Goal: Information Seeking & Learning: Learn about a topic

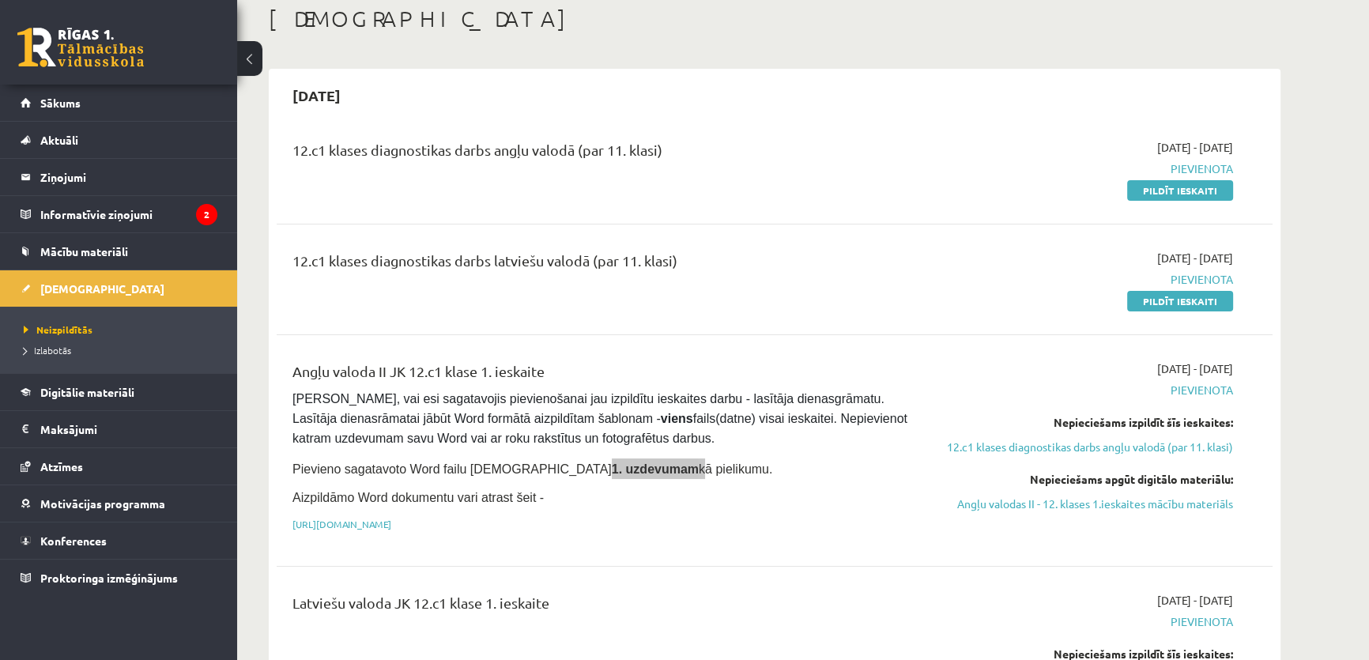
scroll to position [119, 0]
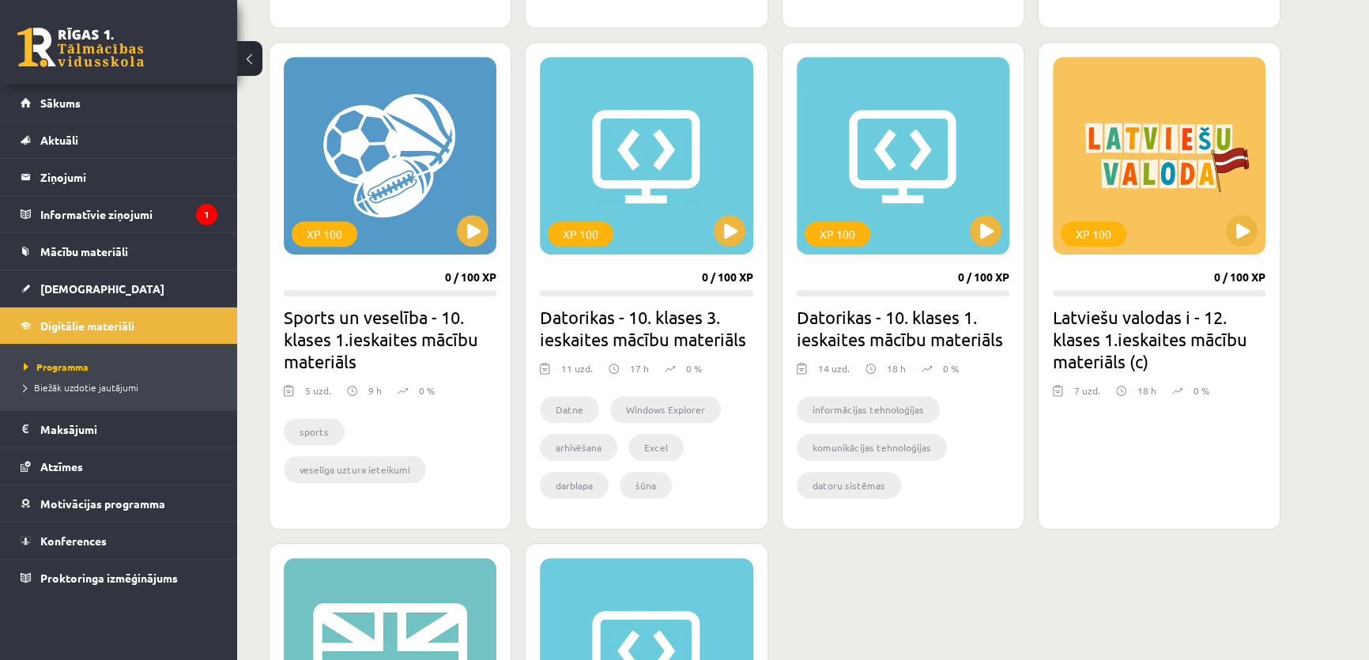
scroll to position [929, 0]
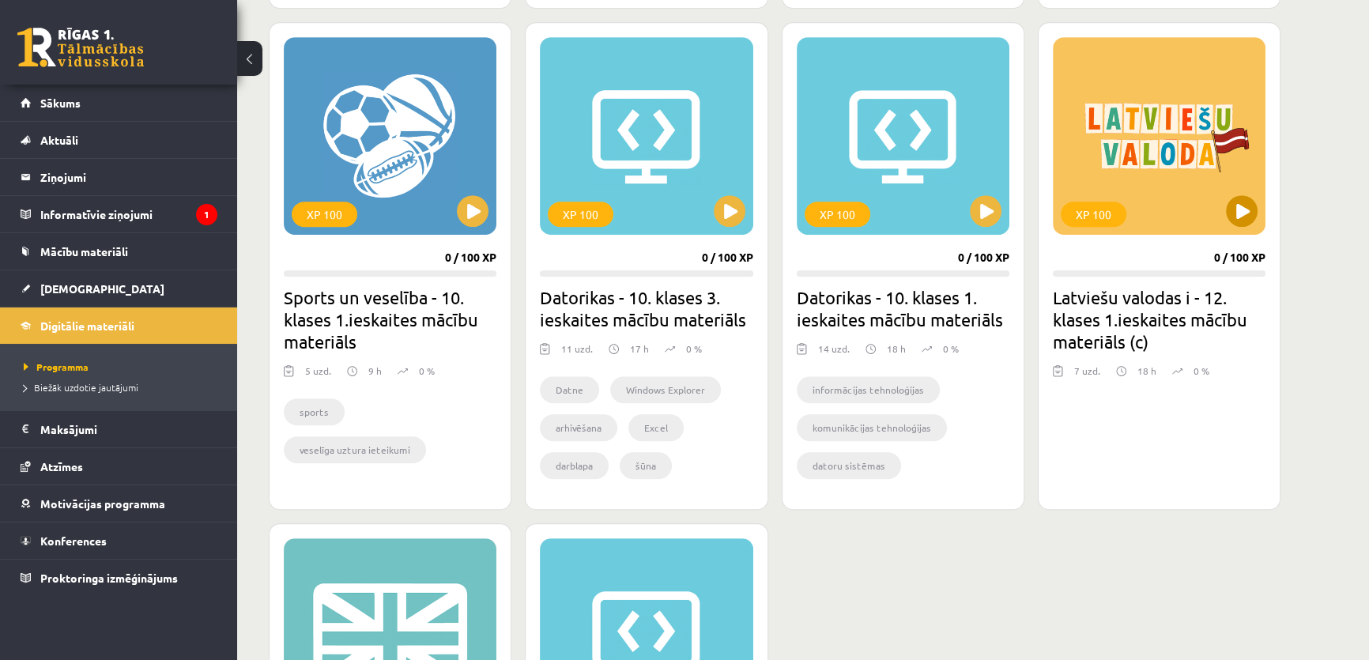
click at [1118, 200] on div "XP 100" at bounding box center [1159, 136] width 213 height 198
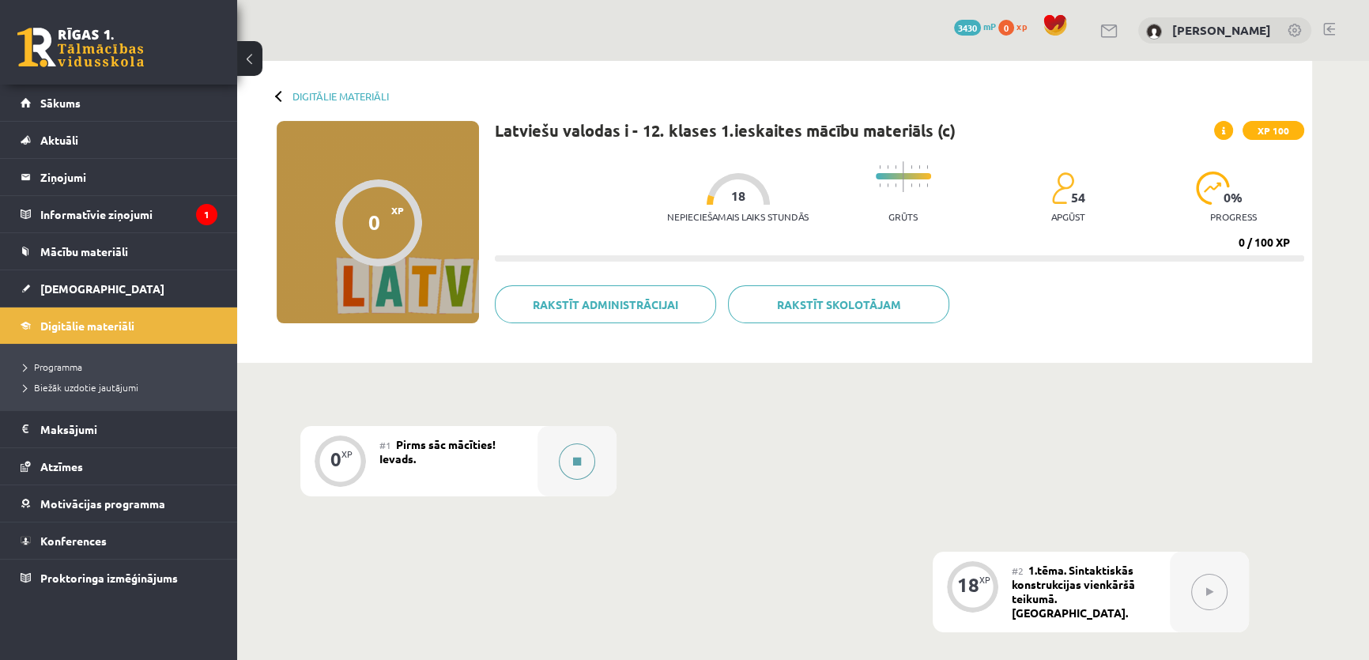
click at [553, 458] on div at bounding box center [576, 461] width 79 height 70
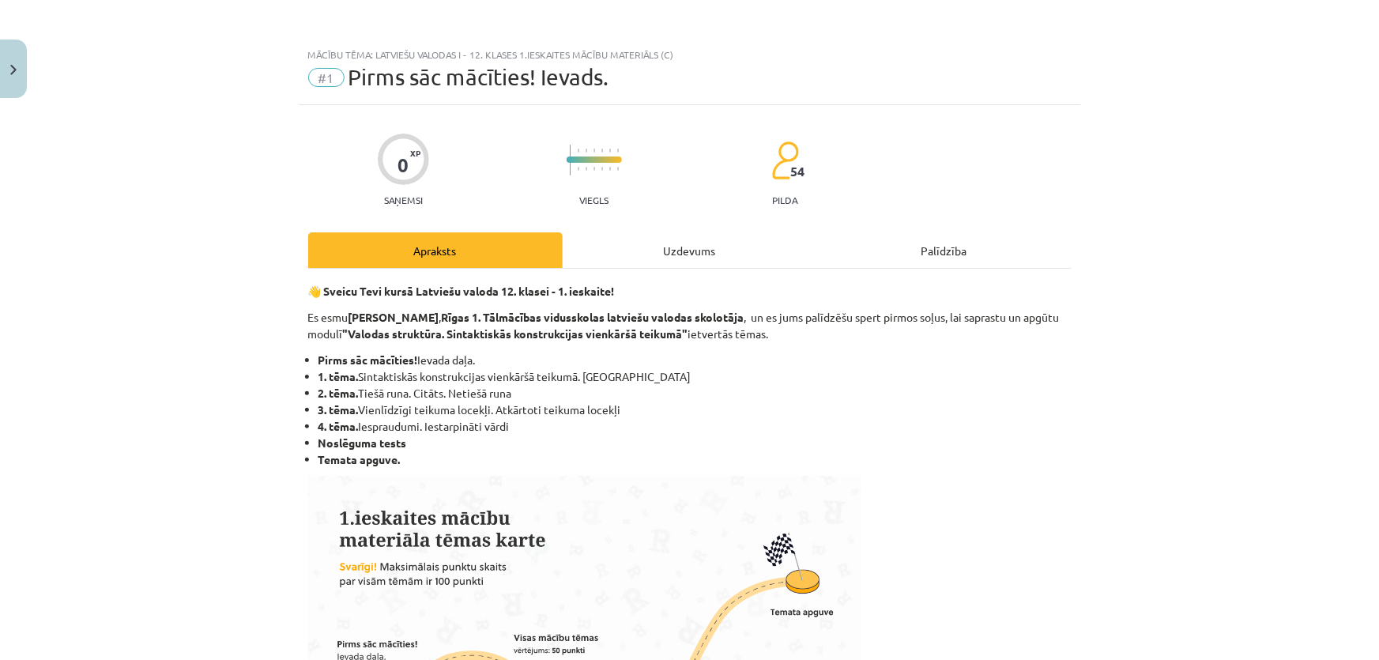
click at [687, 240] on div "Uzdevums" at bounding box center [690, 250] width 254 height 36
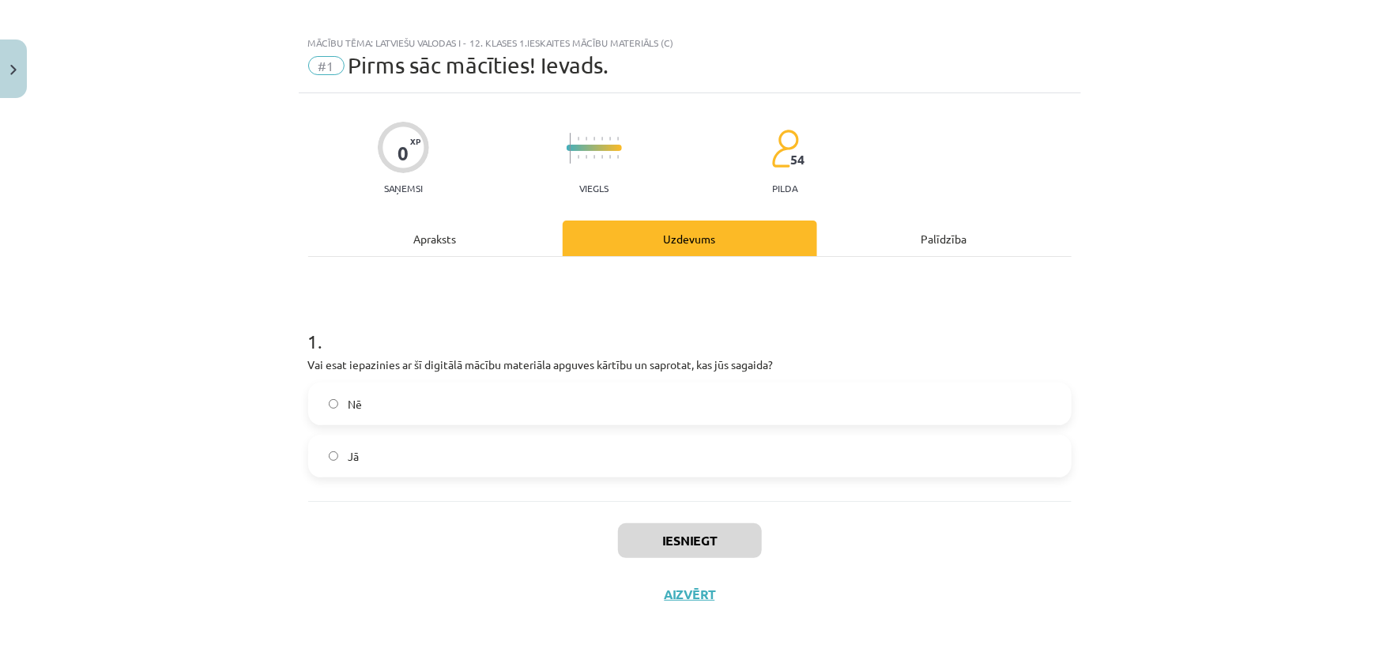
drag, startPoint x: 687, startPoint y: 252, endPoint x: 569, endPoint y: 342, distance: 148.2
click at [571, 340] on h1 "1 ." at bounding box center [689, 327] width 763 height 49
click at [458, 473] on label "Jā" at bounding box center [690, 456] width 760 height 40
click at [702, 537] on button "Iesniegt" at bounding box center [690, 540] width 144 height 35
drag, startPoint x: 631, startPoint y: 73, endPoint x: 402, endPoint y: 77, distance: 229.2
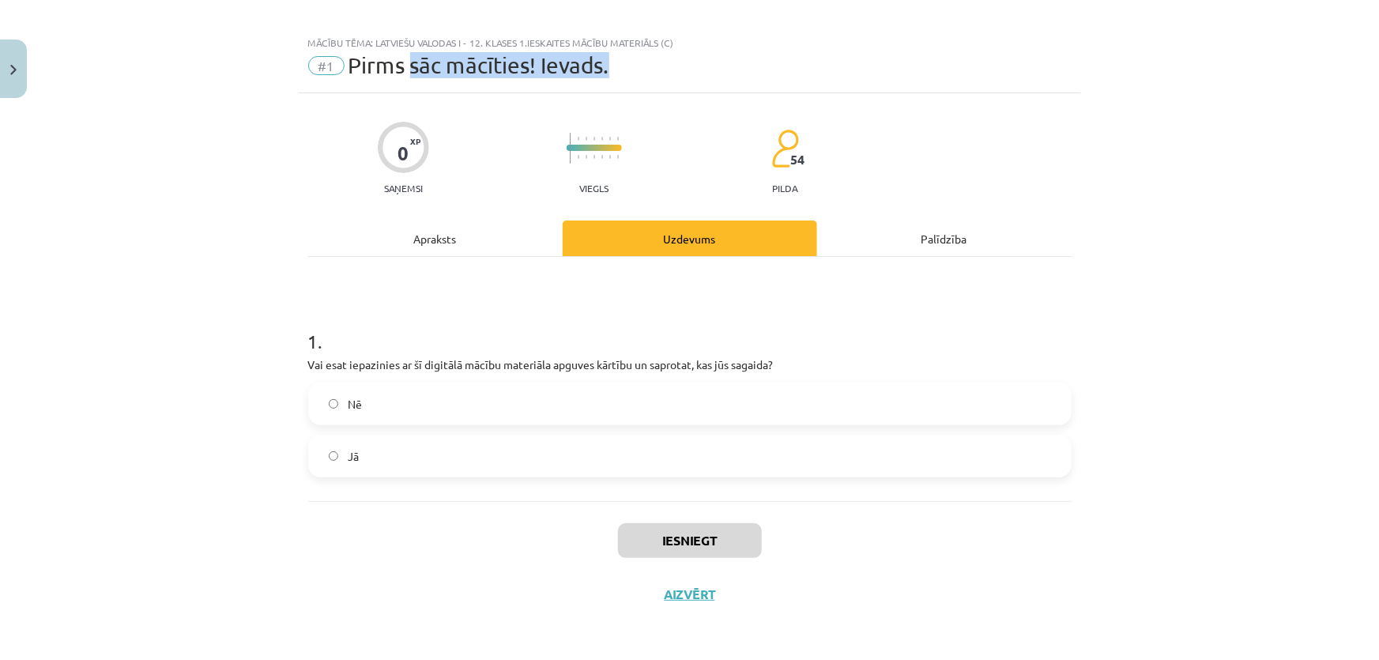
click at [402, 77] on div "#1 Pirms sāc mācīties! Ievads." at bounding box center [689, 65] width 763 height 25
click at [402, 77] on span "Pirms sāc mācīties! Ievads." at bounding box center [478, 65] width 261 height 26
drag, startPoint x: 402, startPoint y: 77, endPoint x: 699, endPoint y: 88, distance: 296.5
click at [699, 88] on div "Mācību tēma: Latviešu valodas i - 12. klases 1.ieskaites mācību materiāls (c) #…" at bounding box center [690, 61] width 782 height 66
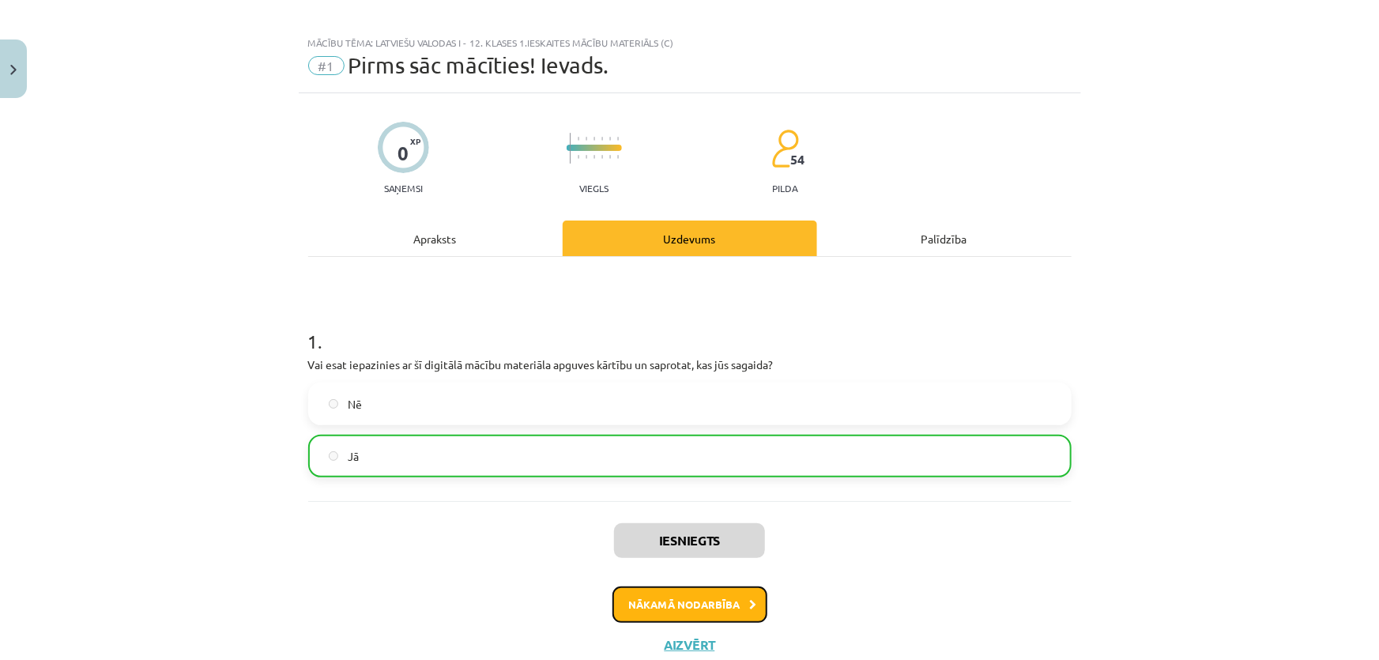
drag, startPoint x: 699, startPoint y: 88, endPoint x: 722, endPoint y: 606, distance: 518.1
click at [722, 606] on button "Nākamā nodarbība" at bounding box center [689, 604] width 155 height 36
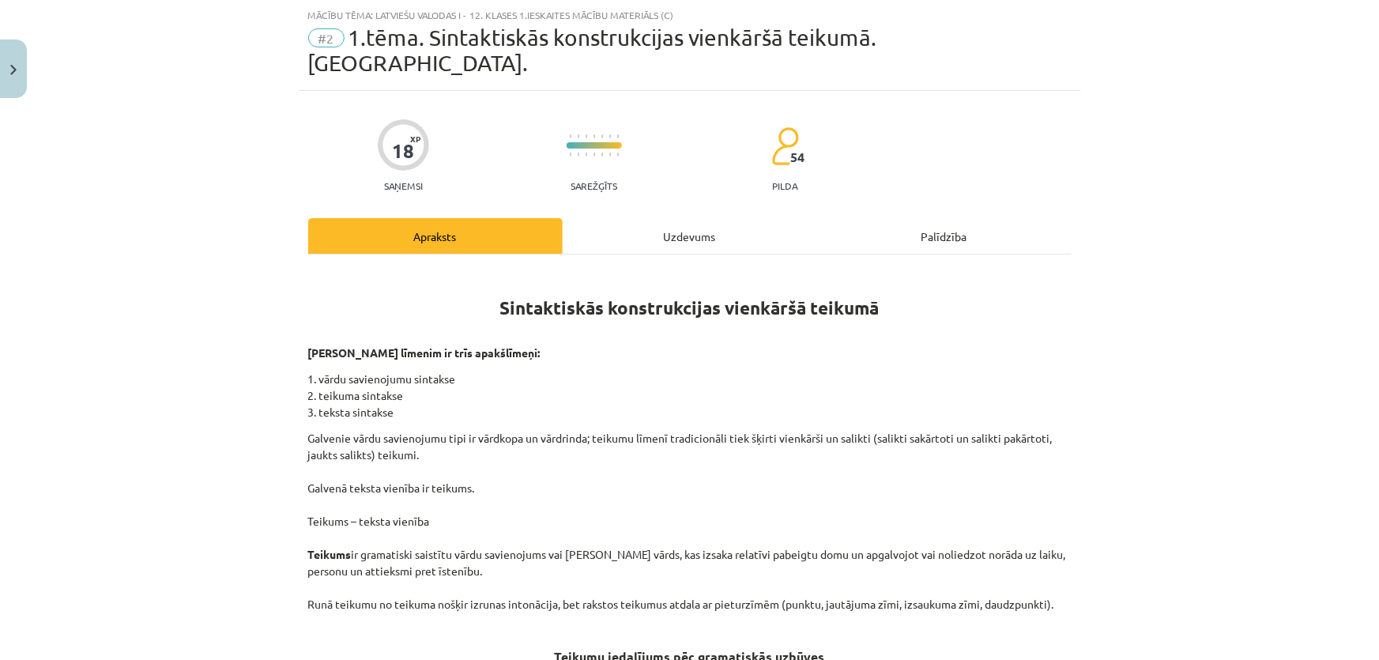
drag, startPoint x: 747, startPoint y: 261, endPoint x: 682, endPoint y: 255, distance: 65.0
click at [682, 269] on h1 "Sintaktiskās konstrukcijas vienkāršā teikumā" at bounding box center [689, 304] width 763 height 71
drag, startPoint x: 1114, startPoint y: 107, endPoint x: 997, endPoint y: 101, distance: 117.1
click at [997, 110] on div "18 XP Saņemsi Sarežģīts 54 pilda" at bounding box center [689, 150] width 763 height 81
click at [789, 345] on p "Sintakses līmenim ir trīs apakšlīmeņi:" at bounding box center [689, 353] width 763 height 17
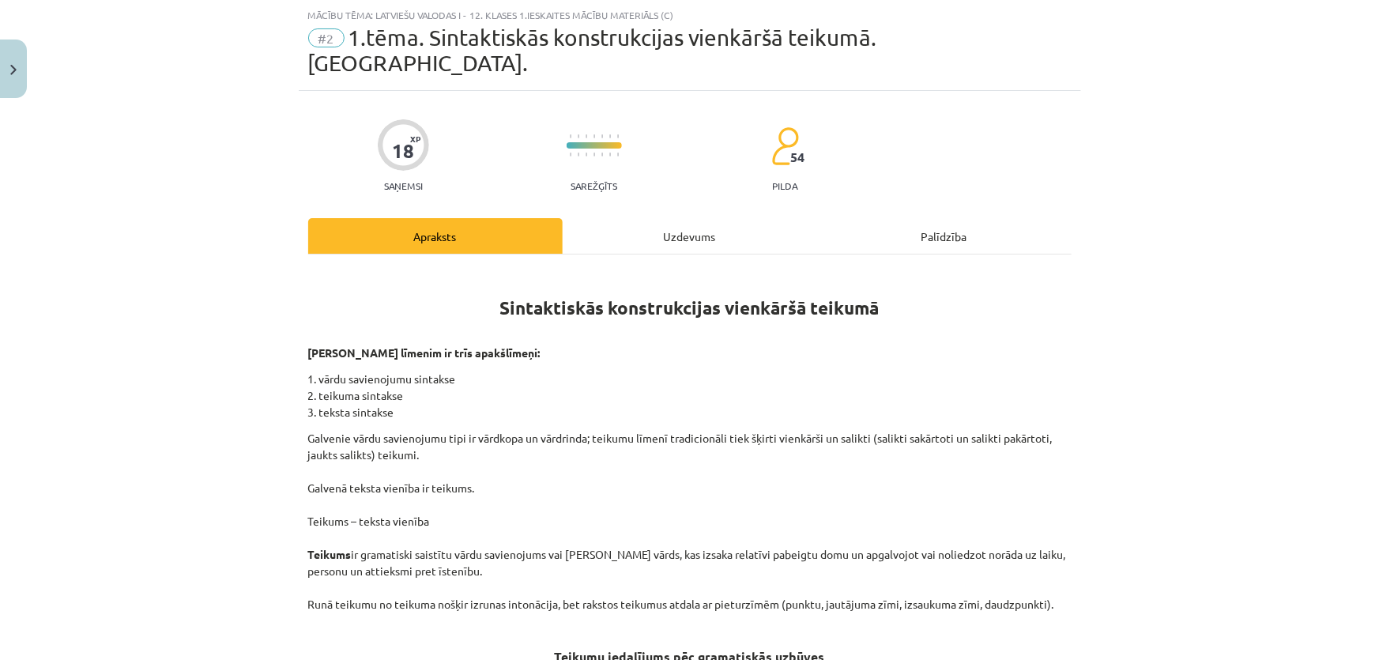
click at [1268, 275] on div "Mācību tēma: Latviešu valodas i - 12. klases 1.ieskaites mācību materiāls (c) #…" at bounding box center [689, 330] width 1379 height 660
drag, startPoint x: 1268, startPoint y: 275, endPoint x: 1231, endPoint y: 201, distance: 83.0
click at [1231, 201] on div "Mācību tēma: Latviešu valodas i - 12. klases 1.ieskaites mācību materiāls (c) #…" at bounding box center [689, 330] width 1379 height 660
click at [1087, 336] on div "Mācību tēma: Latviešu valodas i - 12. klases 1.ieskaites mācību materiāls (c) #…" at bounding box center [689, 330] width 1379 height 660
drag, startPoint x: 1087, startPoint y: 336, endPoint x: 1009, endPoint y: 336, distance: 78.2
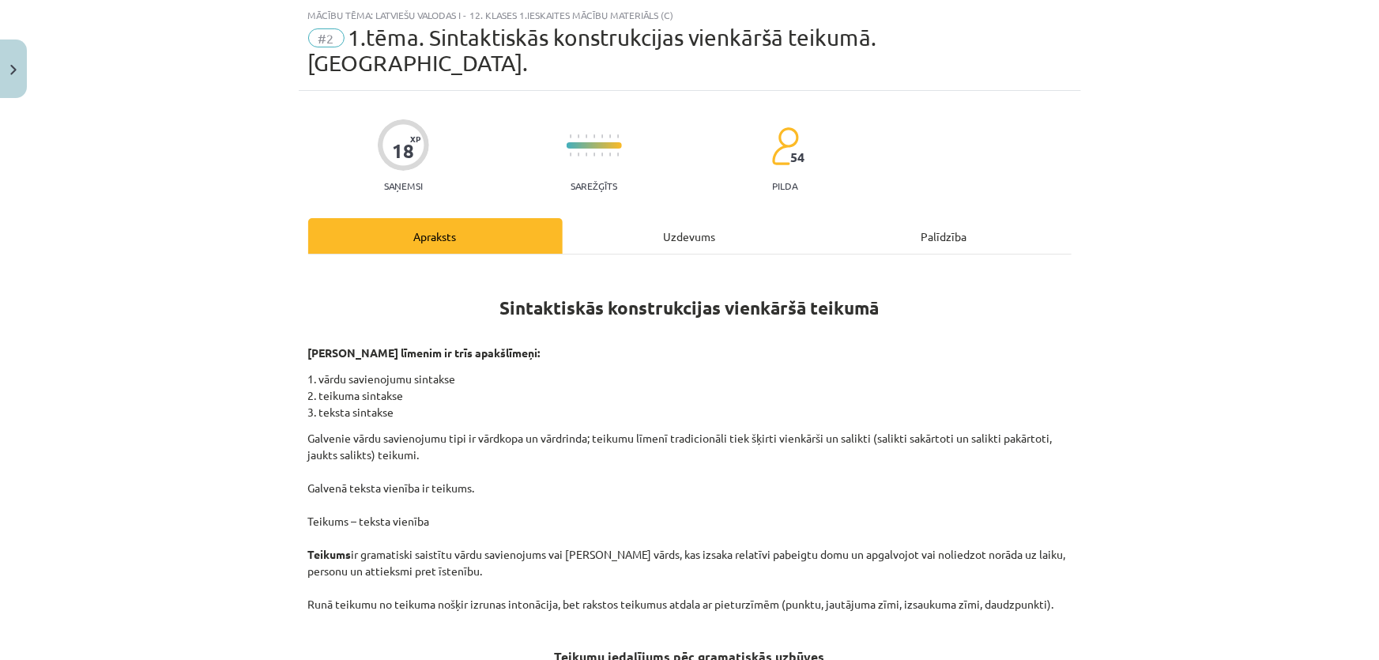
click at [685, 218] on div "Uzdevums" at bounding box center [690, 236] width 254 height 36
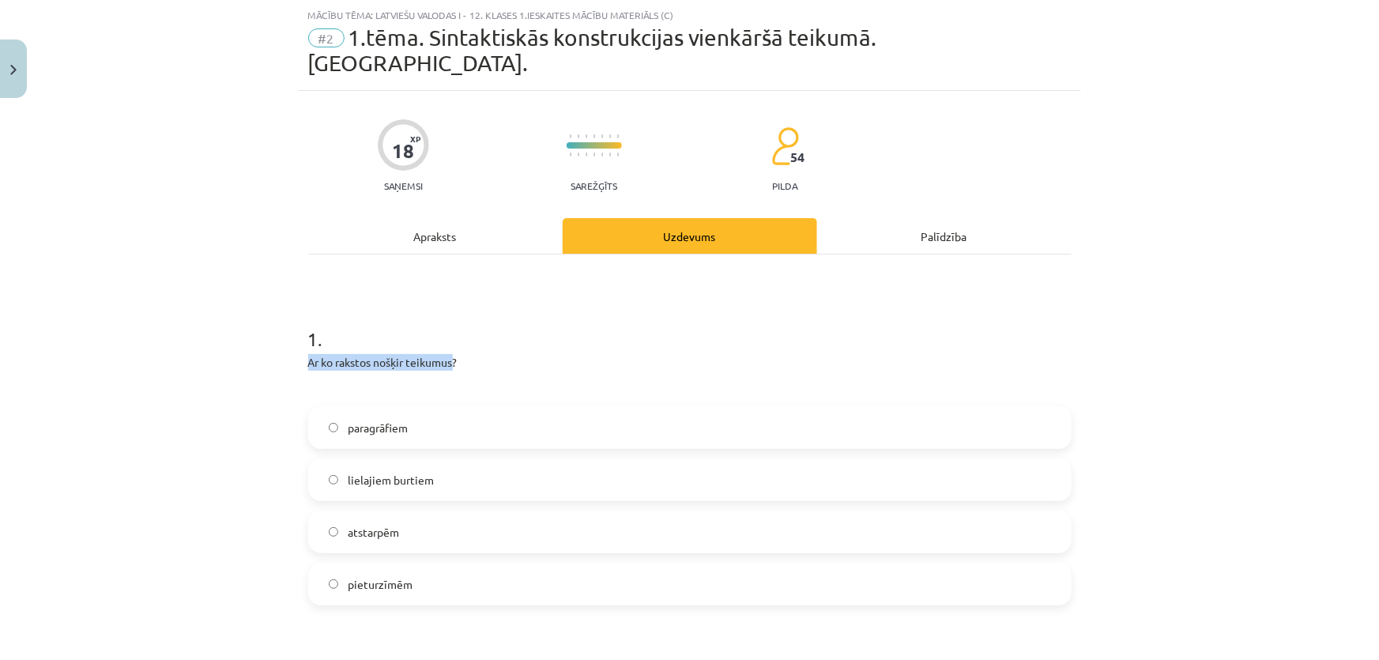
drag, startPoint x: 450, startPoint y: 335, endPoint x: 301, endPoint y: 336, distance: 149.3
copy p "Ar ko rakstos nošķir teikumus"
click at [221, 461] on div "Mācību tēma: Latviešu valodas i - 12. klases 1.ieskaites mācību materiāls (c) #…" at bounding box center [689, 330] width 1379 height 660
click at [349, 576] on span "pieturzīmēm" at bounding box center [380, 584] width 65 height 17
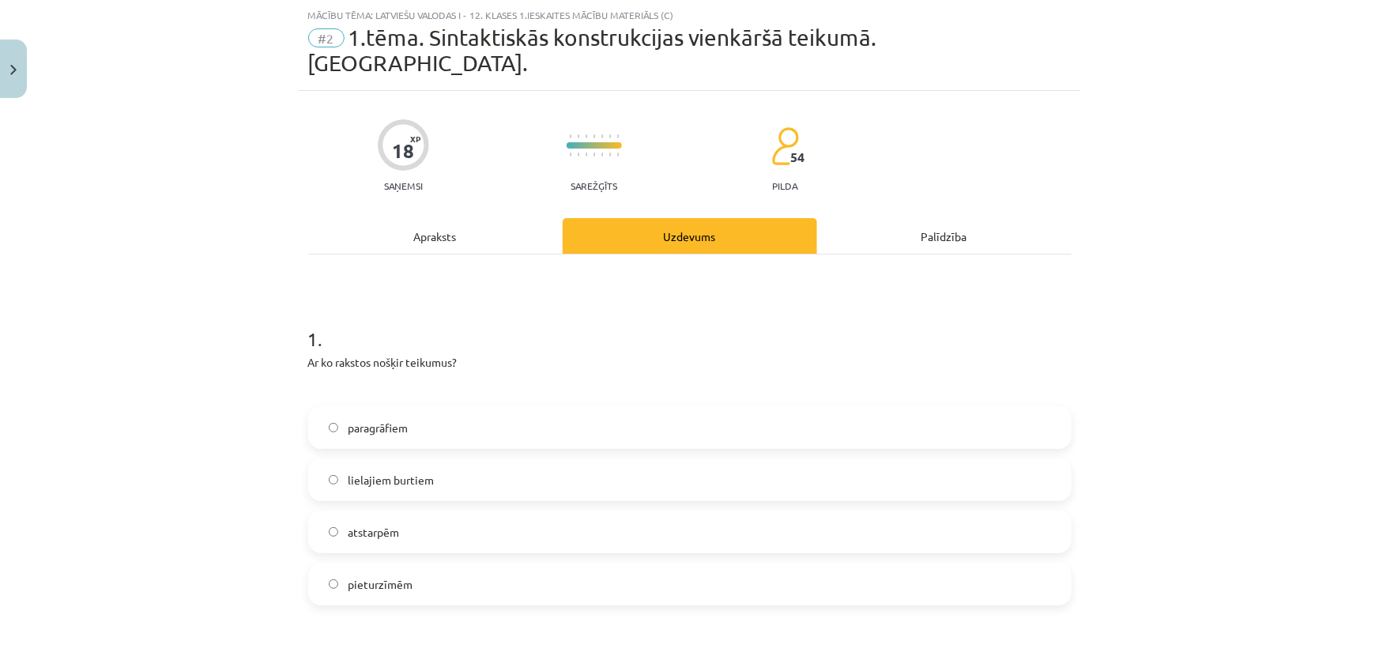
drag, startPoint x: 292, startPoint y: 428, endPoint x: 1177, endPoint y: 221, distance: 908.9
drag, startPoint x: 1177, startPoint y: 221, endPoint x: 1154, endPoint y: 122, distance: 102.3
click at [1154, 122] on div "Mācību tēma: Latviešu valodas i - 12. klases 1.ieskaites mācību materiāls (c) #…" at bounding box center [689, 330] width 1379 height 660
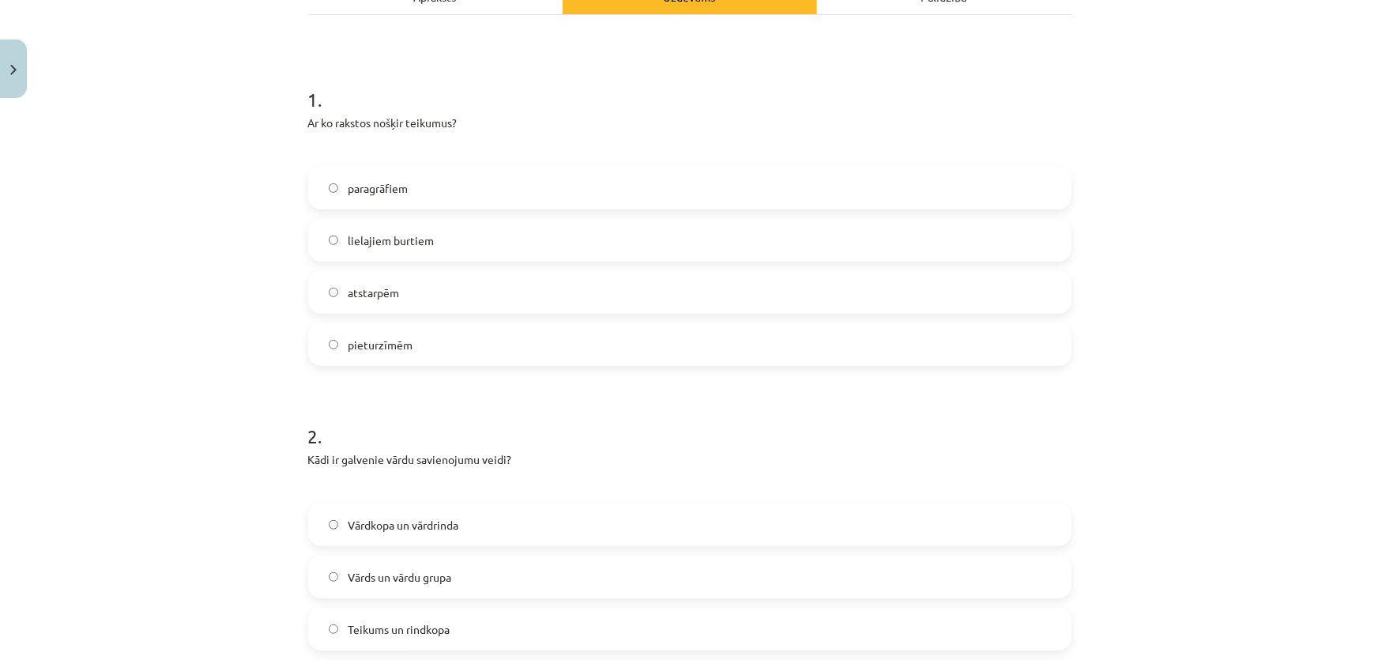
scroll to position [398, 0]
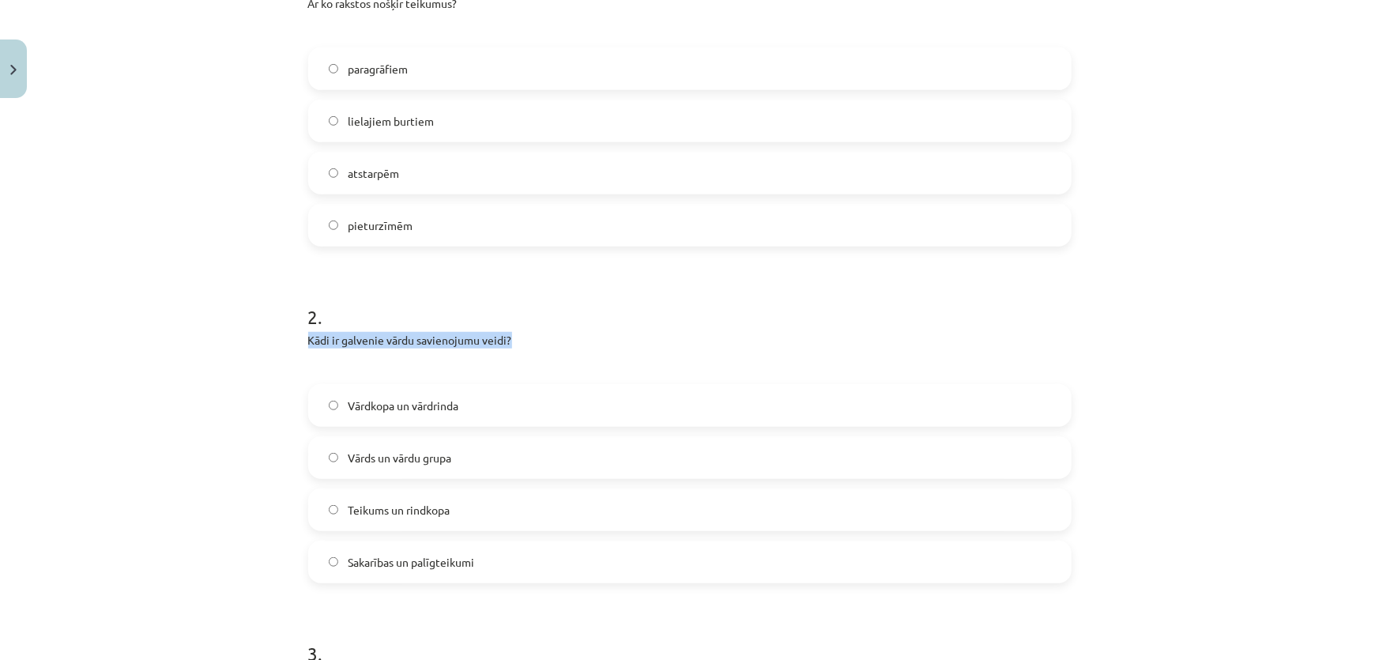
drag, startPoint x: 522, startPoint y: 308, endPoint x: 262, endPoint y: 319, distance: 261.0
click at [262, 319] on div "Mācību tēma: Latviešu valodas i - 12. klases 1.ieskaites mācību materiāls (c) #…" at bounding box center [689, 330] width 1379 height 660
copy p "Kādi ir galvenie vārdu savienojumu veidi?"
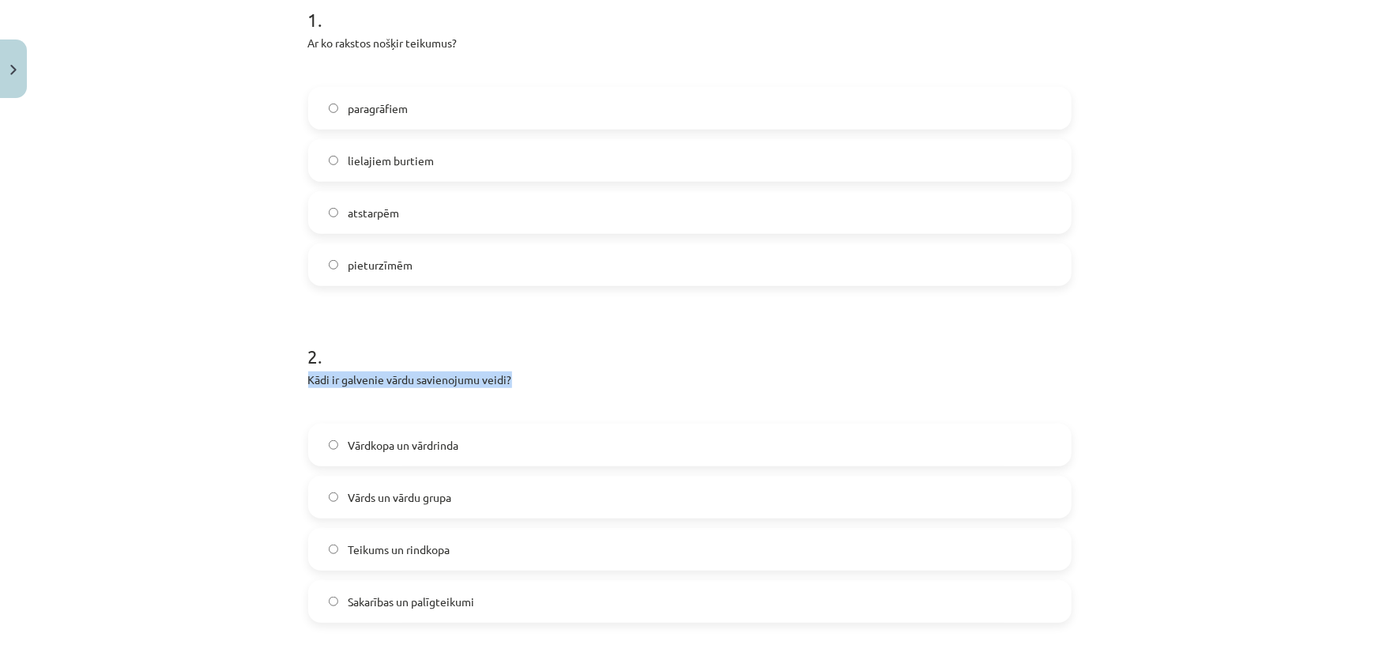
scroll to position [479, 0]
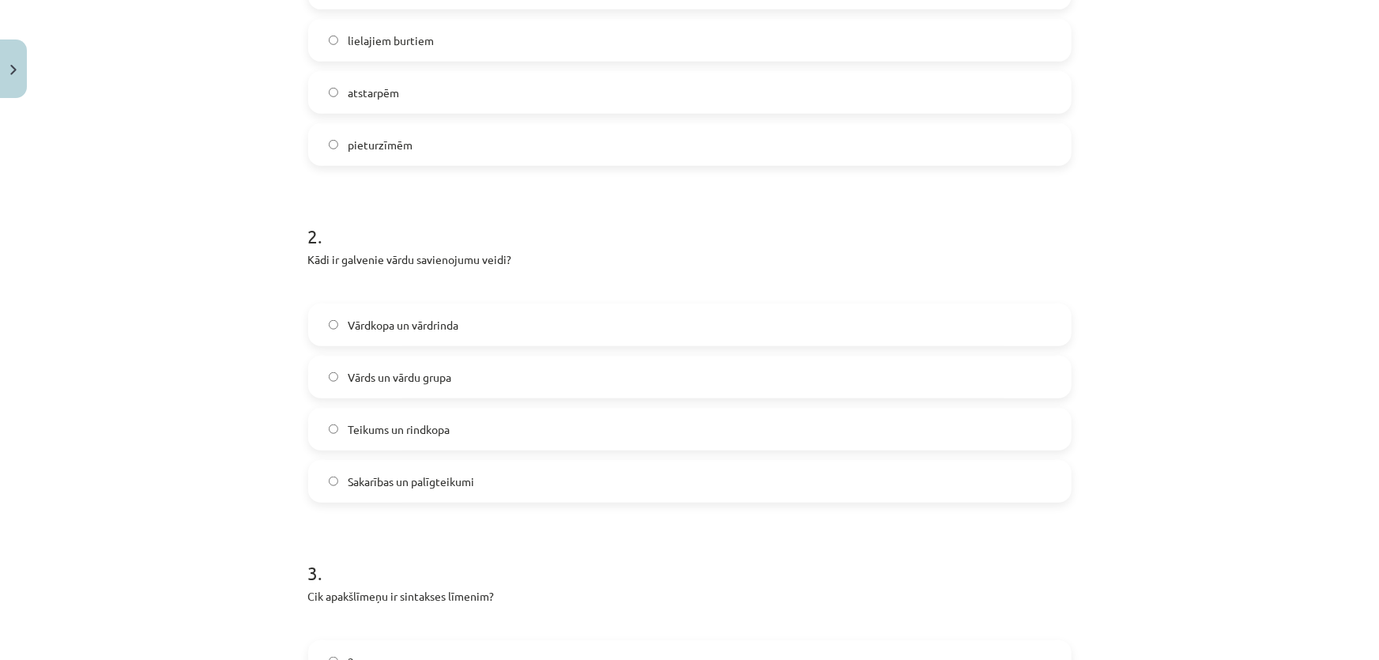
click at [250, 242] on div "Mācību tēma: Latviešu valodas i - 12. klases 1.ieskaites mācību materiāls (c) #…" at bounding box center [689, 330] width 1379 height 660
click at [469, 251] on div "Kādi ir galvenie vārdu savienojumu veidi?" at bounding box center [689, 272] width 763 height 43
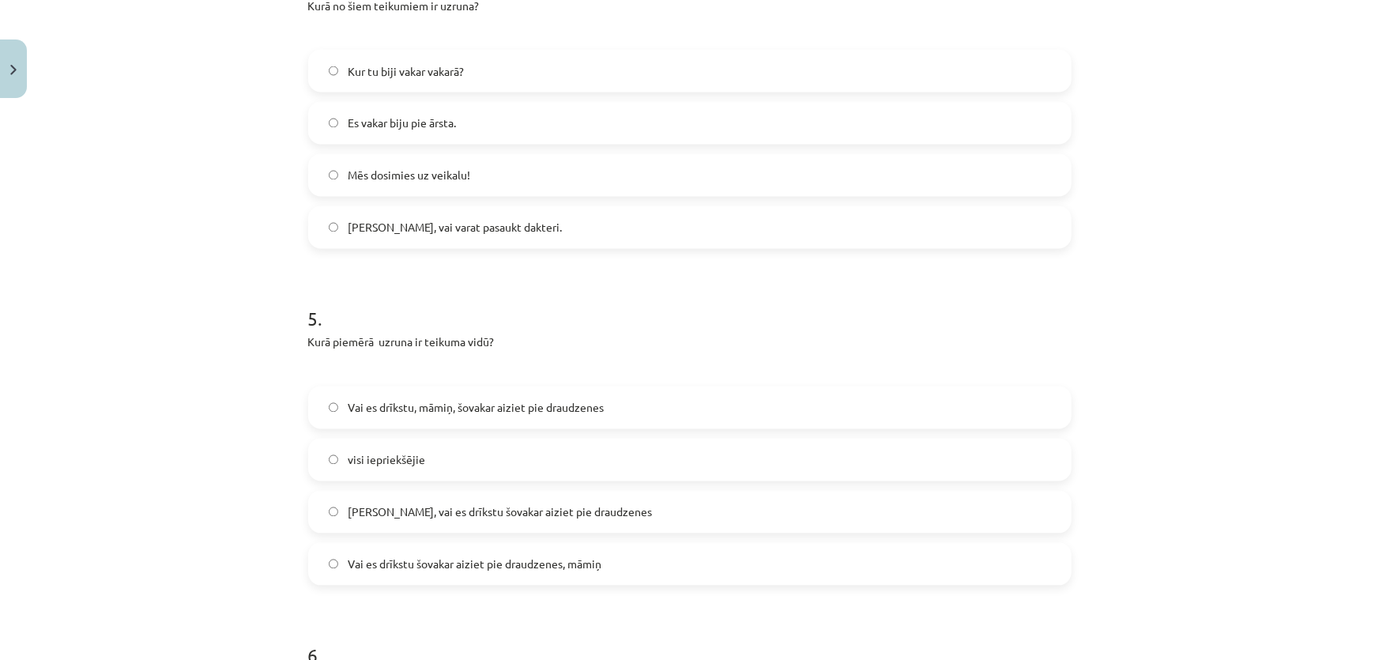
scroll to position [2834, 0]
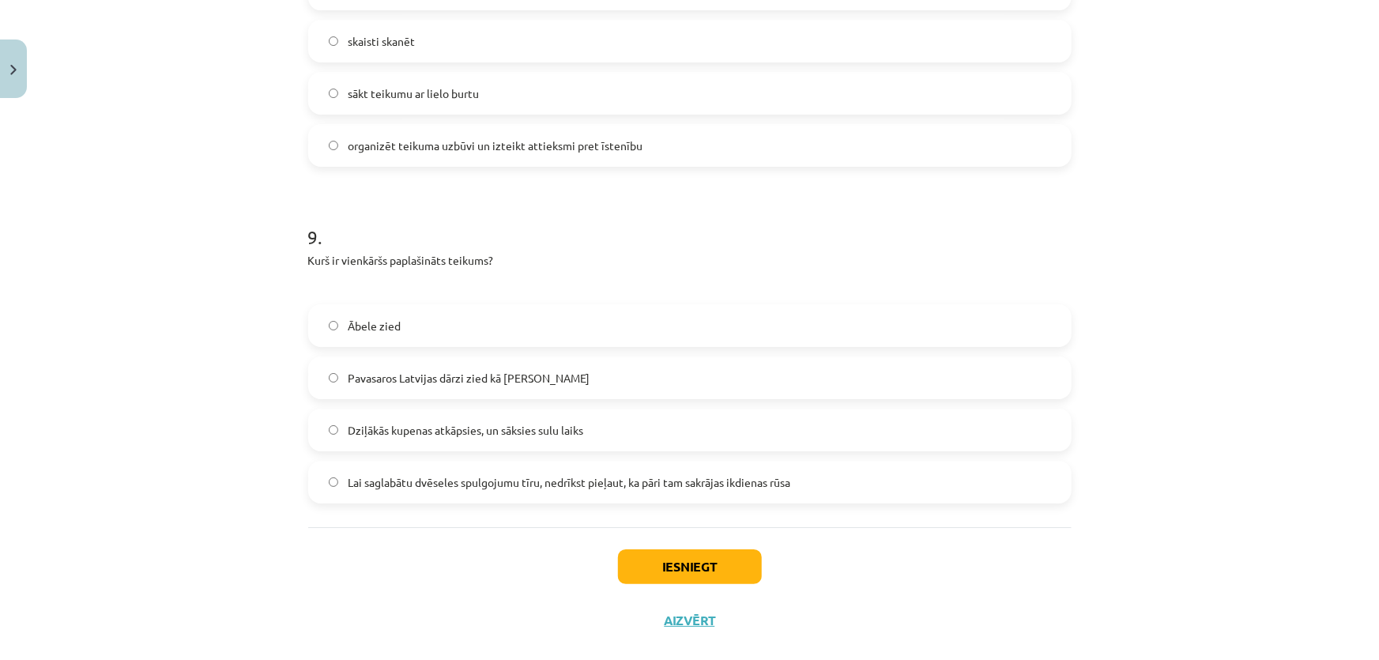
drag, startPoint x: 213, startPoint y: 130, endPoint x: 179, endPoint y: 496, distance: 367.5
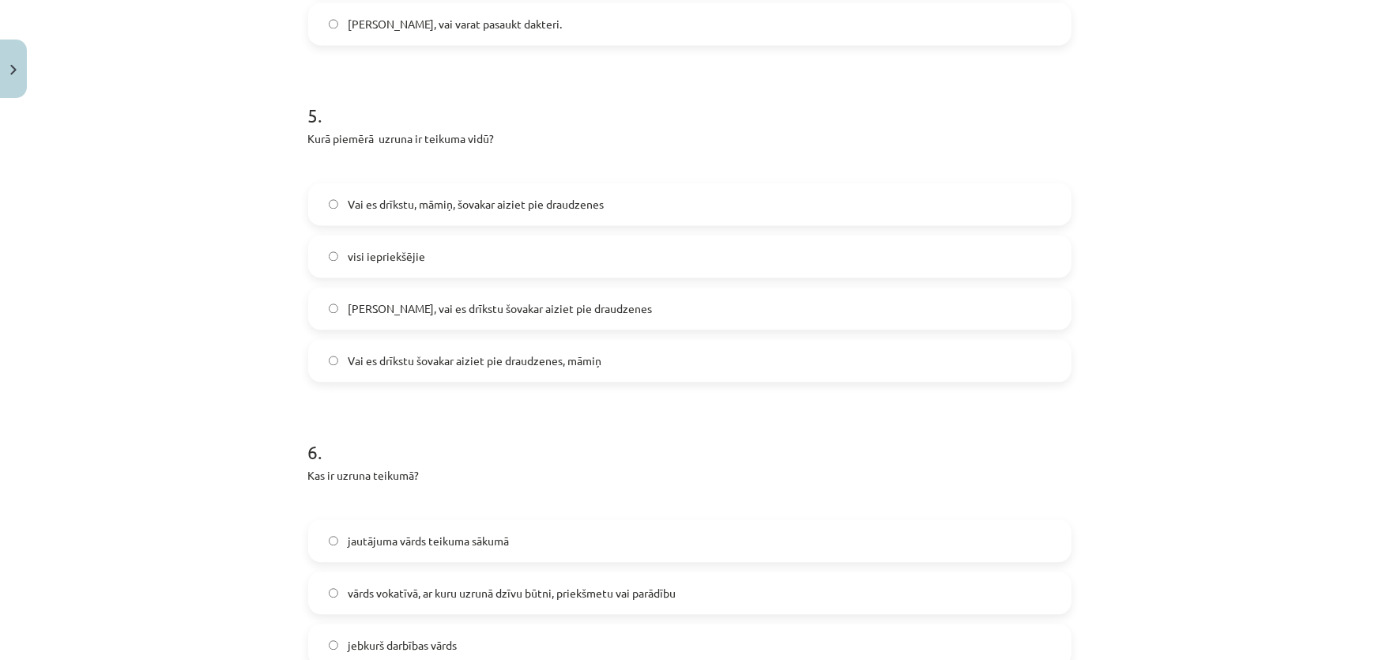
drag, startPoint x: 177, startPoint y: 488, endPoint x: 178, endPoint y: 305, distance: 183.3
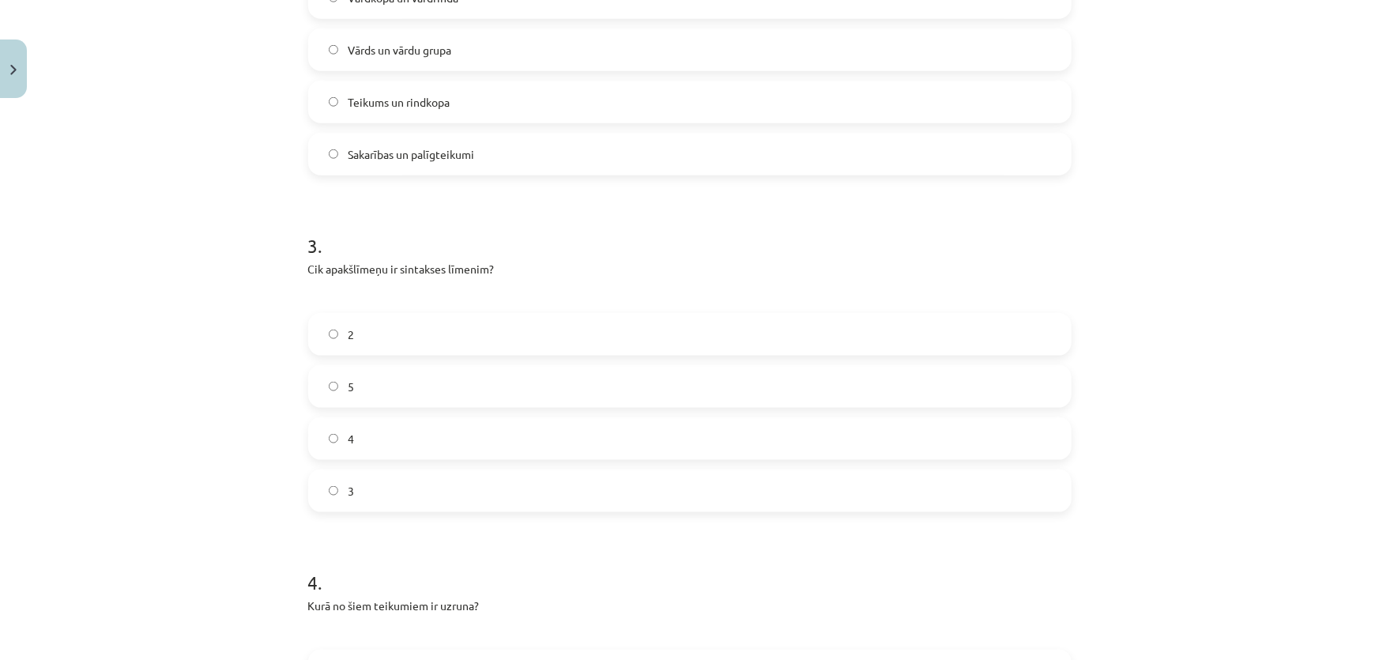
scroll to position [752, 0]
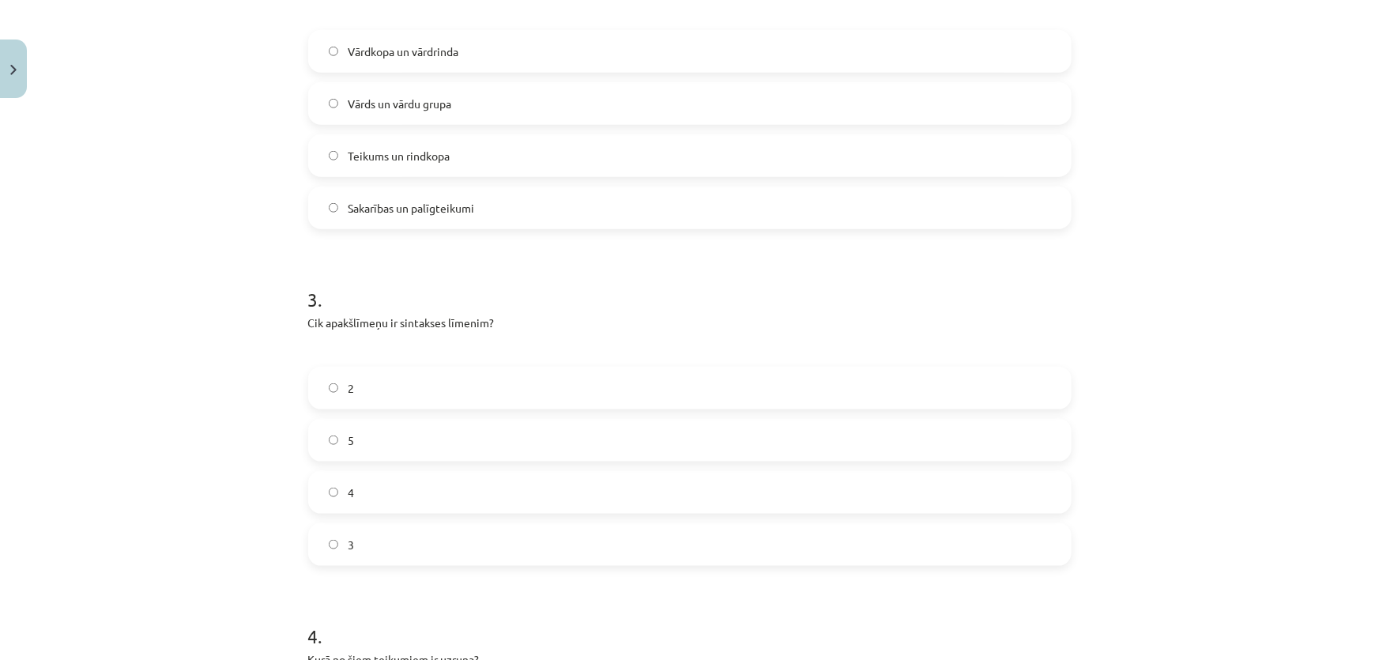
drag, startPoint x: 179, startPoint y: 307, endPoint x: 94, endPoint y: 298, distance: 85.0
click at [94, 298] on div "Mācību tēma: Latviešu valodas i - 12. klases 1.ieskaites mācību materiāls (c) #…" at bounding box center [689, 330] width 1379 height 660
click at [345, 529] on label "3" at bounding box center [690, 545] width 760 height 40
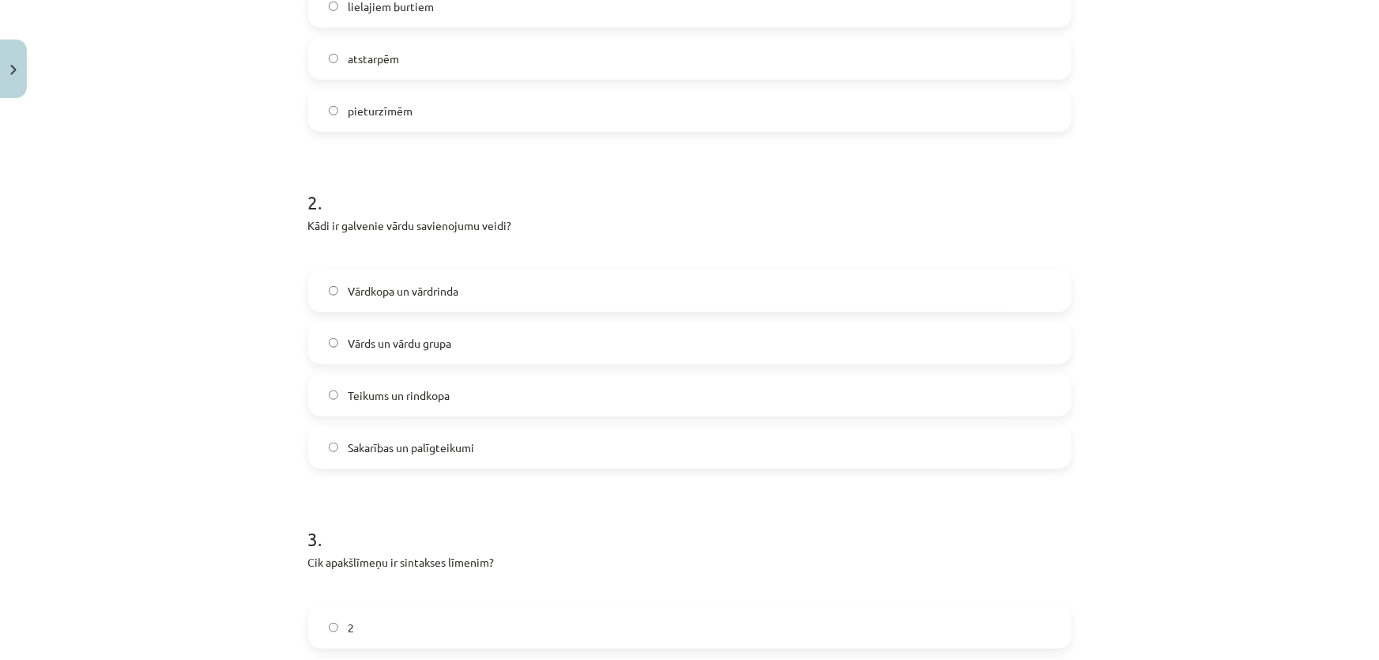
click at [401, 283] on span "Vārdkopa un vārdrinda" at bounding box center [403, 291] width 111 height 17
click at [149, 361] on div "Mācību tēma: Latviešu valodas i - 12. klases 1.ieskaites mācību materiāls (c) #…" at bounding box center [689, 330] width 1379 height 660
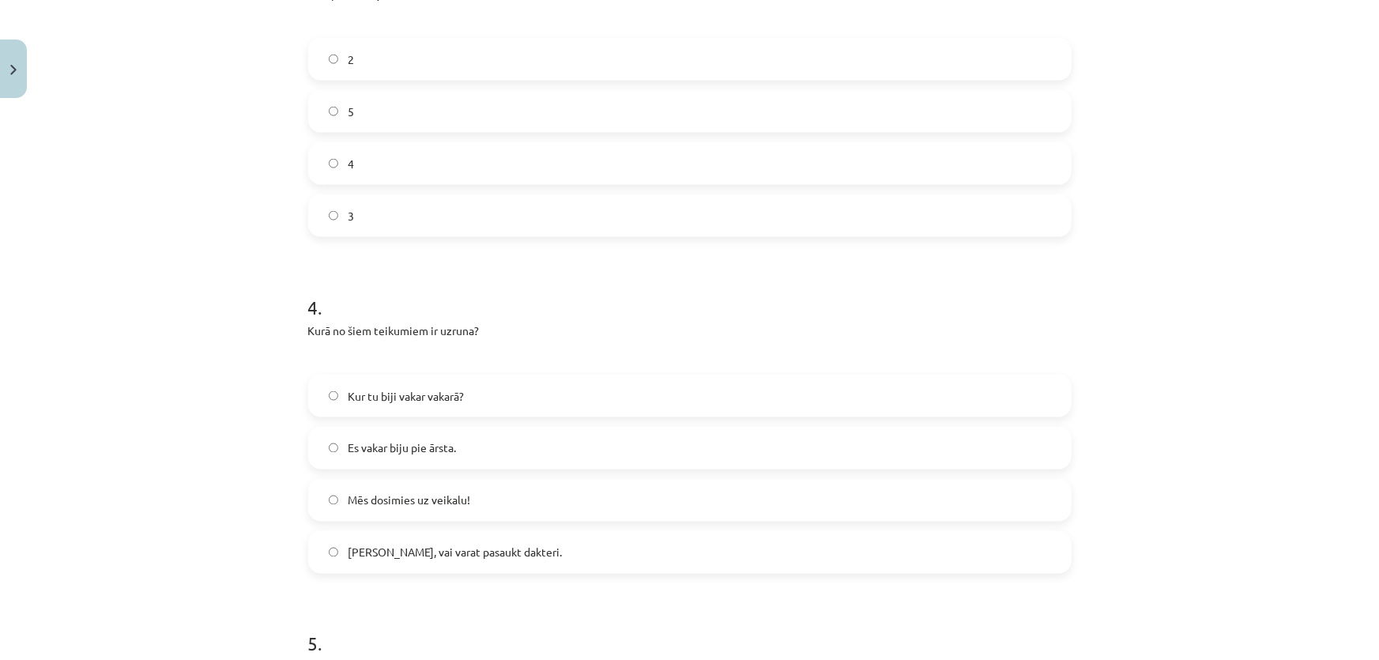
scroll to position [1112, 0]
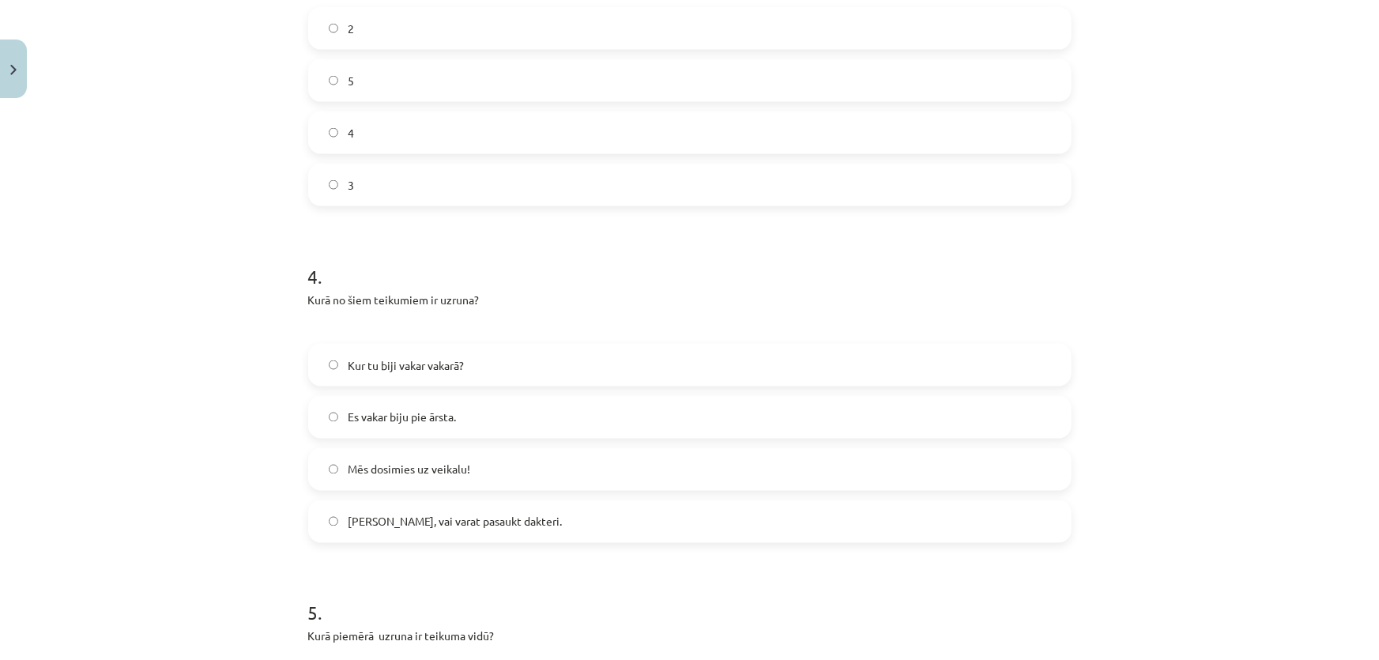
click at [391, 514] on span "Māsiņ, vai varat pasaukt dakteri." at bounding box center [455, 522] width 214 height 17
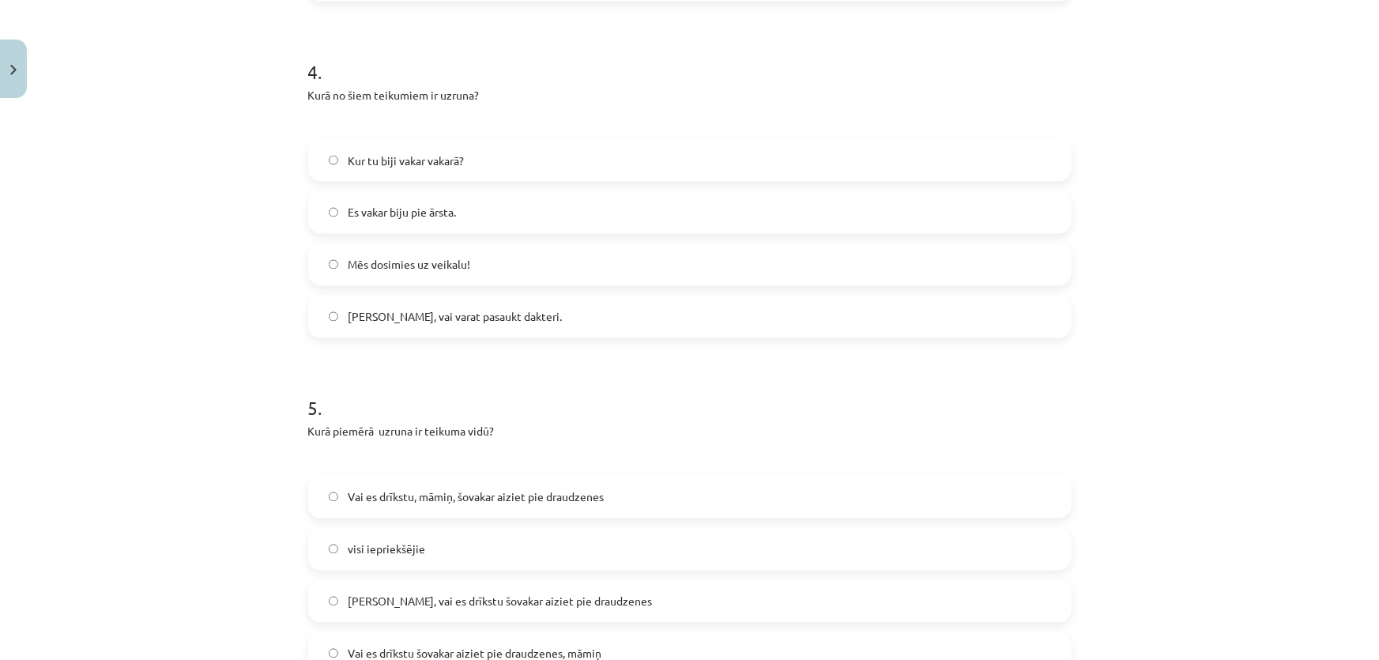
scroll to position [1351, 0]
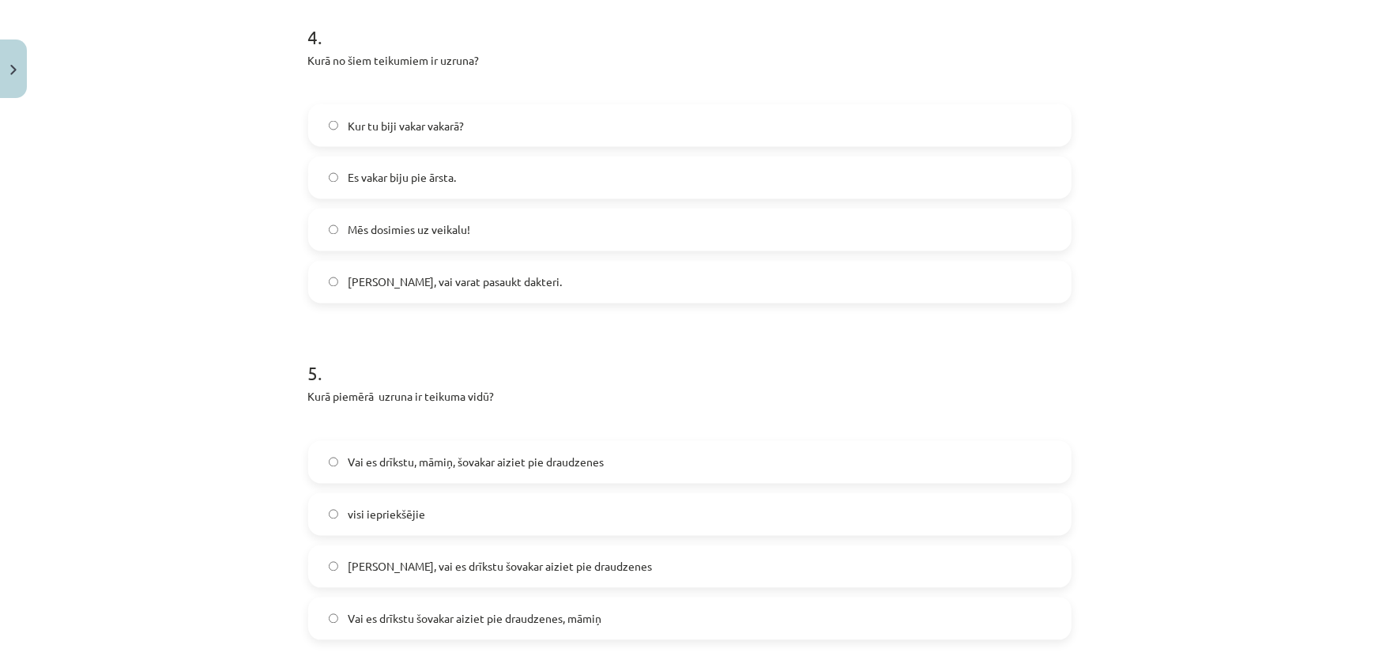
click at [347, 457] on div "Vai es drīkstu, māmiņ, šovakar aiziet pie draudzenes" at bounding box center [689, 462] width 763 height 43
click at [358, 450] on label "Vai es drīkstu, māmiņ, šovakar aiziet pie draudzenes" at bounding box center [690, 462] width 760 height 40
drag, startPoint x: 358, startPoint y: 450, endPoint x: 273, endPoint y: 443, distance: 85.6
click at [273, 443] on div "Mācību tēma: Latviešu valodas i - 12. klases 1.ieskaites mācību materiāls (c) #…" at bounding box center [689, 330] width 1379 height 660
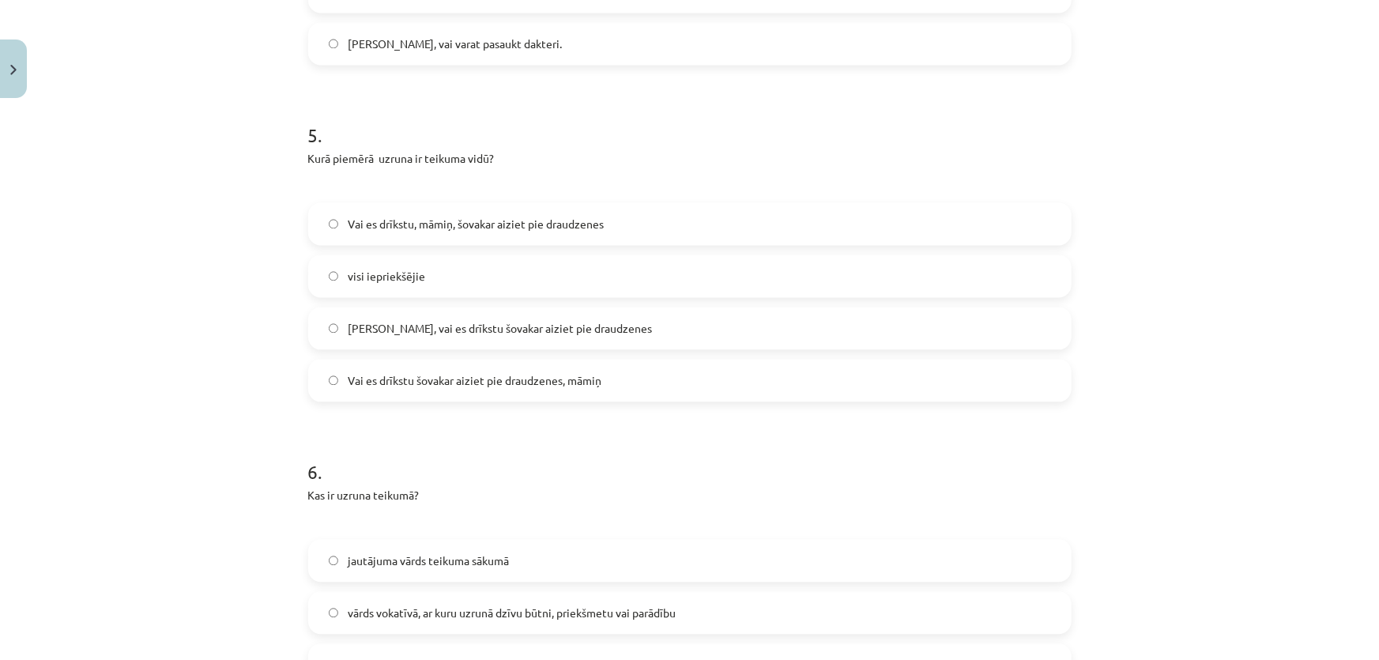
scroll to position [1949, 0]
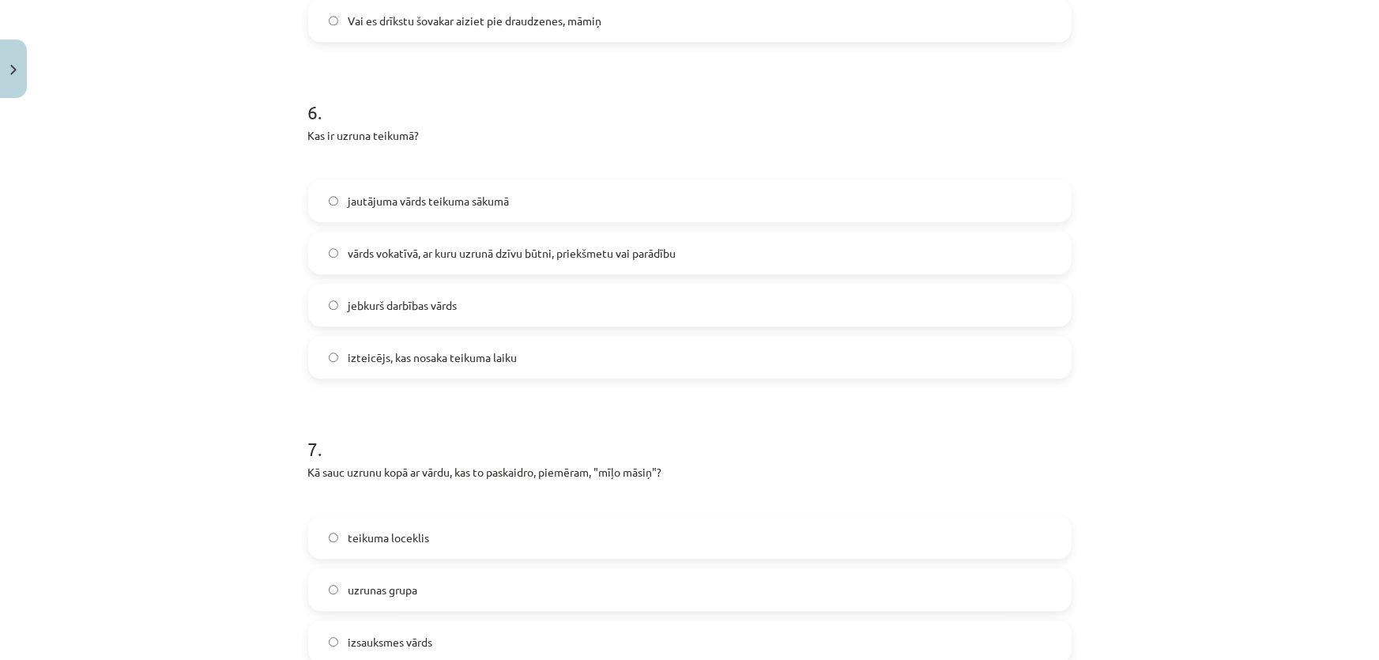
drag, startPoint x: 273, startPoint y: 443, endPoint x: 239, endPoint y: 414, distance: 44.8
drag, startPoint x: 239, startPoint y: 414, endPoint x: 173, endPoint y: 435, distance: 69.0
click at [173, 435] on div "Mācību tēma: Latviešu valodas i - 12. klases 1.ieskaites mācību materiāls (c) #…" at bounding box center [689, 330] width 1379 height 660
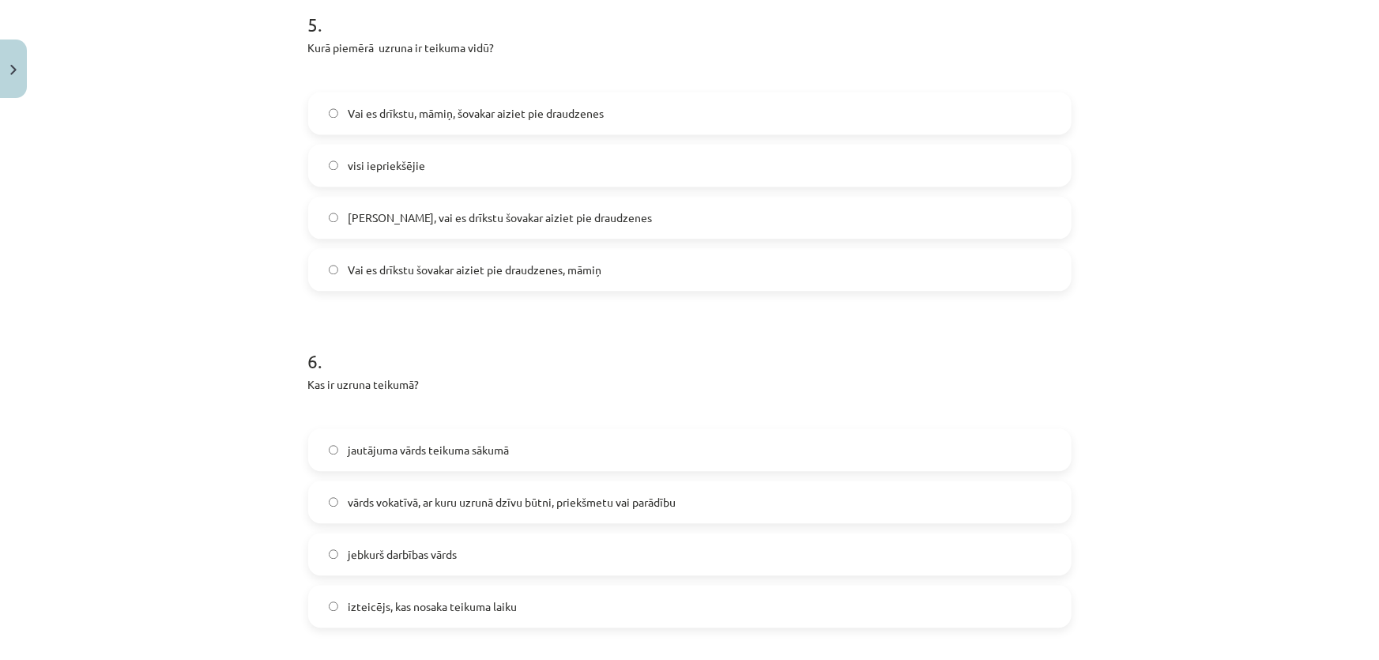
scroll to position [1830, 0]
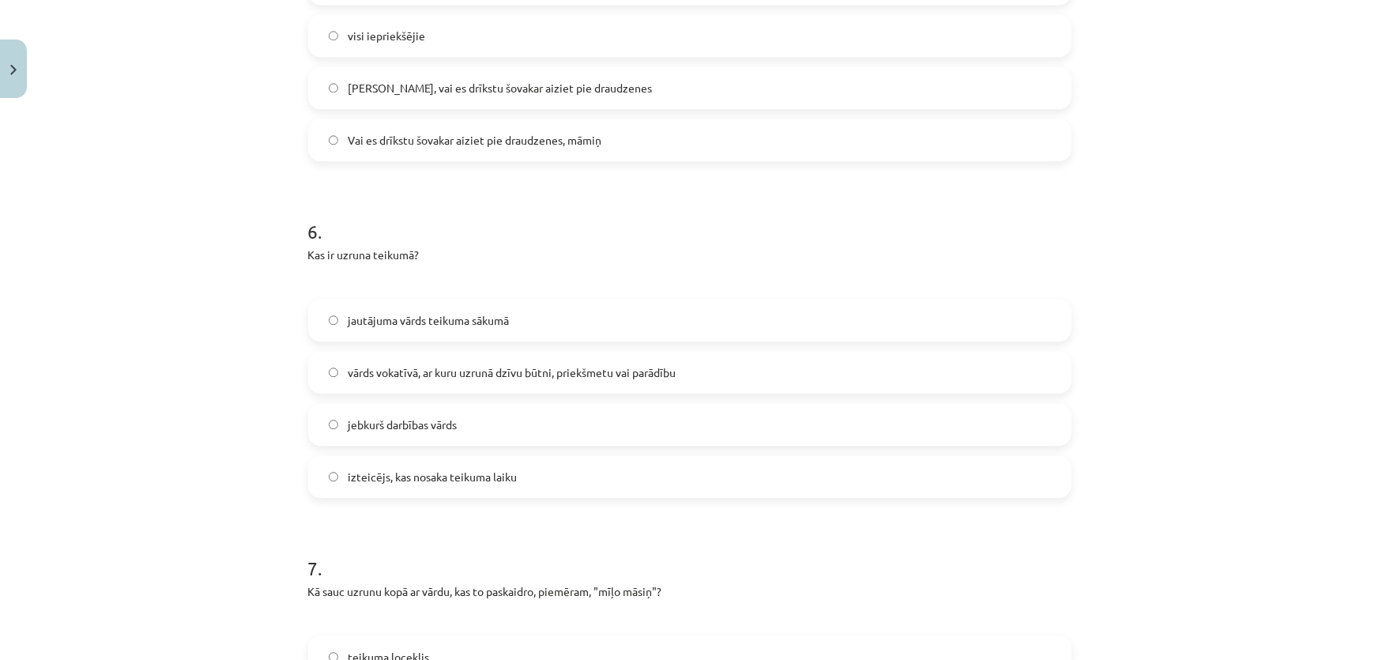
drag, startPoint x: 173, startPoint y: 436, endPoint x: 137, endPoint y: 487, distance: 61.8
click at [137, 487] on div "Mācību tēma: Latviešu valodas i - 12. klases 1.ieskaites mācību materiāls (c) #…" at bounding box center [689, 330] width 1379 height 660
click at [410, 352] on label "vārds vokatīvā, ar kuru uzrunā dzīvu būtni, priekšmetu vai parādību" at bounding box center [690, 372] width 760 height 40
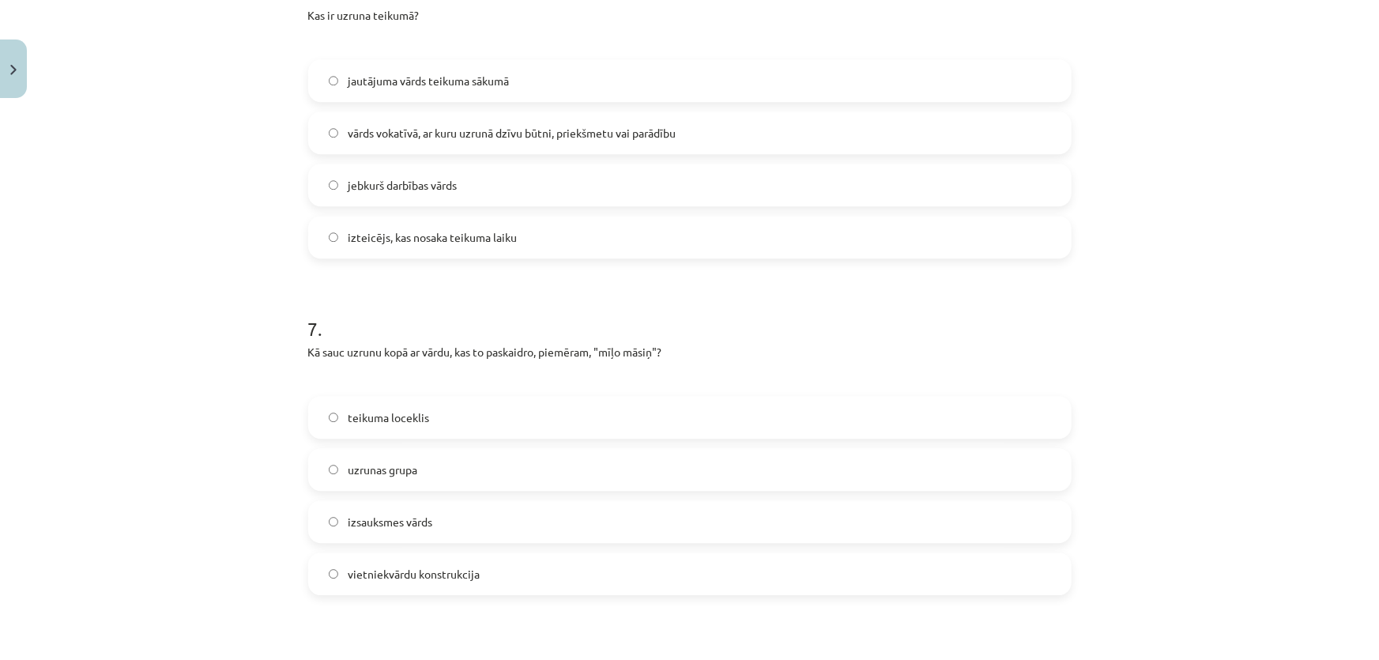
click at [485, 450] on label "uzrunas grupa" at bounding box center [690, 470] width 760 height 40
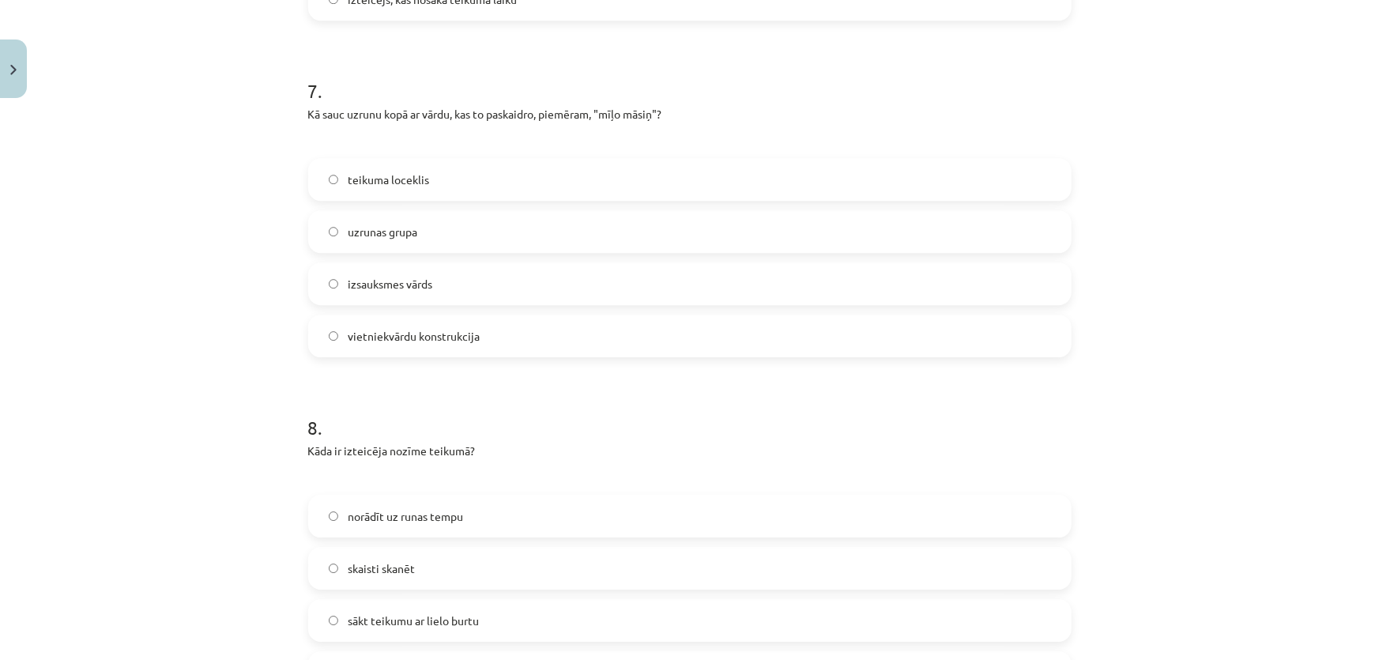
scroll to position [2308, 0]
click at [491, 388] on h1 "8 ." at bounding box center [689, 412] width 763 height 49
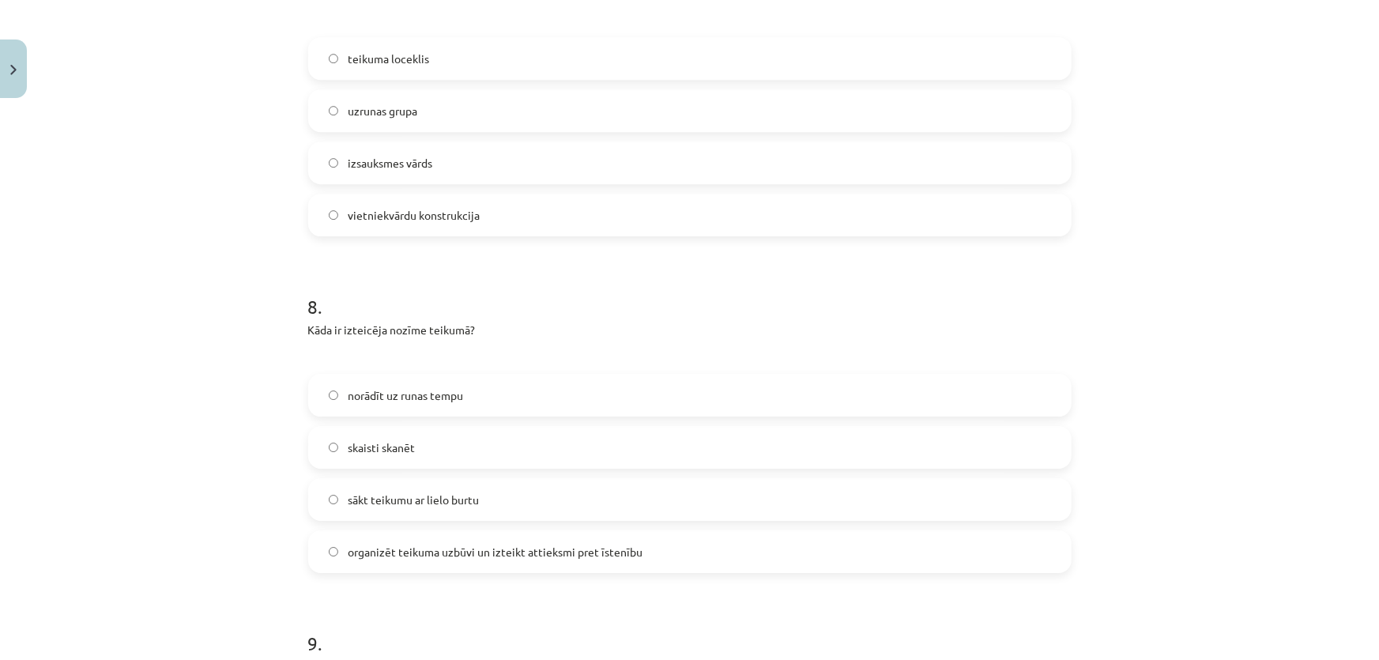
click at [564, 503] on div "norādīt uz runas tempu skaisti skanēt sākt teikumu ar lielo burtu organizēt tei…" at bounding box center [689, 473] width 763 height 199
click at [522, 532] on label "organizēt teikuma uzbūvi un izteikt attieksmi pret īstenību" at bounding box center [690, 552] width 760 height 40
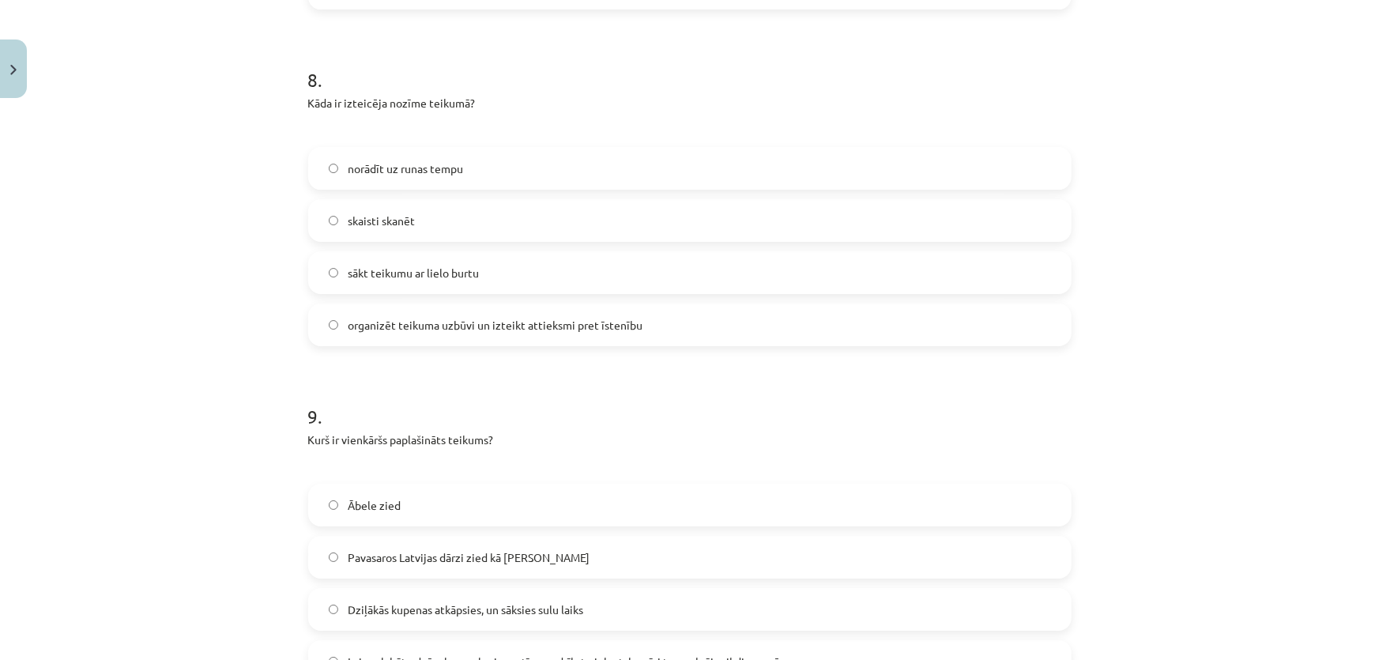
scroll to position [2668, 0]
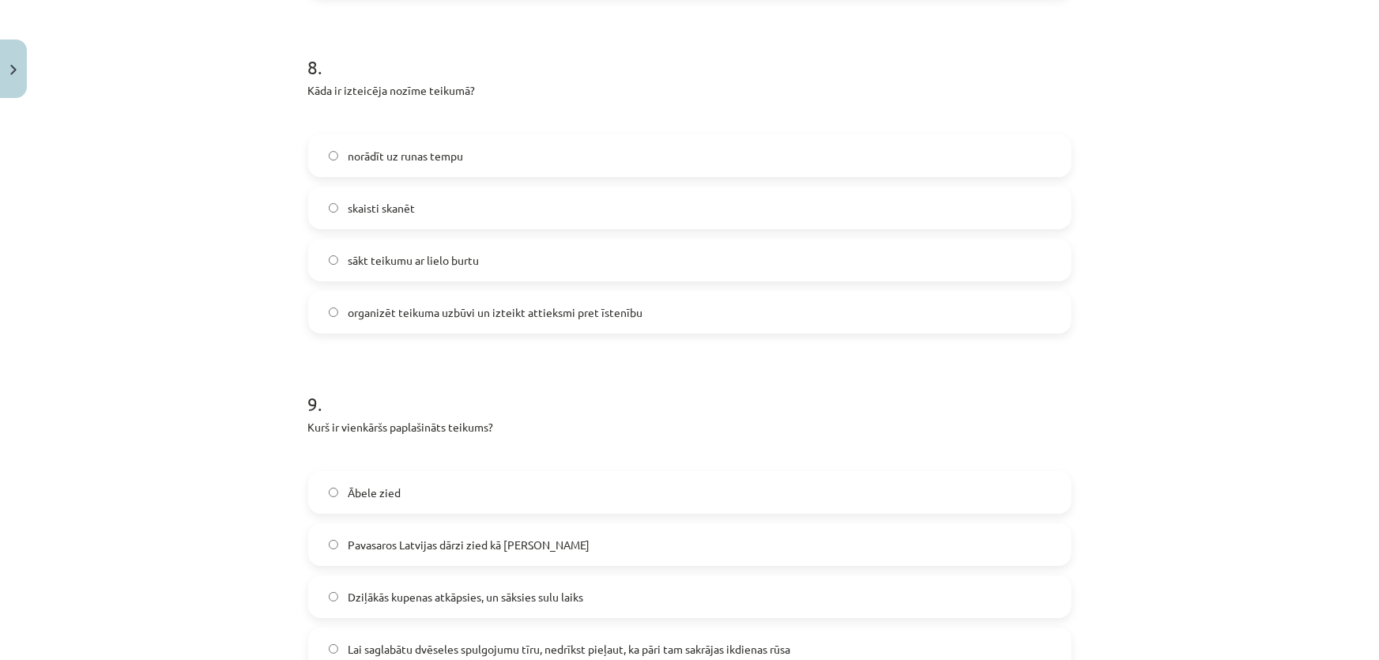
click at [572, 537] on span "Pavasaros Latvijas dārzi zied kā baltas kupenas" at bounding box center [469, 545] width 242 height 17
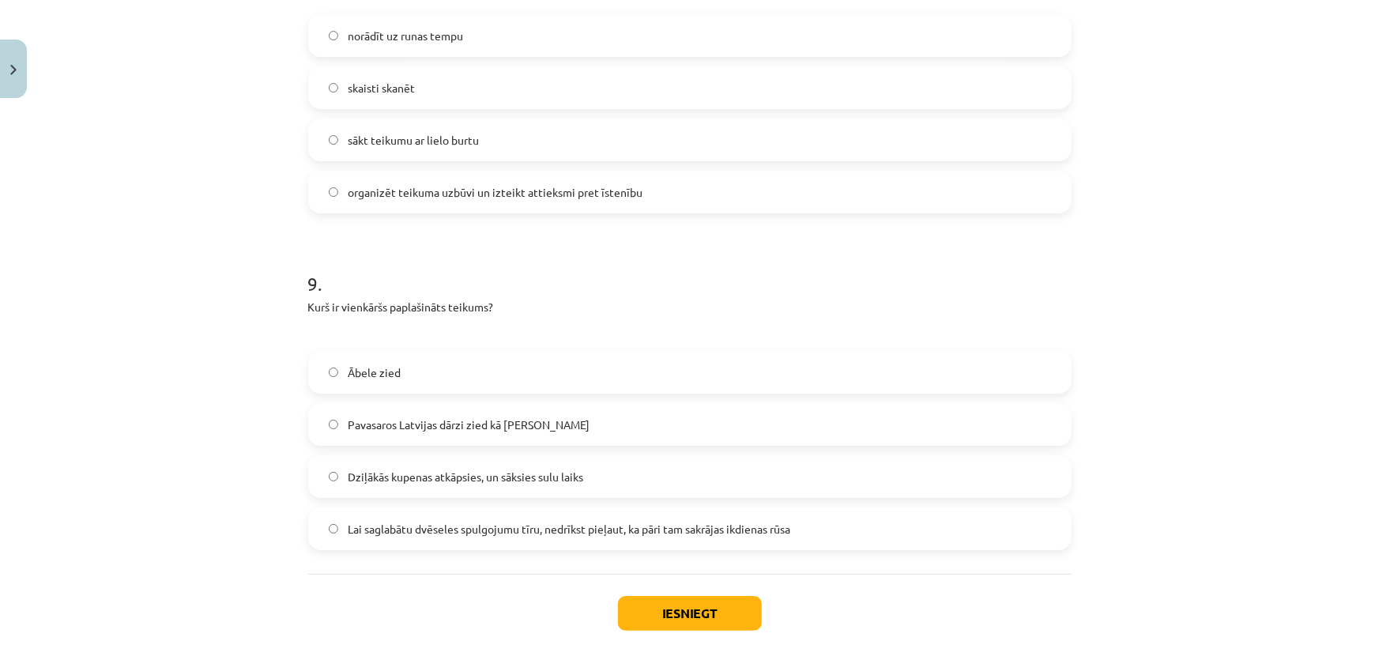
drag, startPoint x: 598, startPoint y: 450, endPoint x: 508, endPoint y: 256, distance: 213.5
click at [508, 256] on h1 "9 ." at bounding box center [689, 269] width 763 height 49
drag, startPoint x: 482, startPoint y: 330, endPoint x: 175, endPoint y: 333, distance: 307.4
click at [175, 333] on div "Mācību tēma: Latviešu valodas i - 12. klases 1.ieskaites mācību materiāls (c) #…" at bounding box center [689, 330] width 1379 height 660
click at [247, 288] on div "Mācību tēma: Latviešu valodas i - 12. klases 1.ieskaites mācību materiāls (c) #…" at bounding box center [689, 330] width 1379 height 660
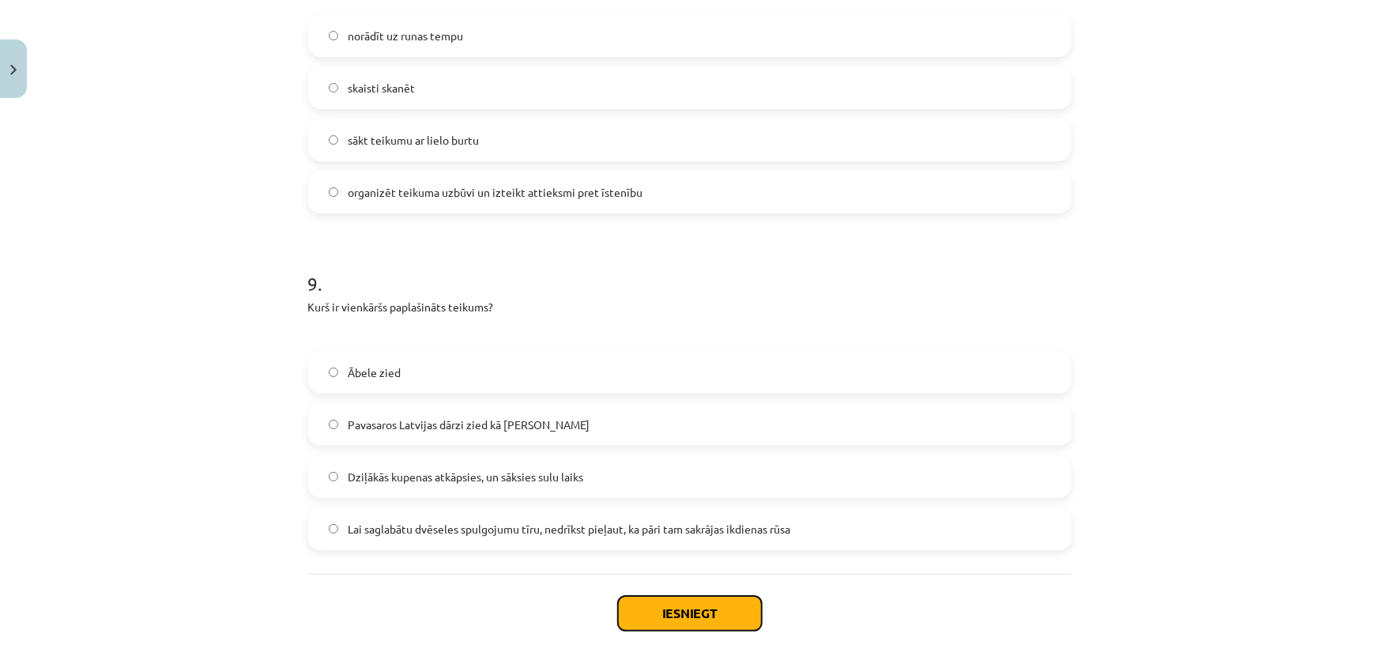
click at [654, 599] on button "Iesniegt" at bounding box center [690, 613] width 144 height 35
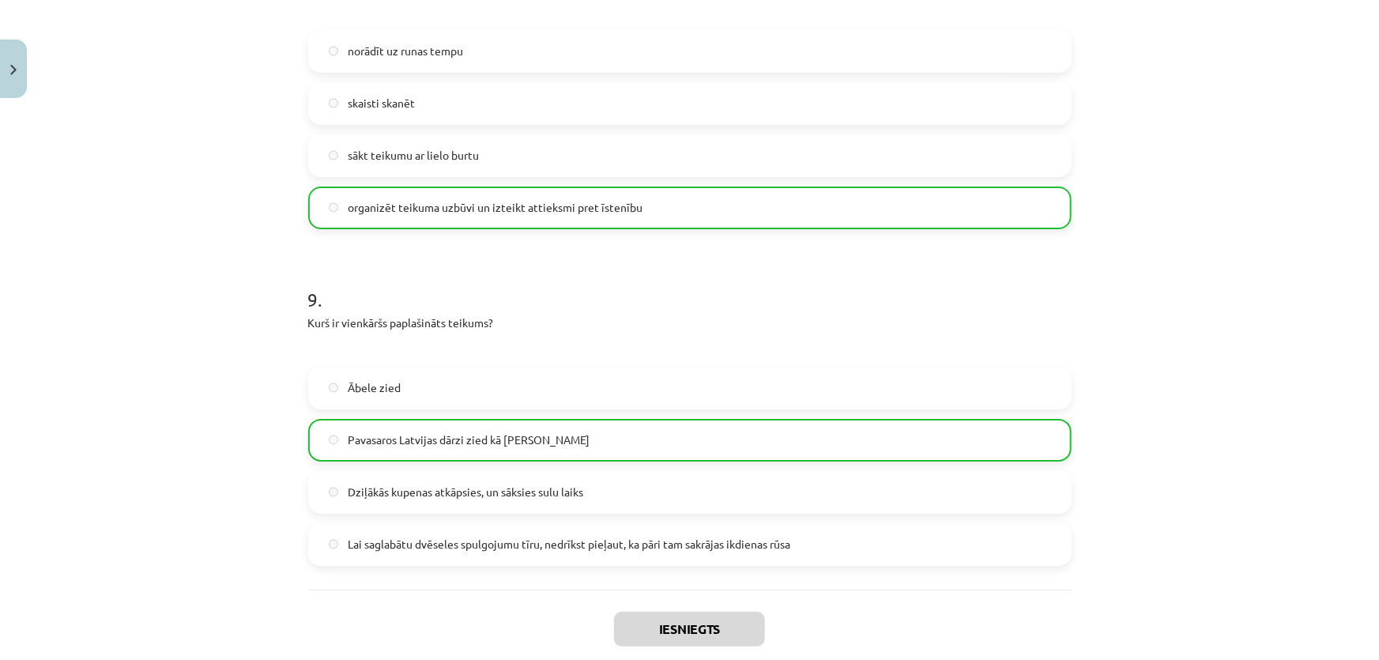
scroll to position [2958, 0]
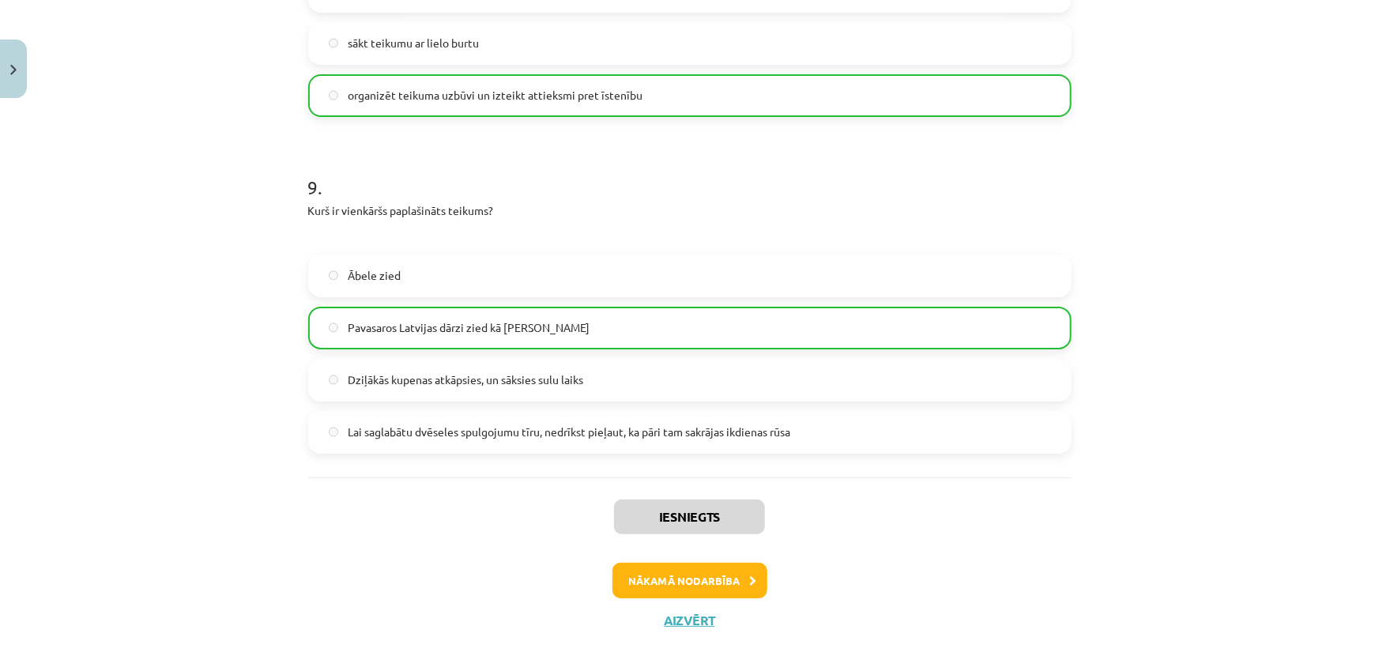
drag, startPoint x: 694, startPoint y: 119, endPoint x: 628, endPoint y: 640, distance: 525.6
click at [626, 563] on button "Nākamā nodarbība" at bounding box center [689, 581] width 155 height 36
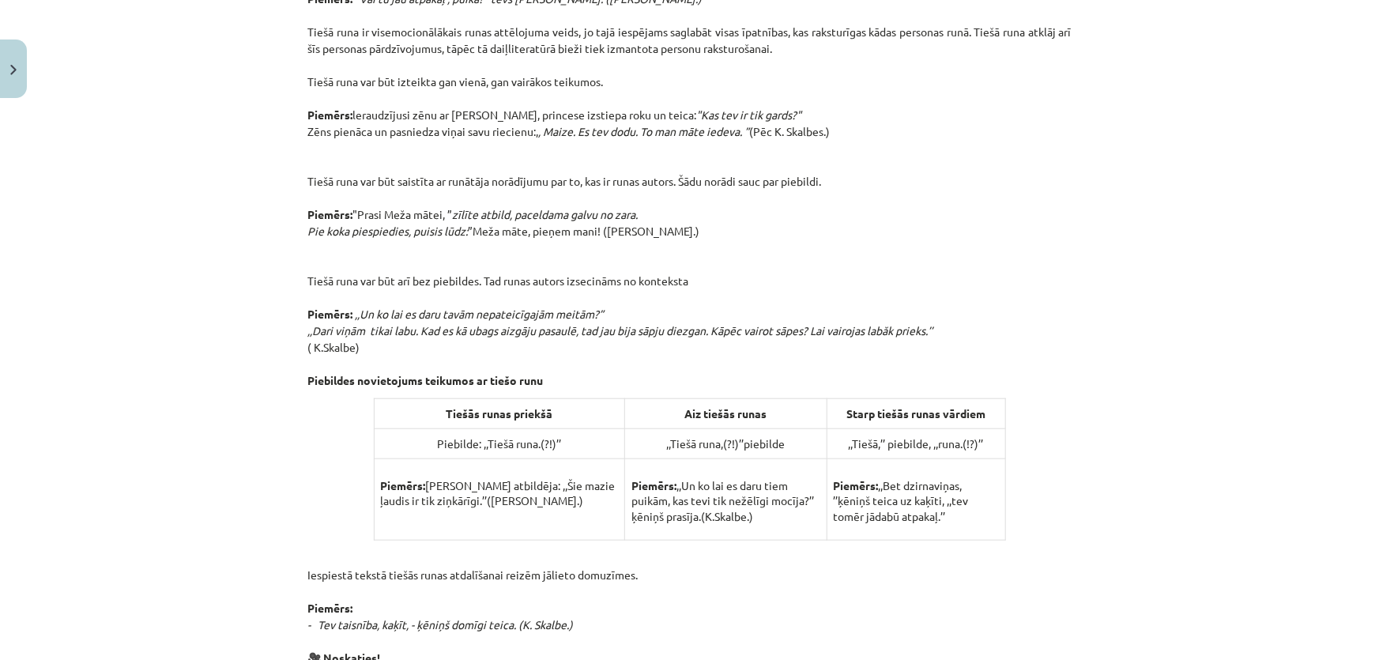
scroll to position [945, 0]
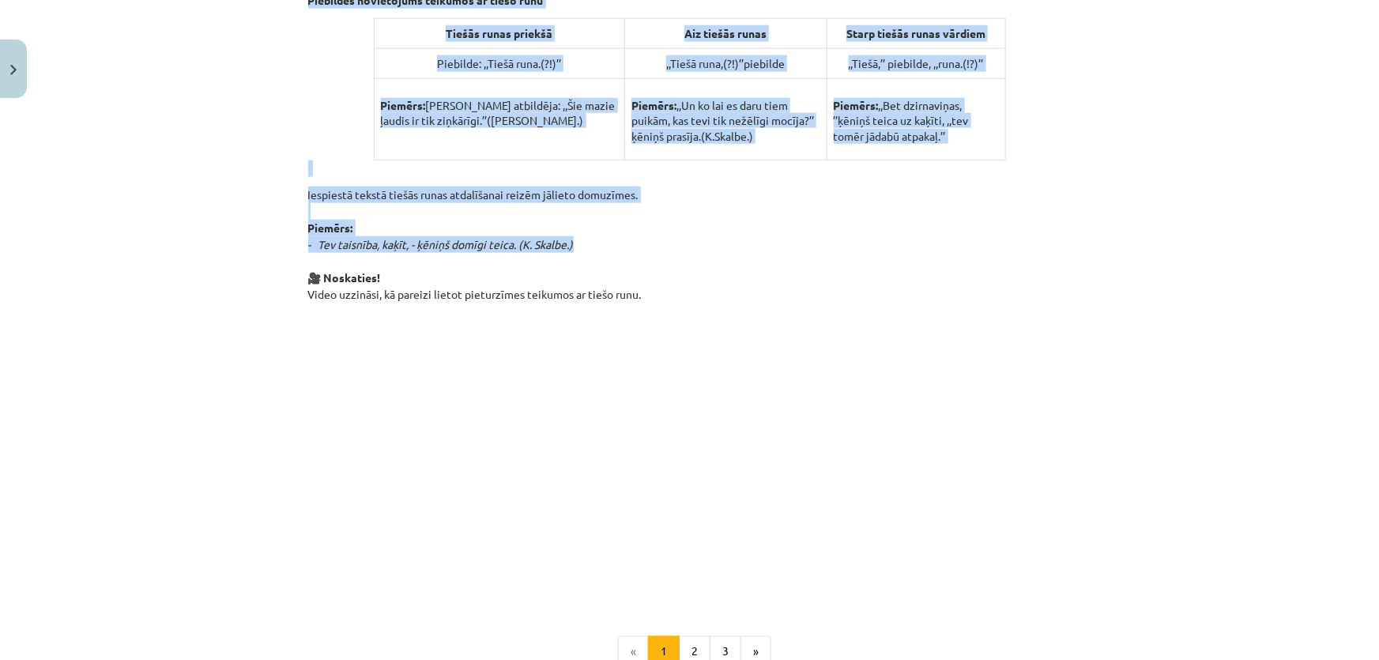
drag, startPoint x: 631, startPoint y: 287, endPoint x: 713, endPoint y: 237, distance: 95.4
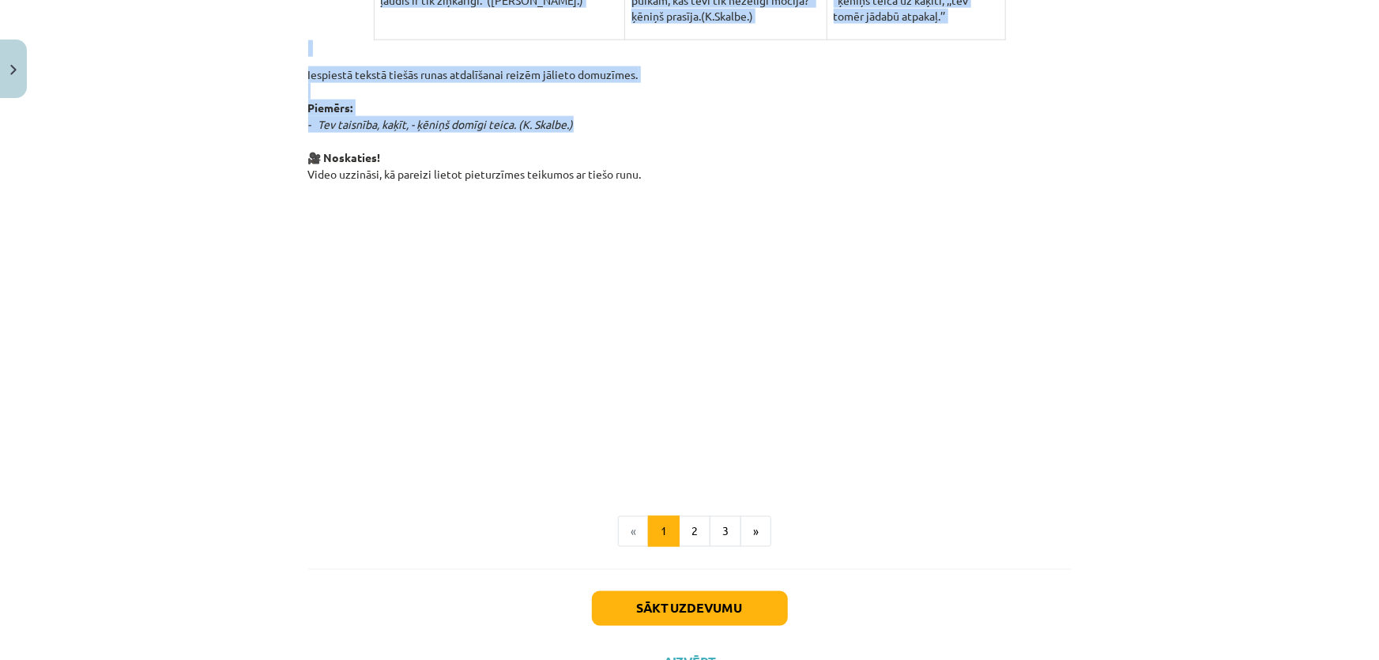
copy div "2. Tiešā runa Tiešā runa ir kādas personas teikto vārdu vai domu tiešs atkārtoj…"
click at [680, 533] on button "2" at bounding box center [695, 532] width 32 height 32
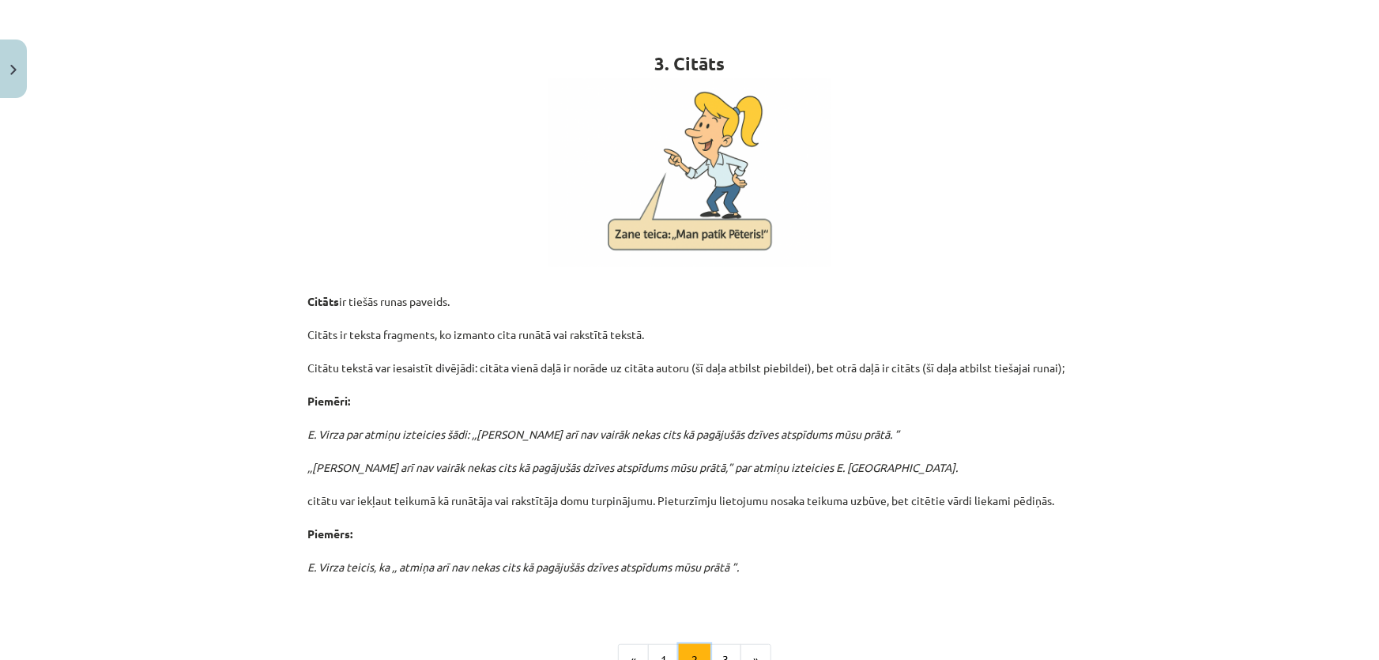
scroll to position [283, 0]
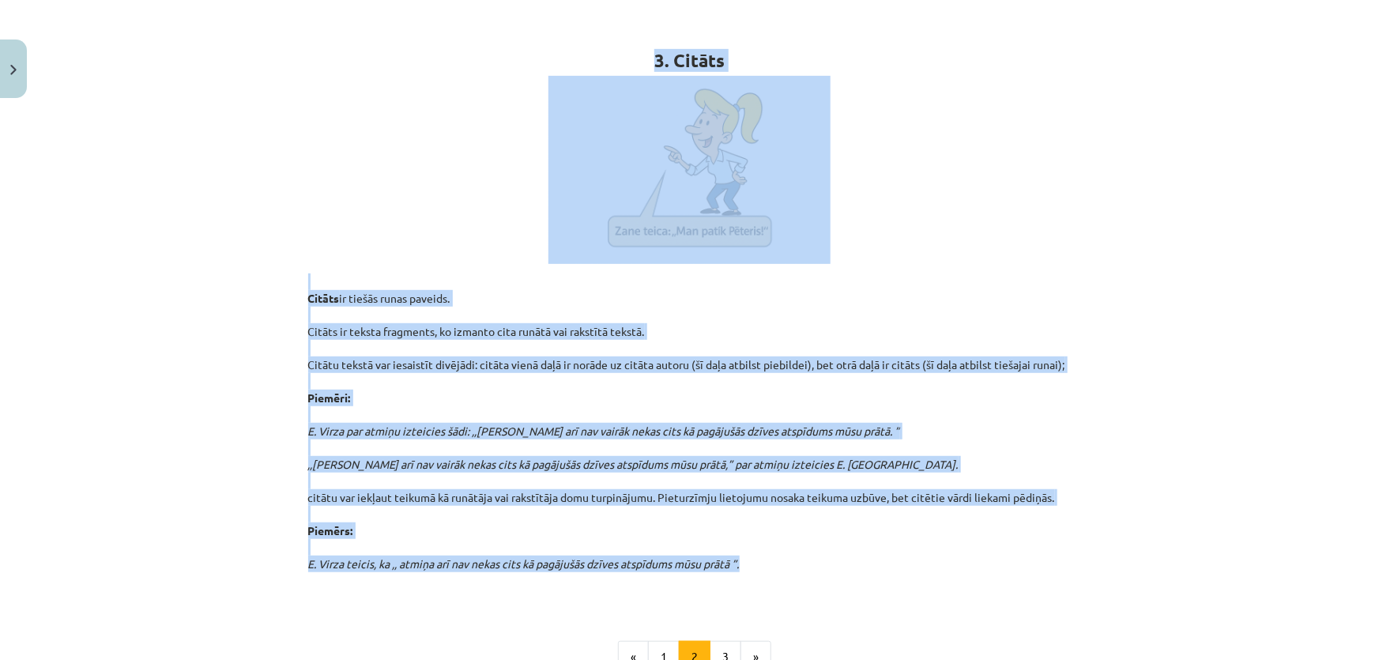
drag, startPoint x: 632, startPoint y: 56, endPoint x: 745, endPoint y: 555, distance: 512.0
click at [745, 555] on div "3. Citāts Citāts ir tiešās runas paveids. Citāts ir teksta fragments, ko izmant…" at bounding box center [689, 302] width 763 height 605
copy div "3. Citāts Citāts ir tiešās runas paveids. Citāts ir teksta fragments, ko izmant…"
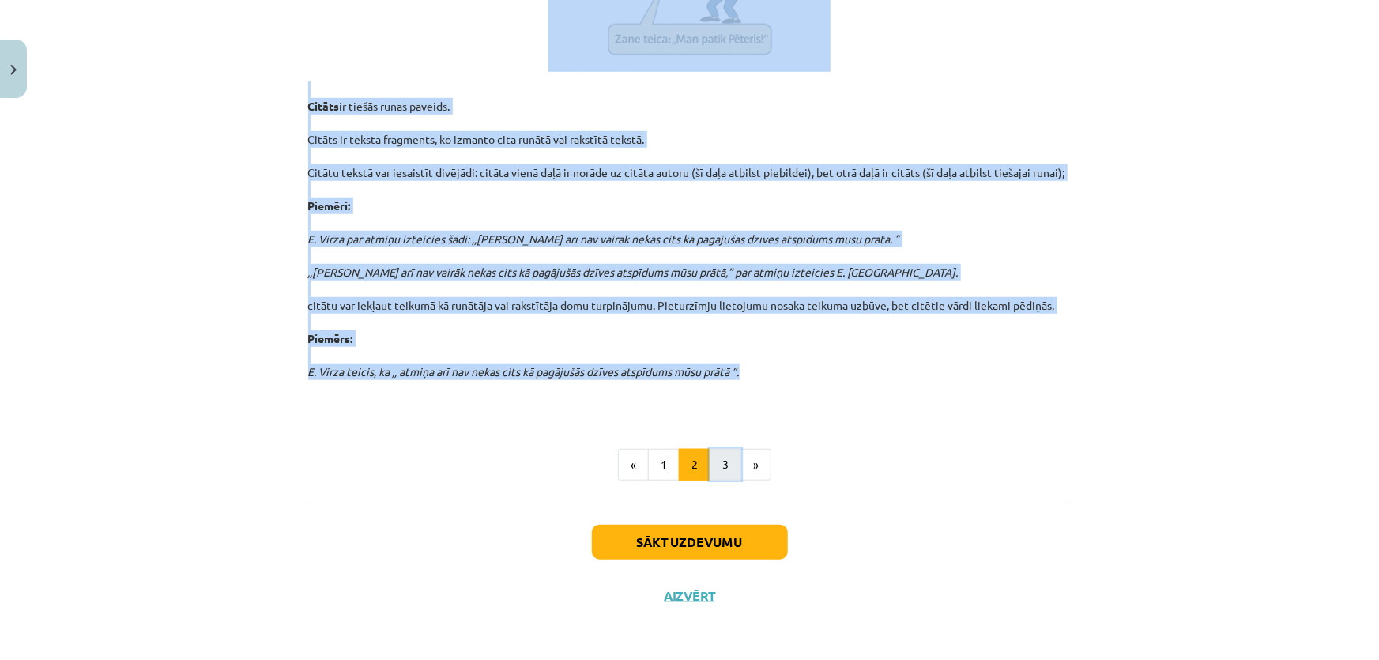
click at [730, 455] on button "3" at bounding box center [726, 465] width 32 height 32
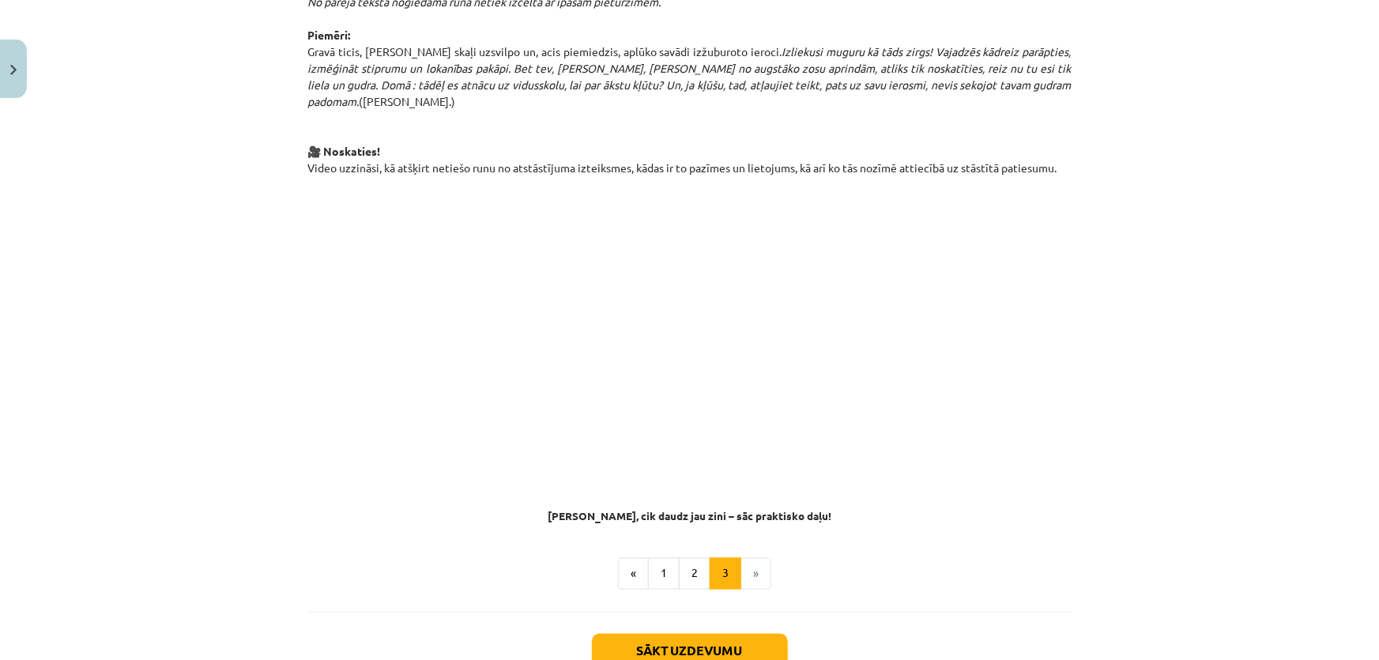
scroll to position [968, 0]
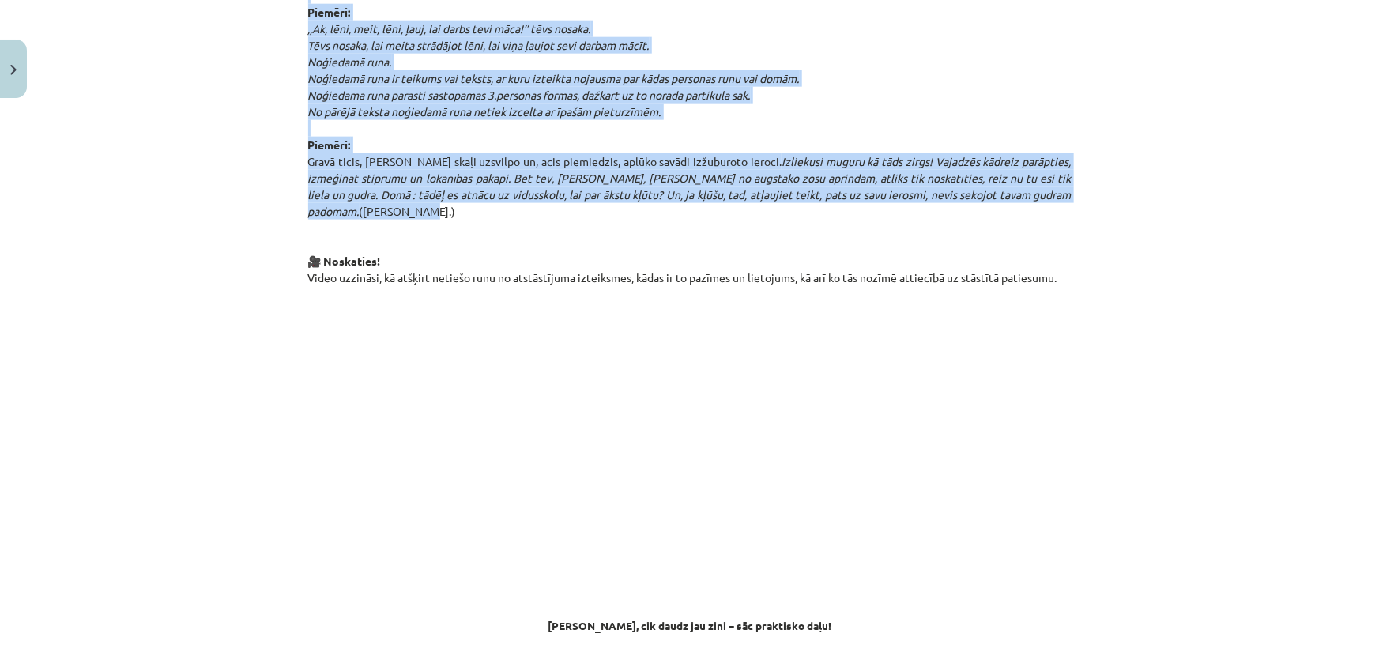
drag, startPoint x: 605, startPoint y: 53, endPoint x: 1053, endPoint y: 195, distance: 470.1
copy div "4. Netiešā runa Kādas personas runas vai domu atstāstījumu sauc par netiešo run…"
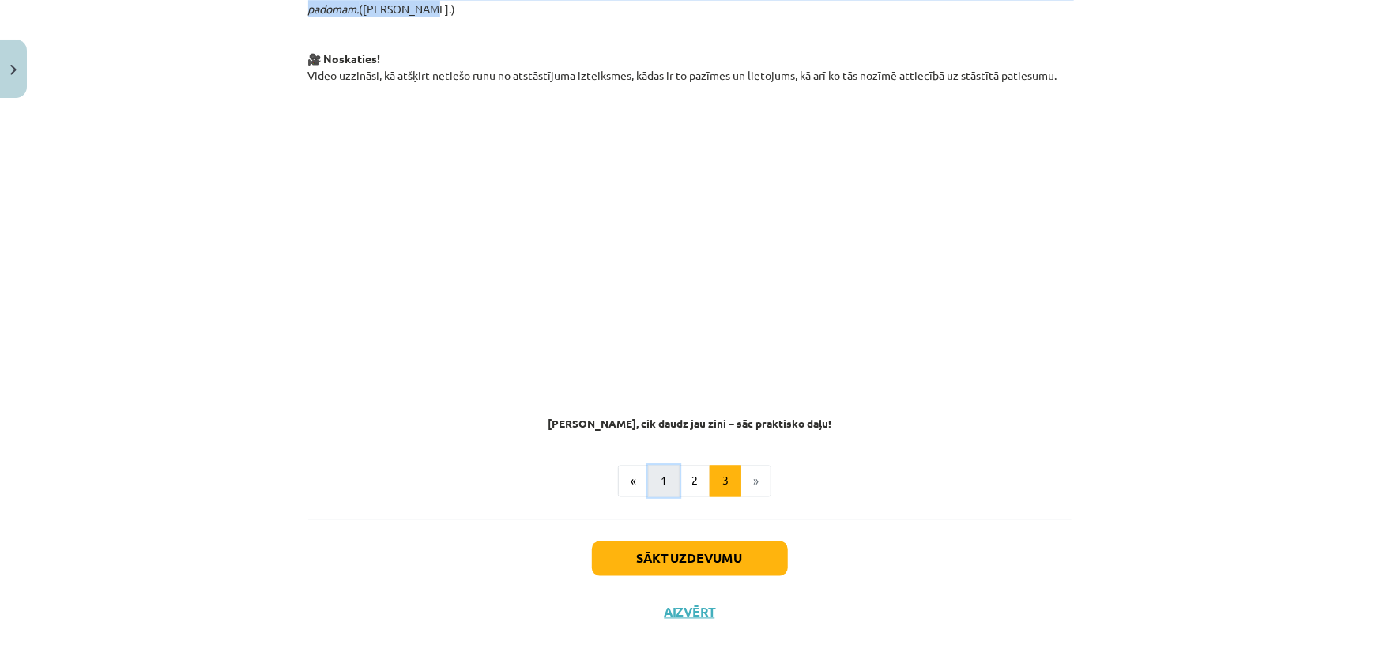
click at [648, 469] on button "1" at bounding box center [664, 481] width 32 height 32
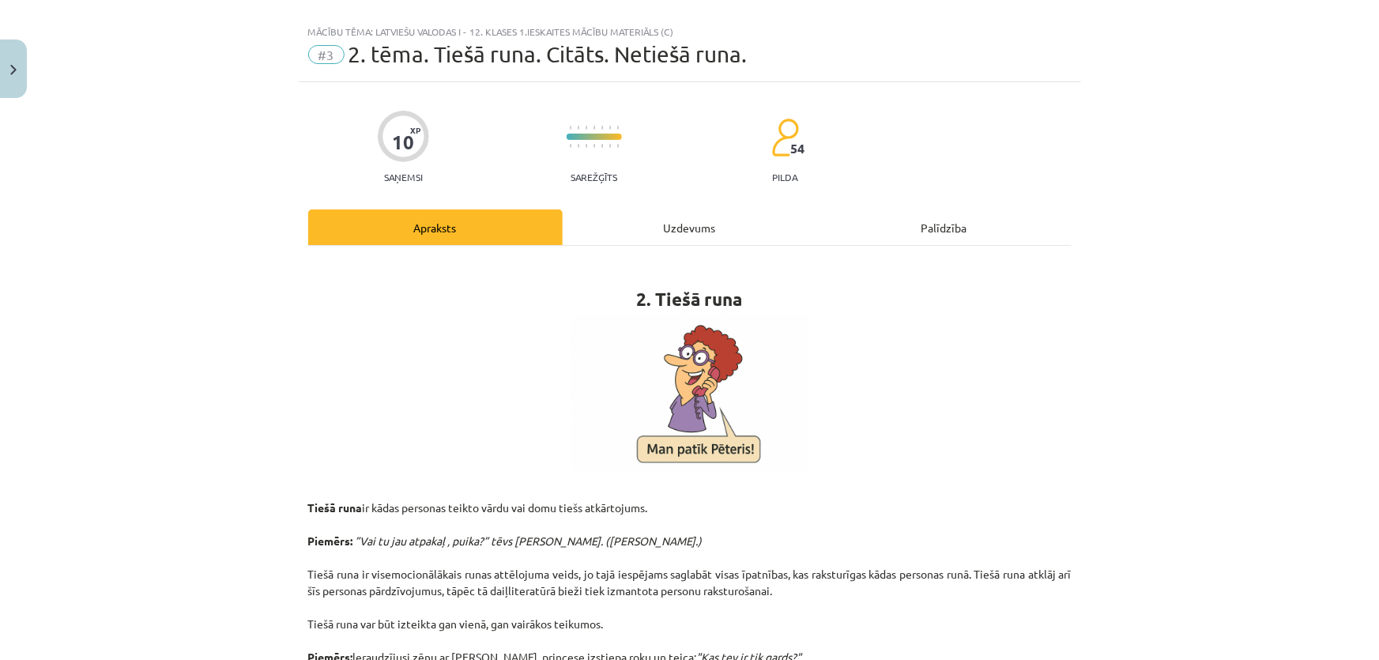
scroll to position [0, 0]
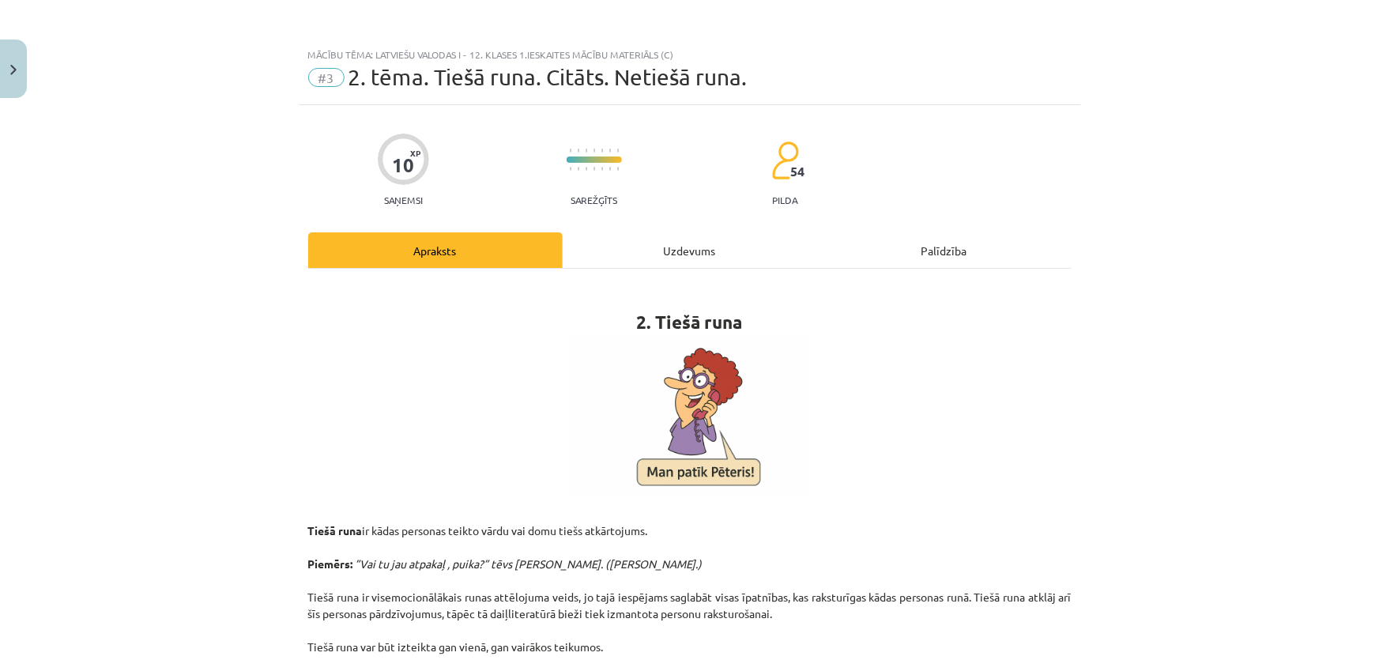
drag, startPoint x: 682, startPoint y: 231, endPoint x: 684, endPoint y: 221, distance: 9.8
click at [696, 253] on div "Uzdevums" at bounding box center [690, 250] width 254 height 36
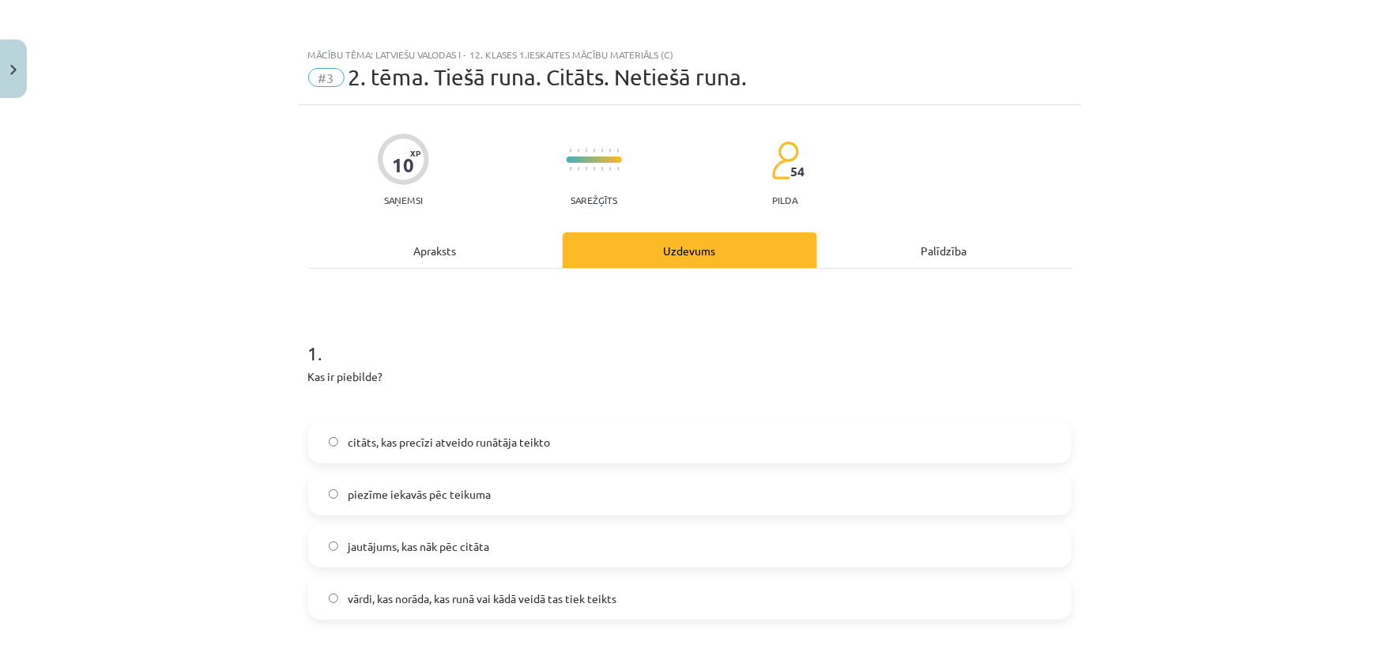
scroll to position [40, 0]
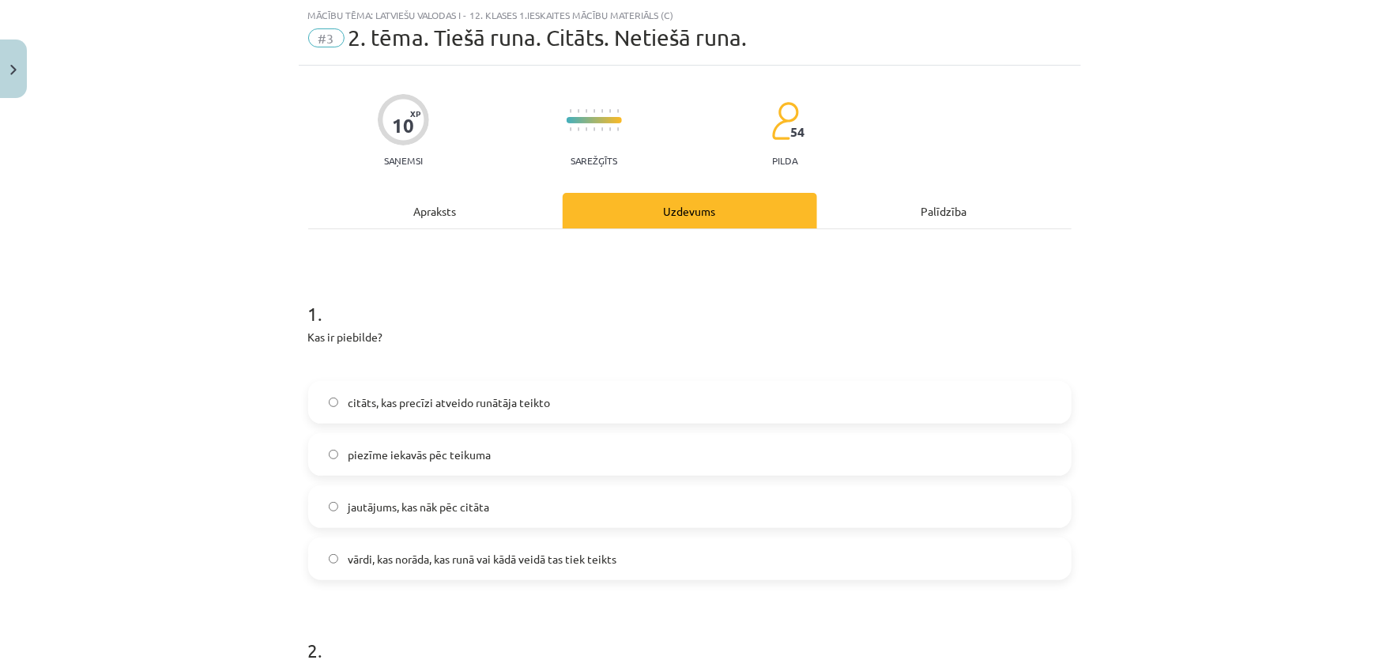
click at [100, 361] on div "Mācību tēma: Latviešu valodas i - 12. klases 1.ieskaites mācību materiāls (c) #…" at bounding box center [689, 330] width 1379 height 660
click at [646, 548] on label "vārdi, kas norāda, kas runā vai kādā veidā tas tiek teikts" at bounding box center [690, 559] width 760 height 40
click at [842, 302] on h1 "1 ." at bounding box center [689, 299] width 763 height 49
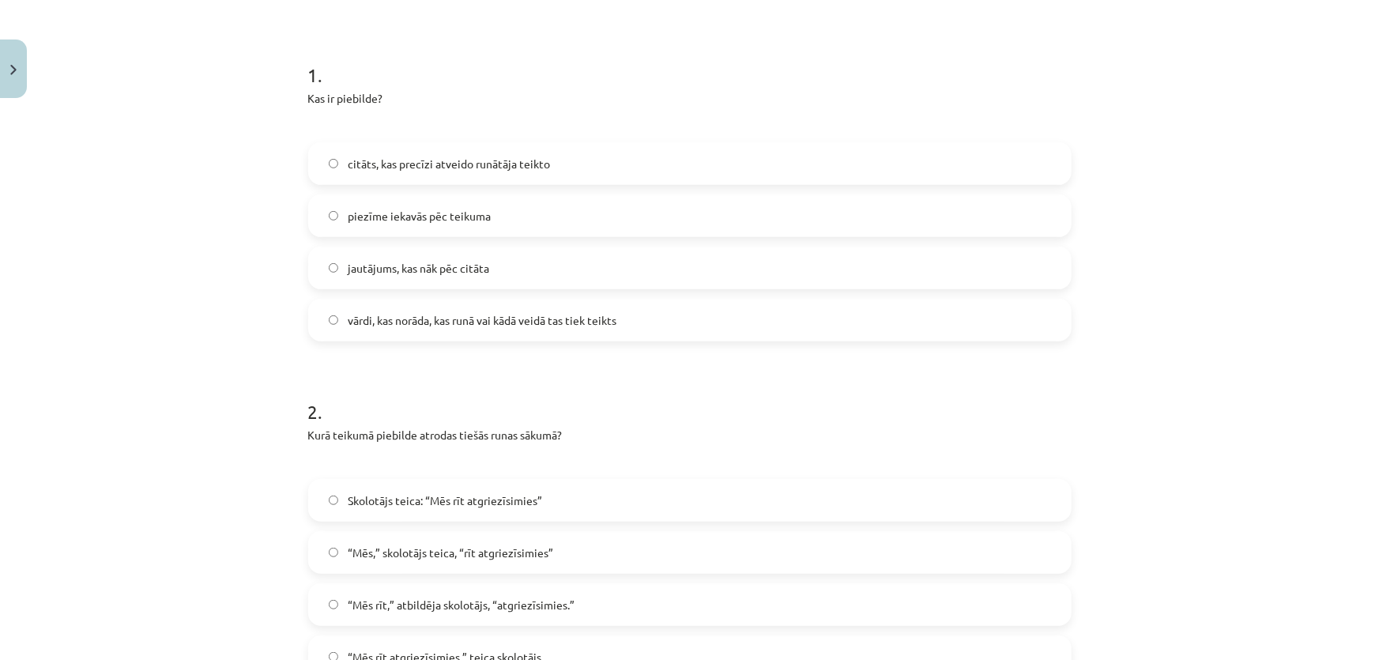
scroll to position [398, 0]
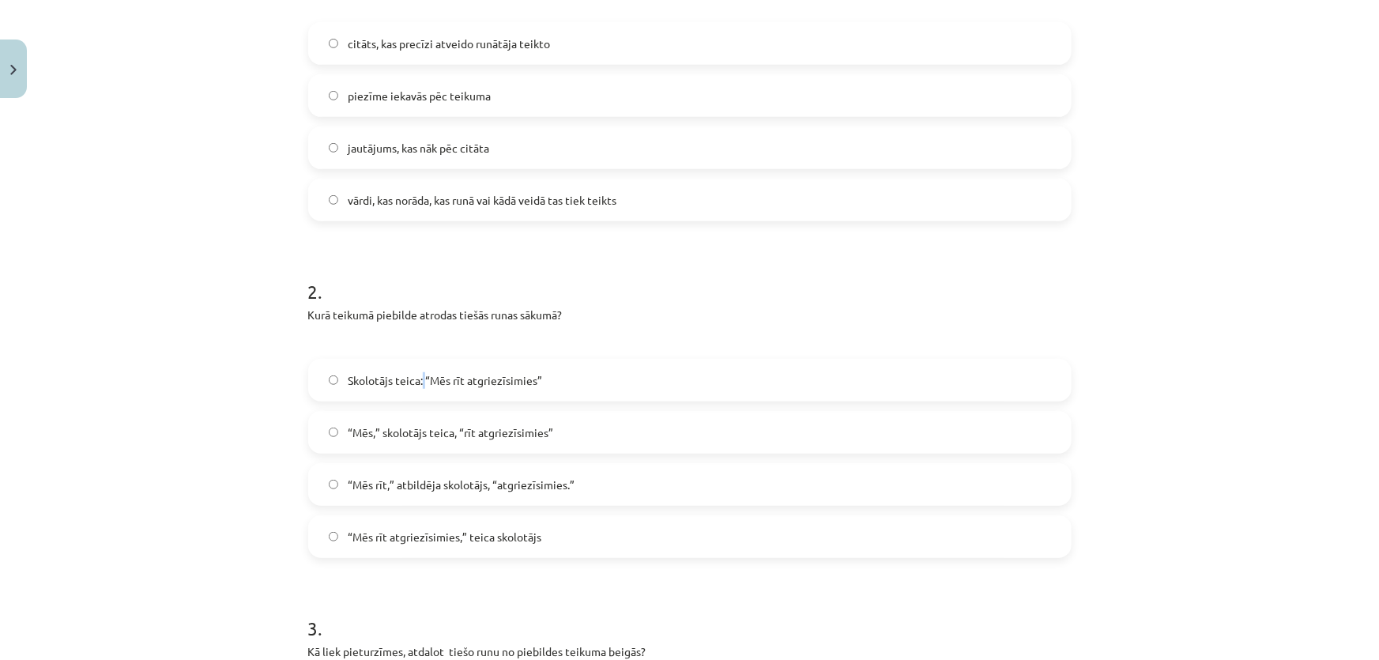
click at [421, 394] on label "Skolotājs teica: “Mēs rīt atgriezīsimies”" at bounding box center [690, 380] width 760 height 40
click at [435, 390] on label "Skolotājs teica: “Mēs rīt atgriezīsimies”" at bounding box center [690, 380] width 760 height 40
click at [970, 266] on h1 "2 ." at bounding box center [689, 277] width 763 height 49
click at [1158, 365] on div "Mācību tēma: Latviešu valodas i - 12. klases 1.ieskaites mācību materiāls (c) #…" at bounding box center [689, 330] width 1379 height 660
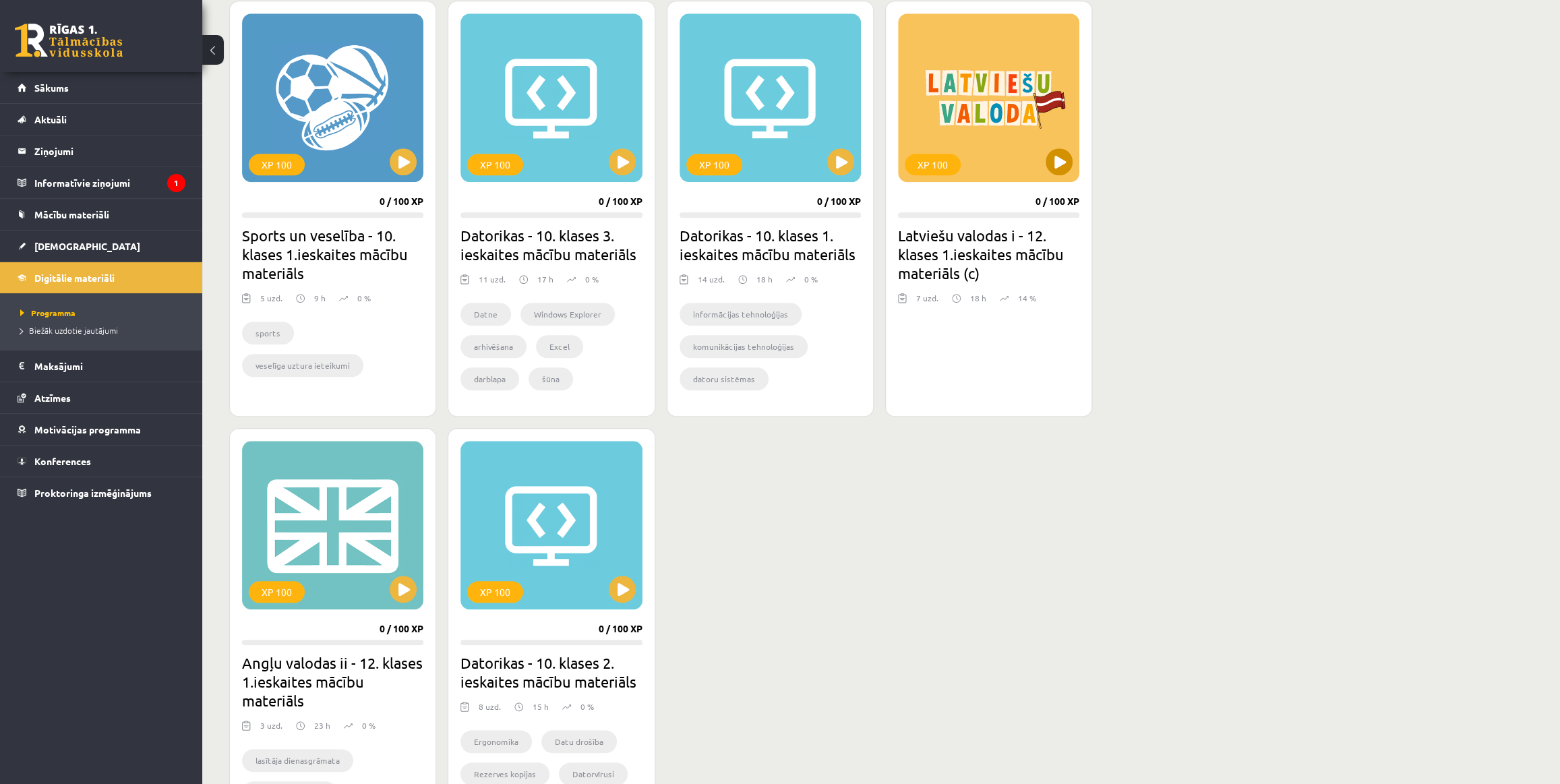
scroll to position [789, 0]
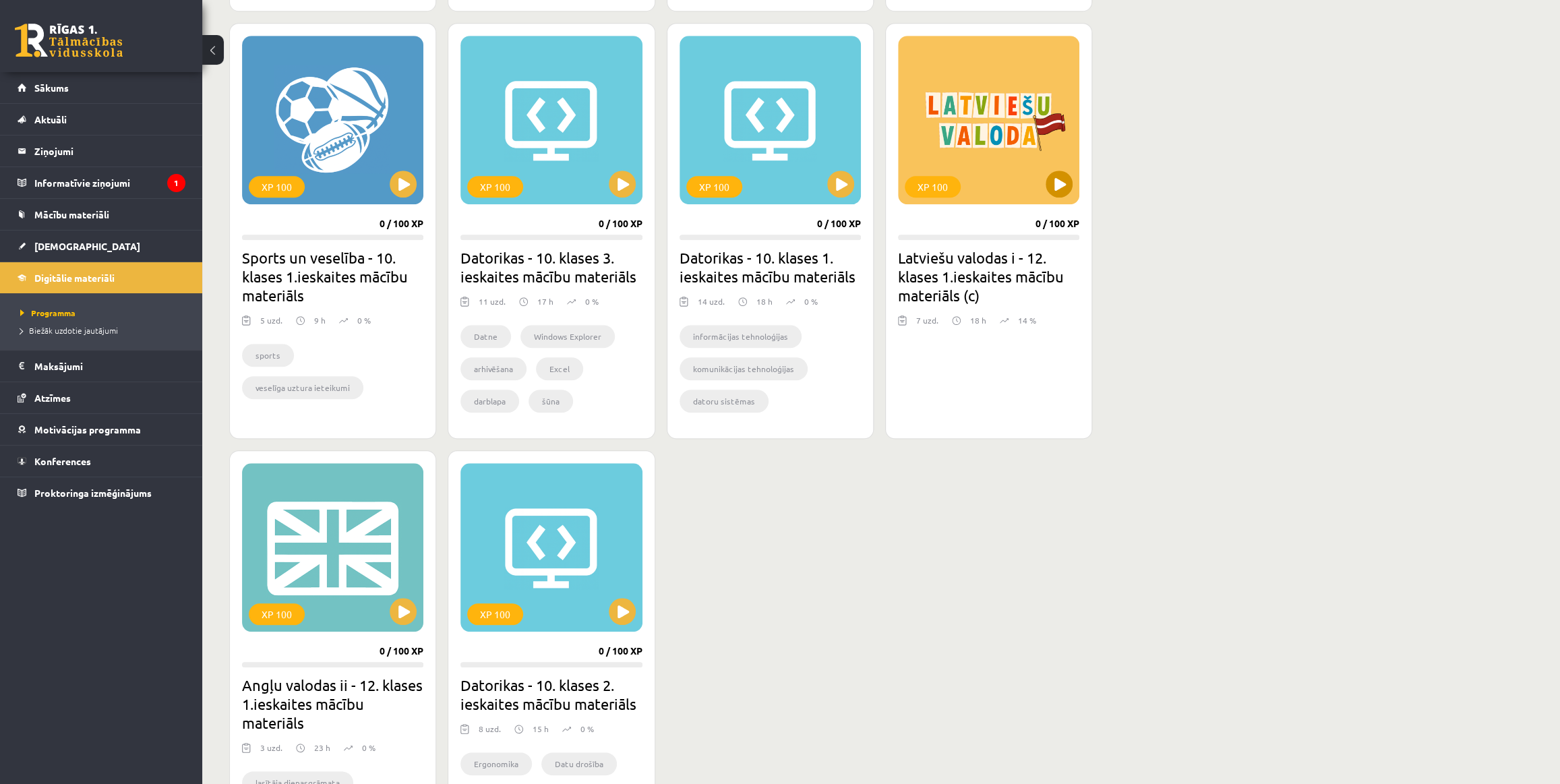
click at [979, 142] on div "XP 100" at bounding box center [989, 120] width 182 height 169
click at [1032, 107] on div "XP 100" at bounding box center [989, 120] width 182 height 169
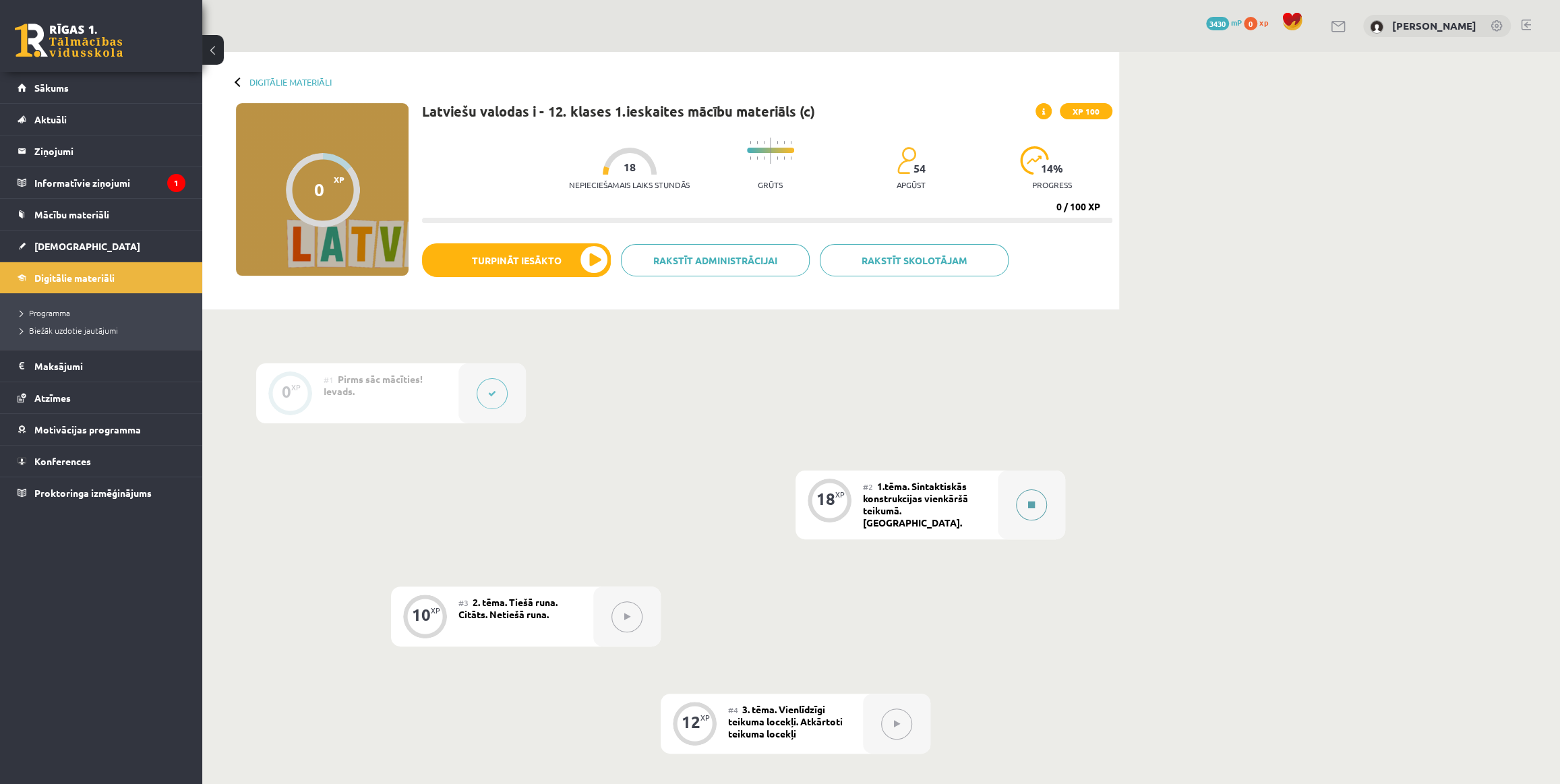
click at [1028, 504] on icon at bounding box center [1032, 504] width 7 height 8
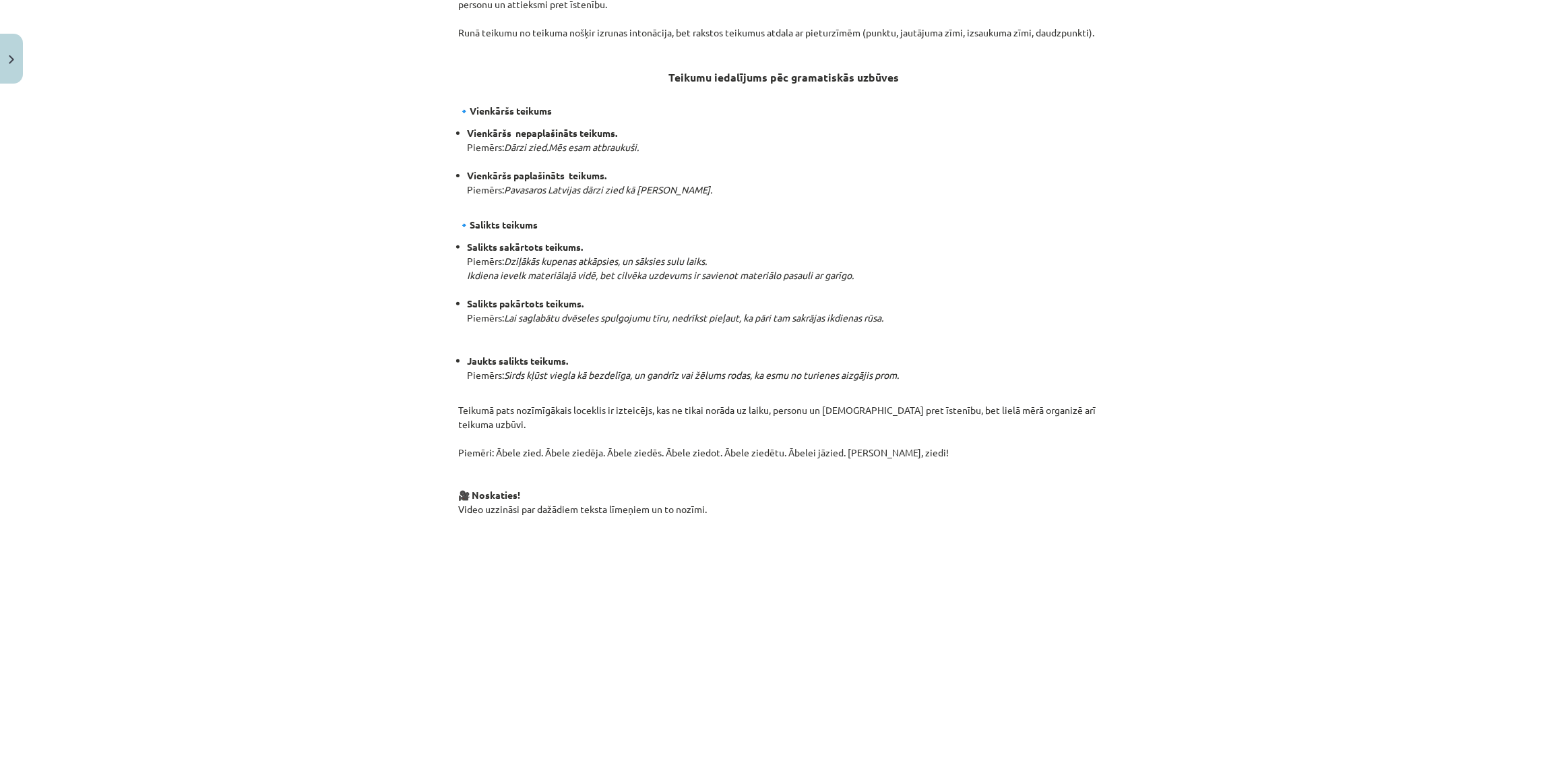
scroll to position [677, 0]
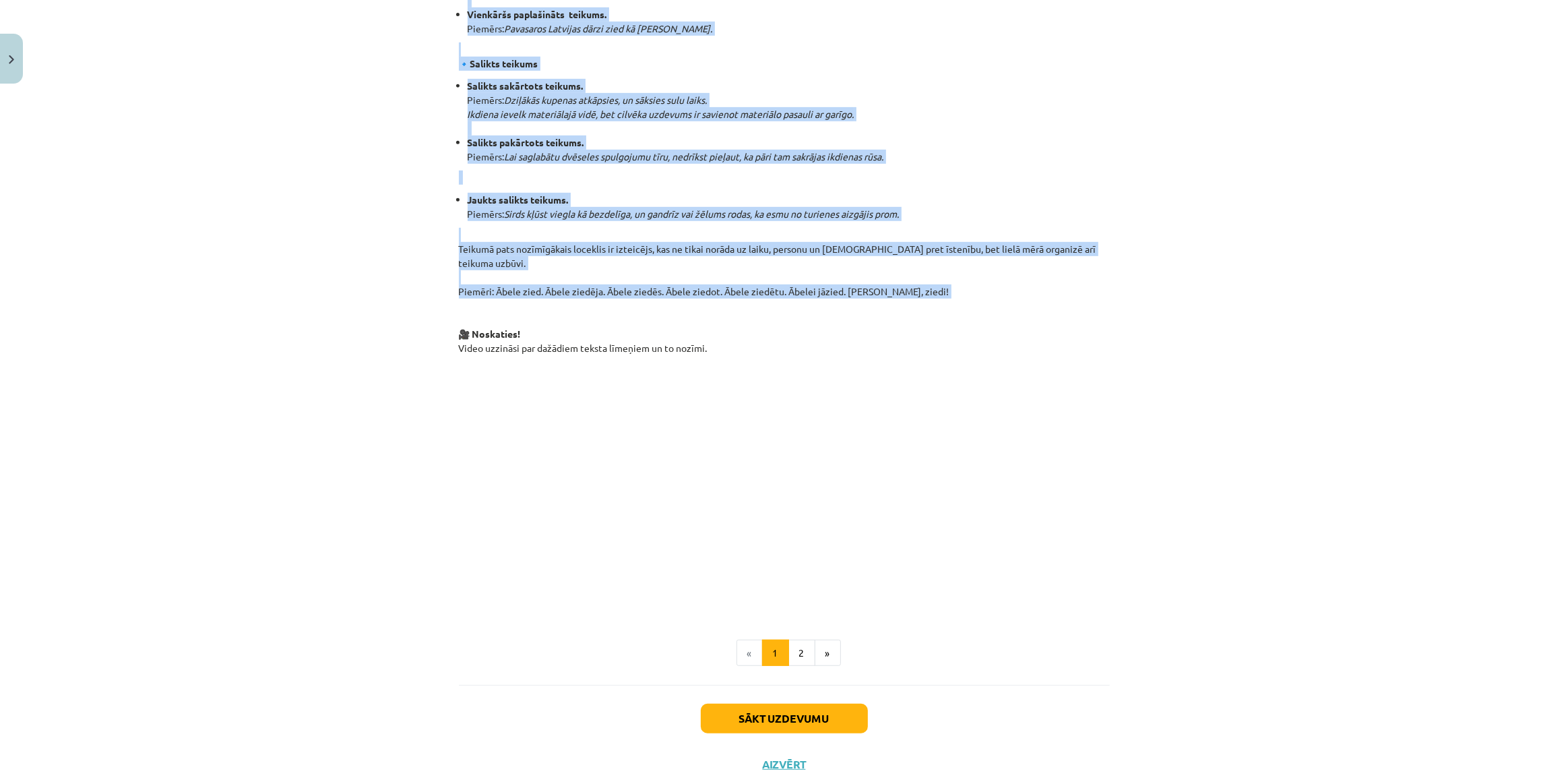
drag, startPoint x: 564, startPoint y: 191, endPoint x: 958, endPoint y: 266, distance: 401.1
click at [958, 266] on div "Sintaktiskās konstrukcijas vienkāršā teikumā Sintakses līmenim ir trīs apakšlīm…" at bounding box center [784, 97] width 651 height 1024
copy div "Sintaktiskās konstrukcijas vienkāršā teikumā Sintakses līmenim ir trīs apakšlīm…"
click at [797, 640] on button "2" at bounding box center [802, 653] width 27 height 27
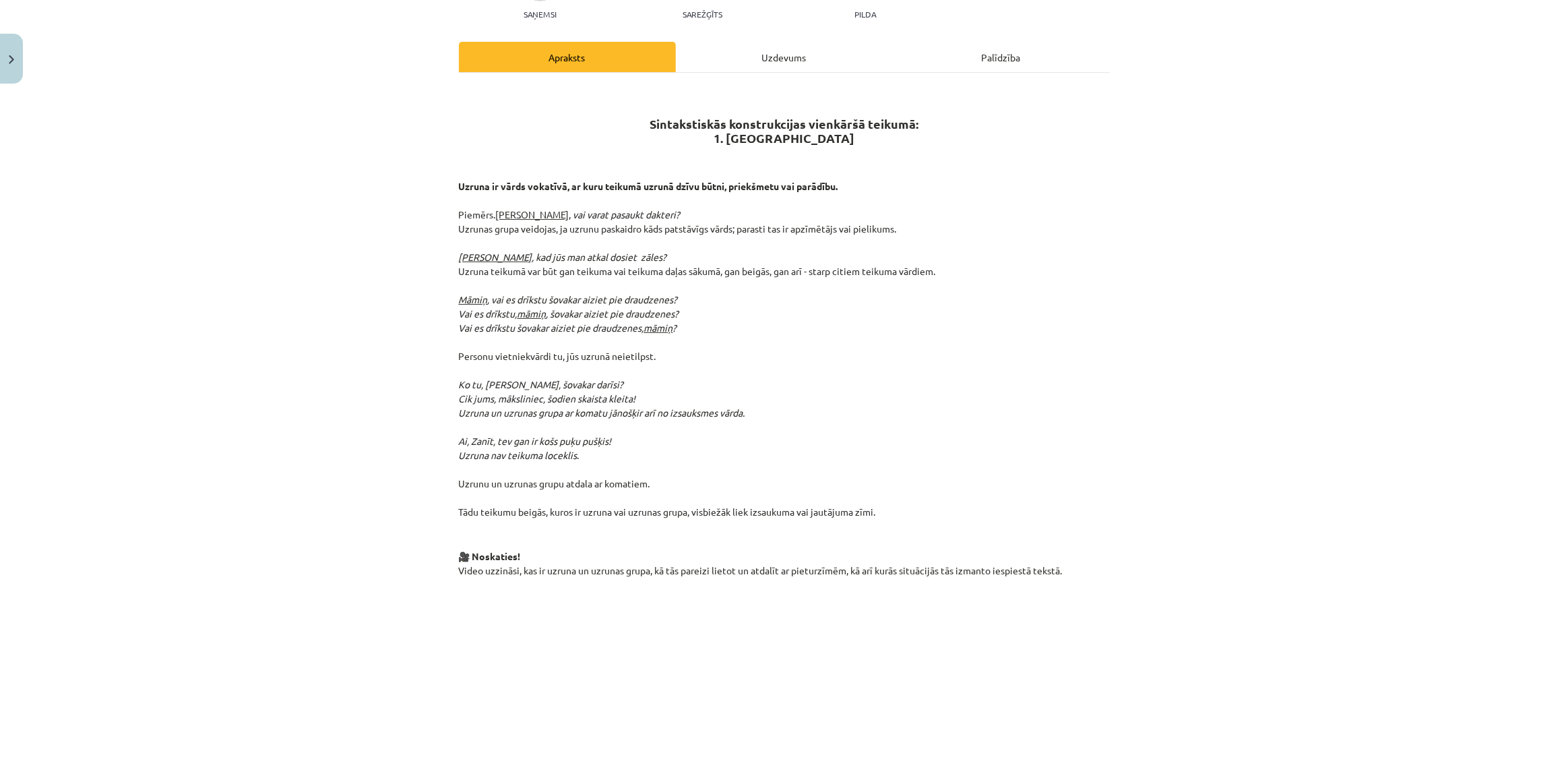
scroll to position [139, 0]
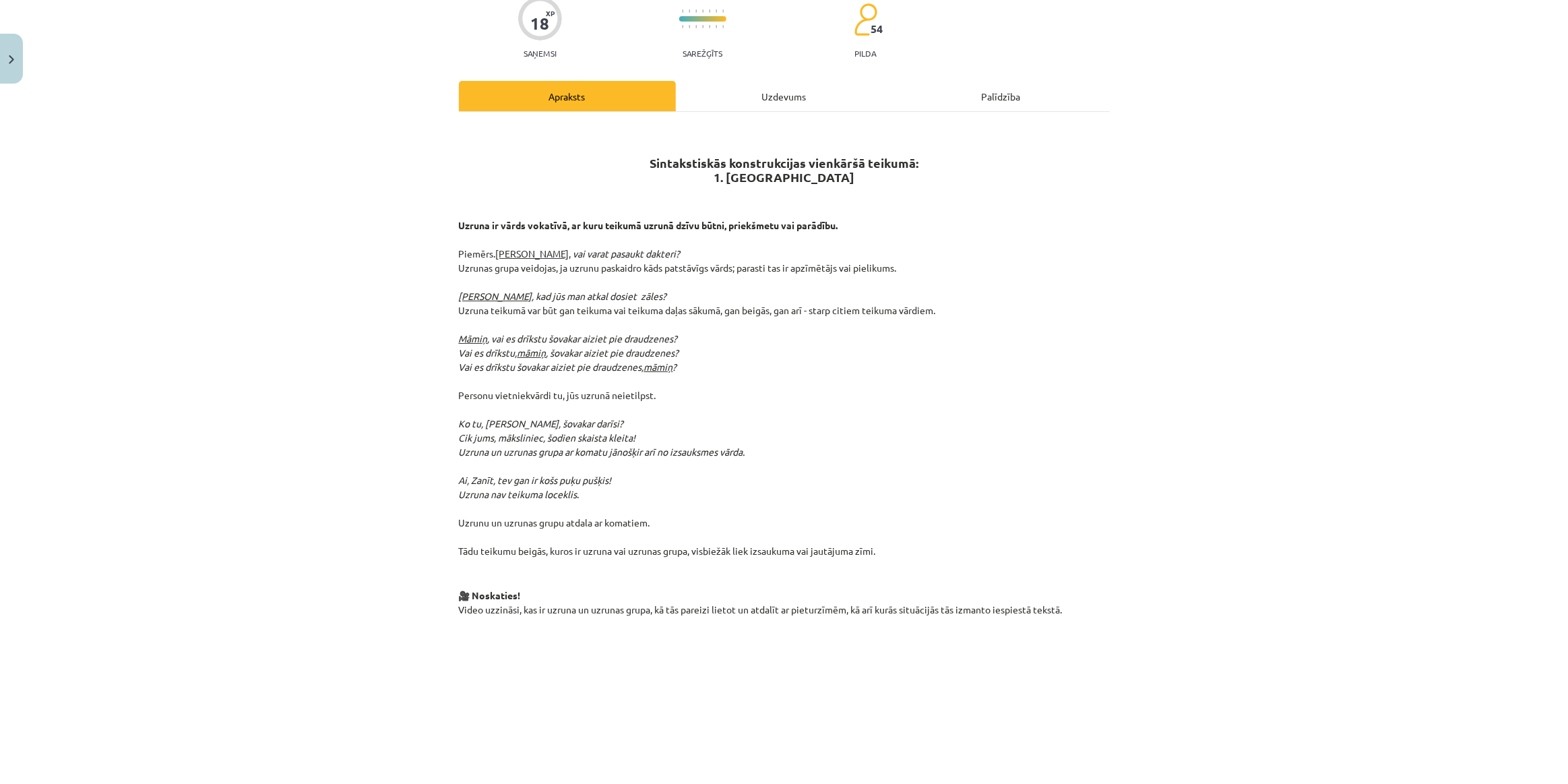
drag, startPoint x: 631, startPoint y: 120, endPoint x: 957, endPoint y: 526, distance: 520.7
click at [957, 526] on div "Sintakstiskās konstrukcijas vienkāršā teikumā: 1. Uzruna Uzruna ir vārds vokatī…" at bounding box center [784, 525] width 651 height 803
copy div "Sintakstiskās konstrukcijas vienkāršā teikumā: 1. Uzruna Uzruna ir vārds vokatī…"
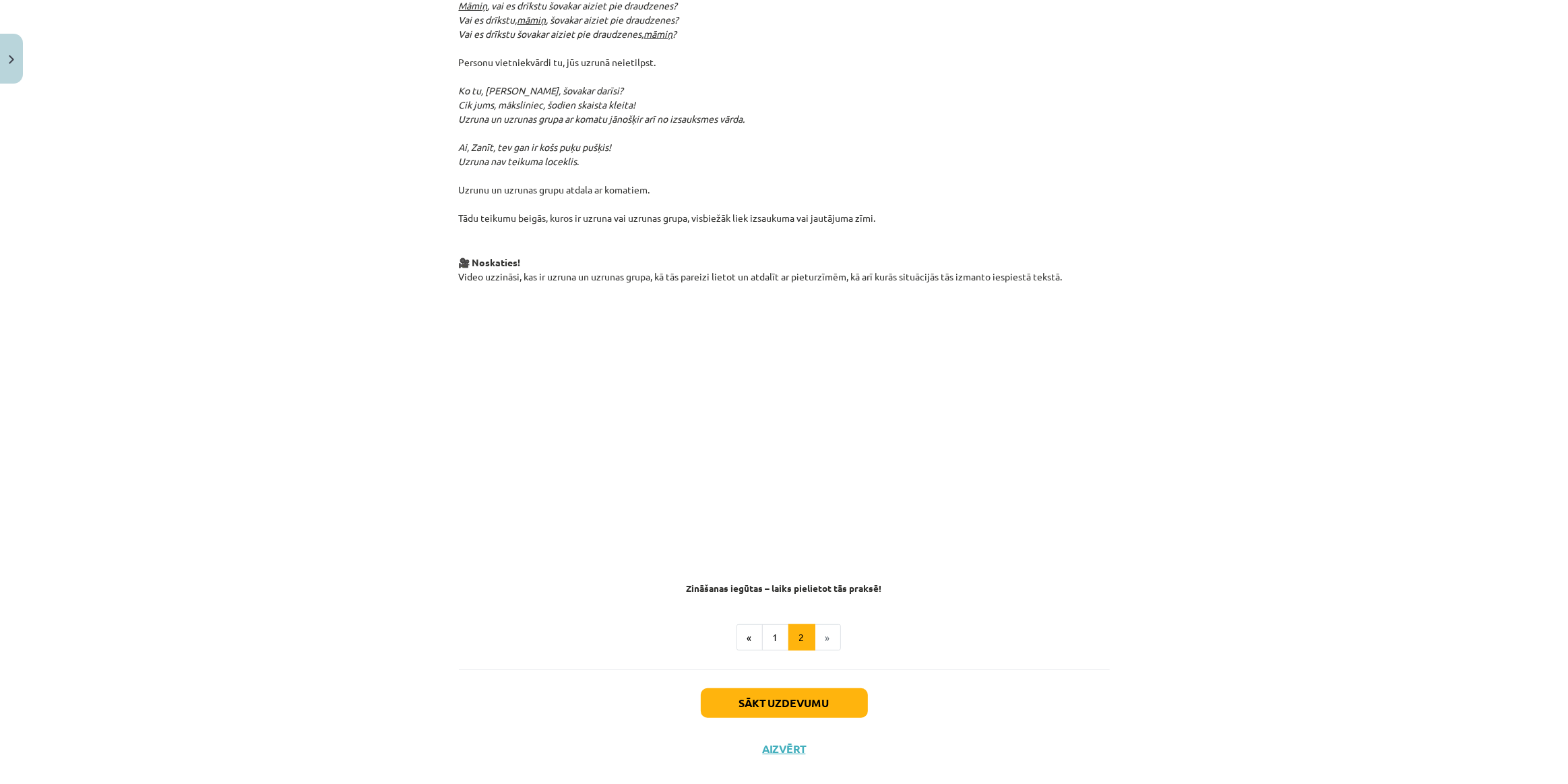
scroll to position [0, 0]
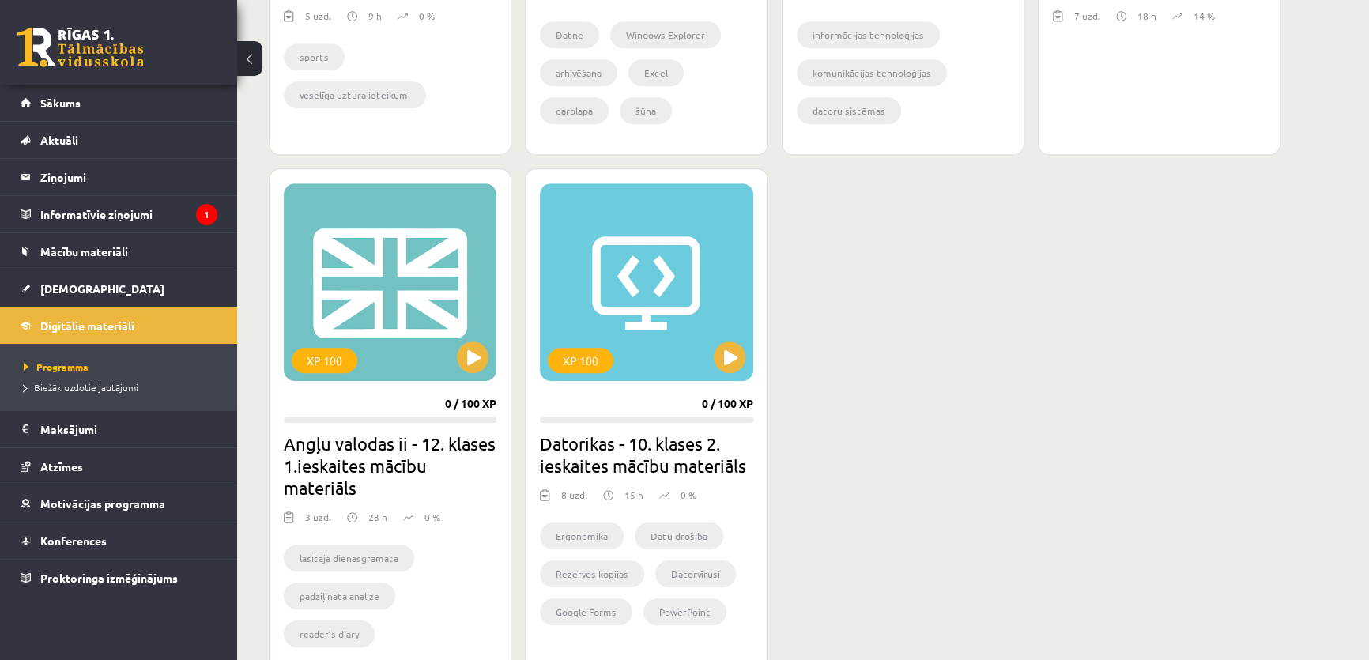
scroll to position [1316, 0]
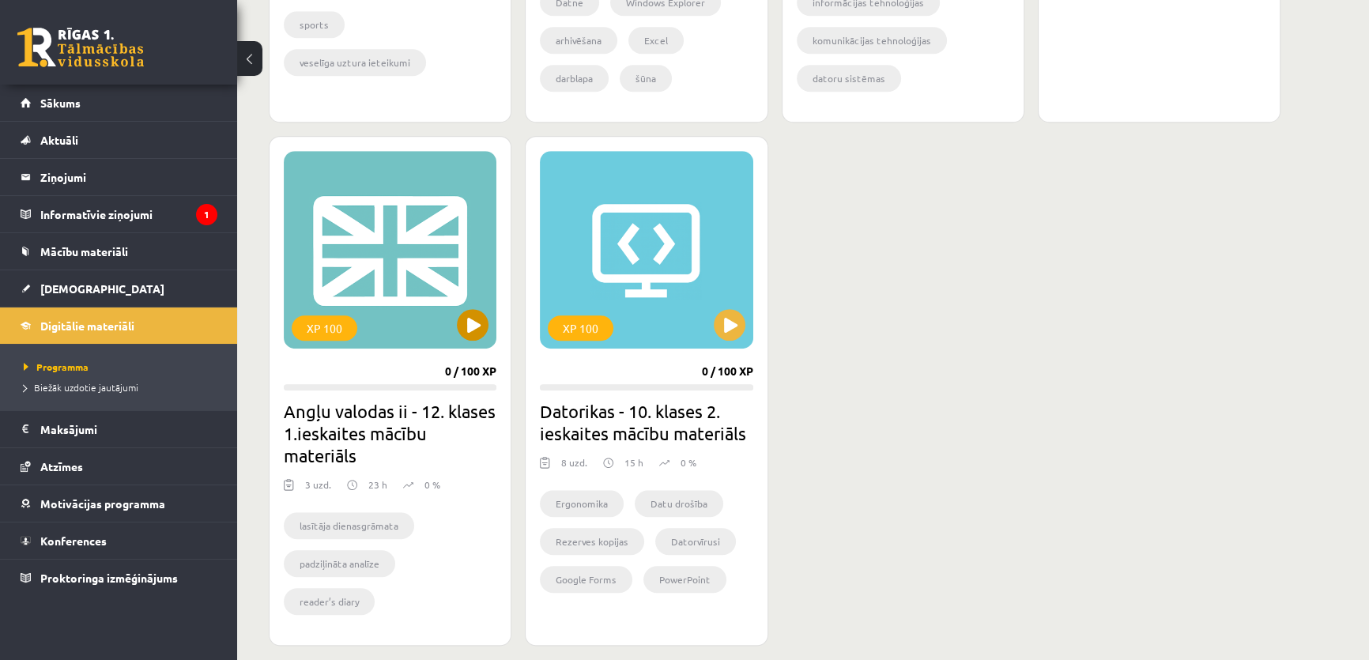
click at [375, 264] on div "XP 100" at bounding box center [390, 250] width 213 height 198
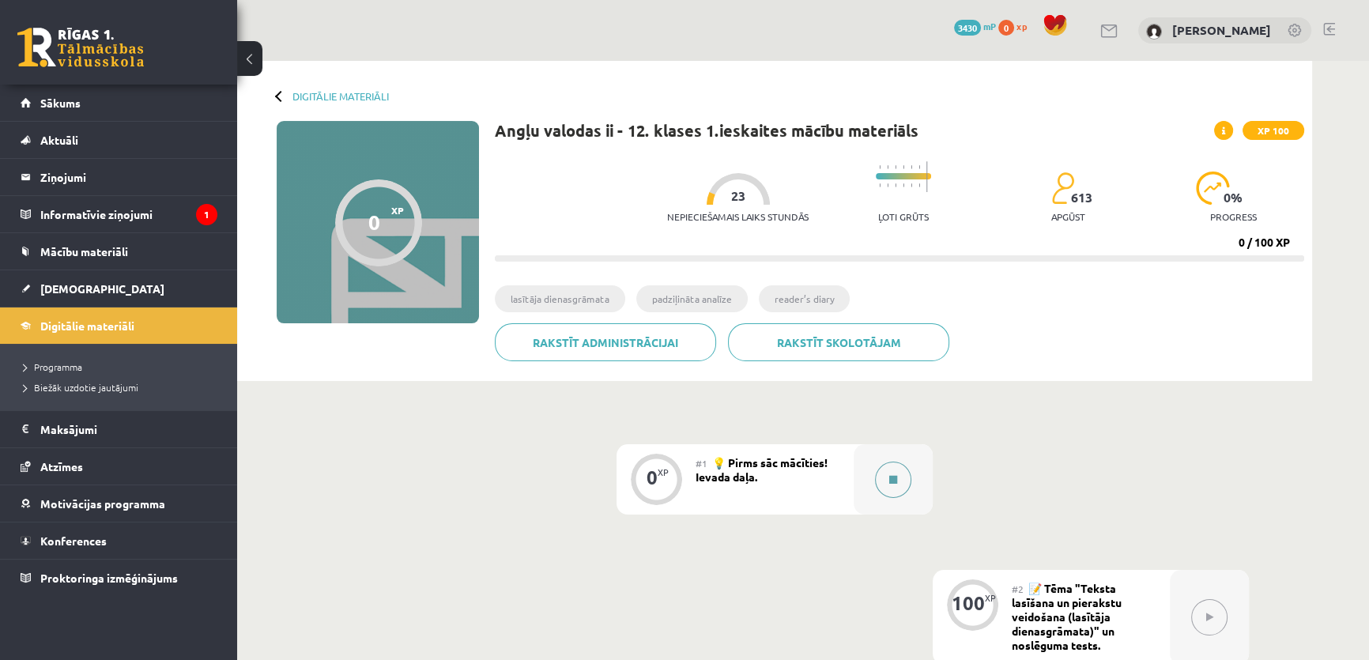
click at [909, 492] on div at bounding box center [892, 479] width 79 height 70
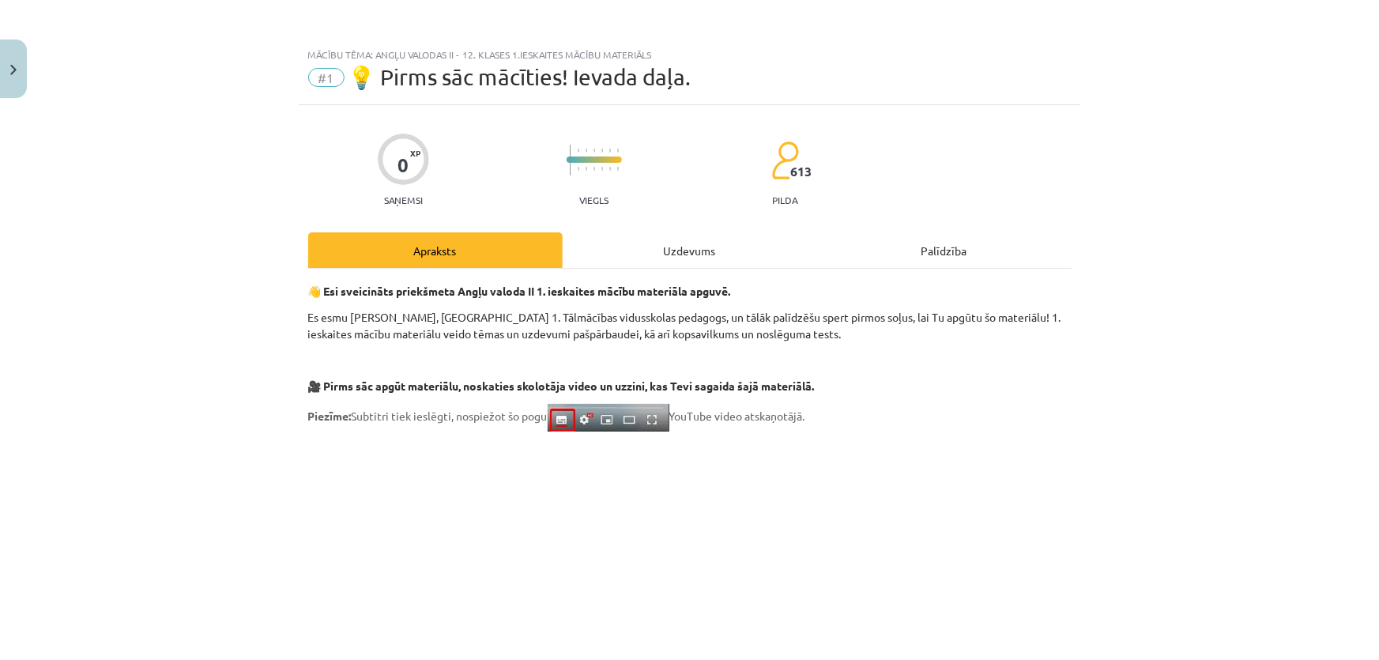
click at [766, 252] on div "Uzdevums" at bounding box center [690, 250] width 254 height 36
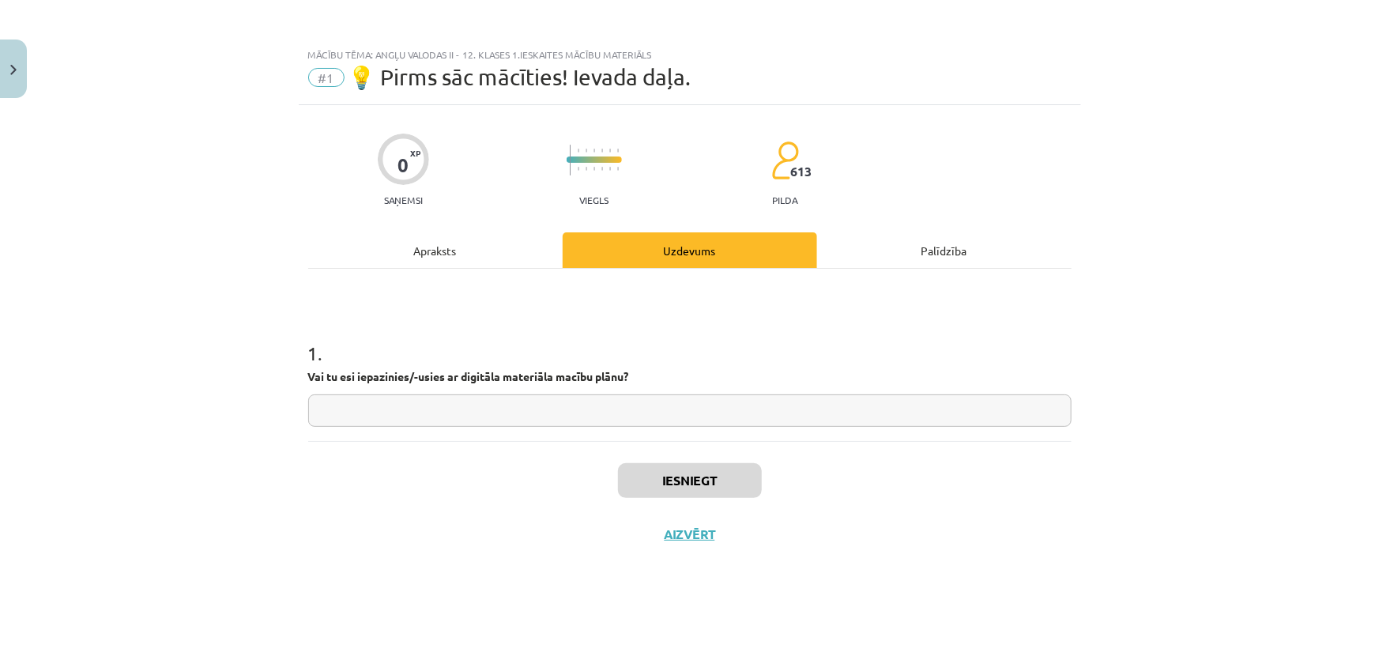
click at [625, 414] on input "text" at bounding box center [689, 410] width 763 height 32
type input "*"
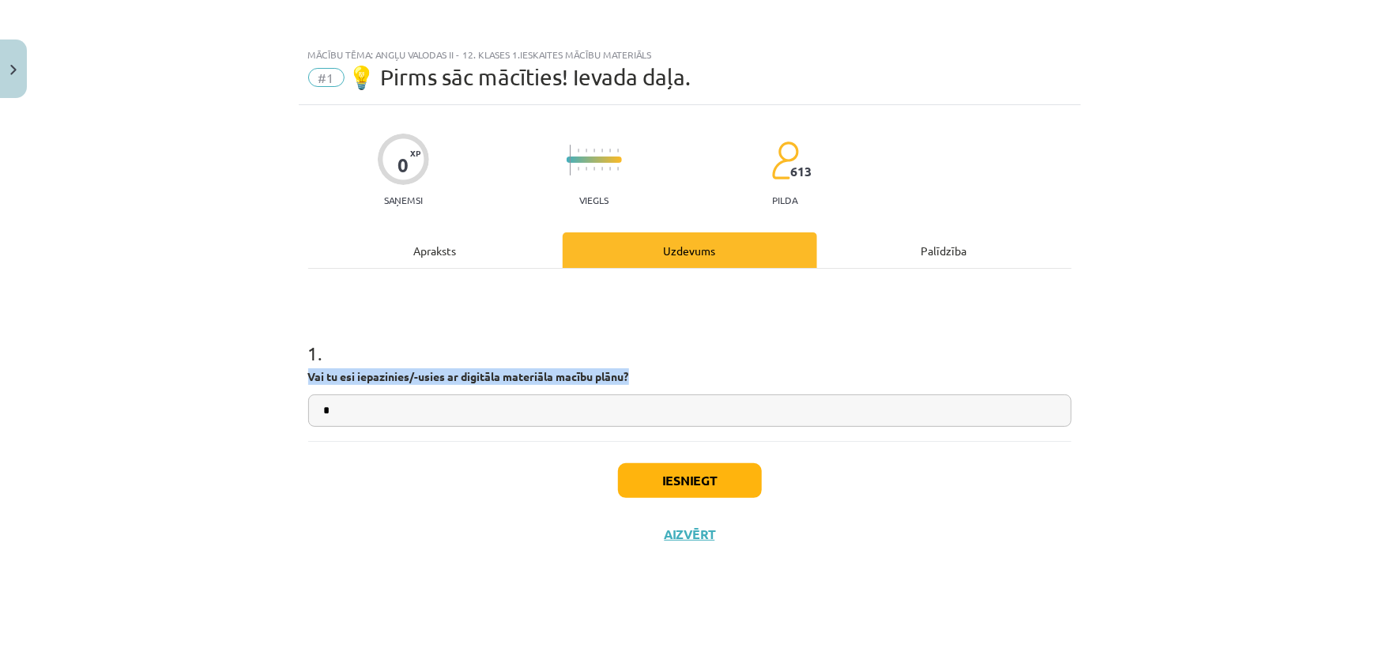
drag, startPoint x: 659, startPoint y: 381, endPoint x: 277, endPoint y: 384, distance: 382.5
click at [277, 384] on div "Mācību tēma: Angļu valodas ii - 12. klases 1.ieskaites mācību materiāls #1 💡 Pi…" at bounding box center [689, 330] width 1379 height 660
click at [465, 258] on div "Apraksts" at bounding box center [435, 250] width 254 height 36
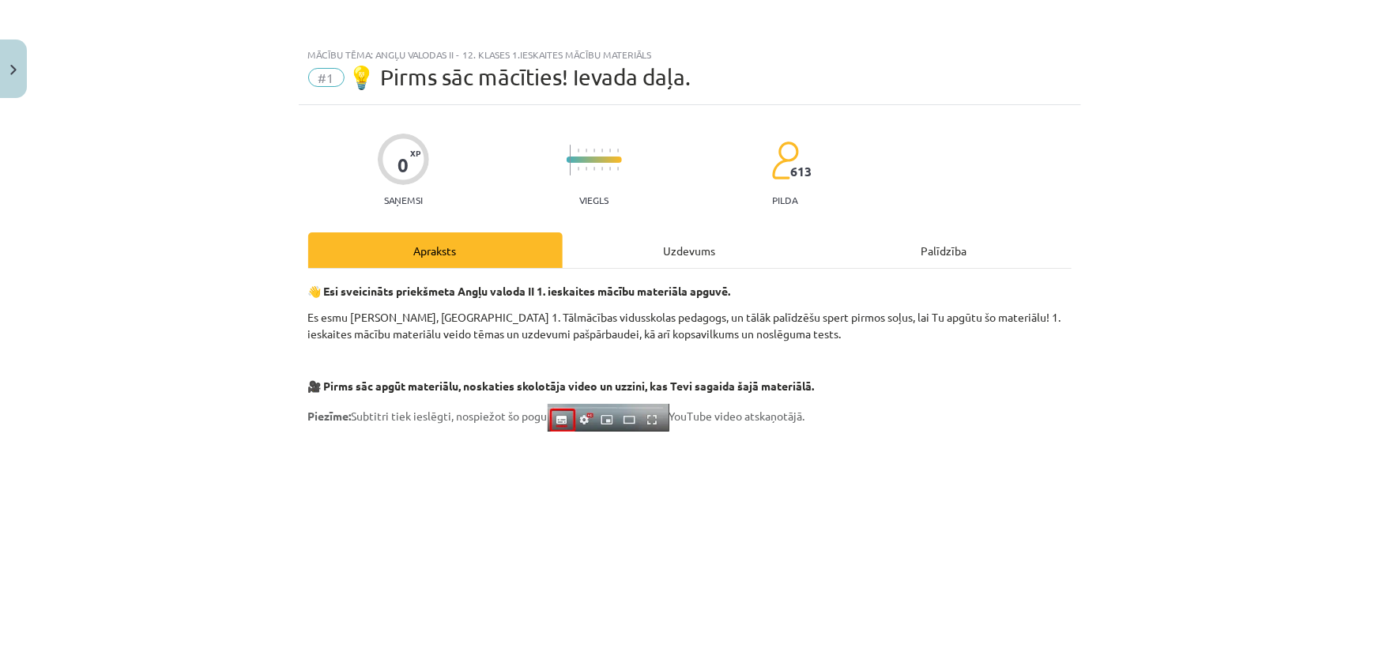
drag, startPoint x: 1104, startPoint y: 383, endPoint x: 1051, endPoint y: 149, distance: 240.6
click at [713, 255] on div "Uzdevums" at bounding box center [690, 250] width 254 height 36
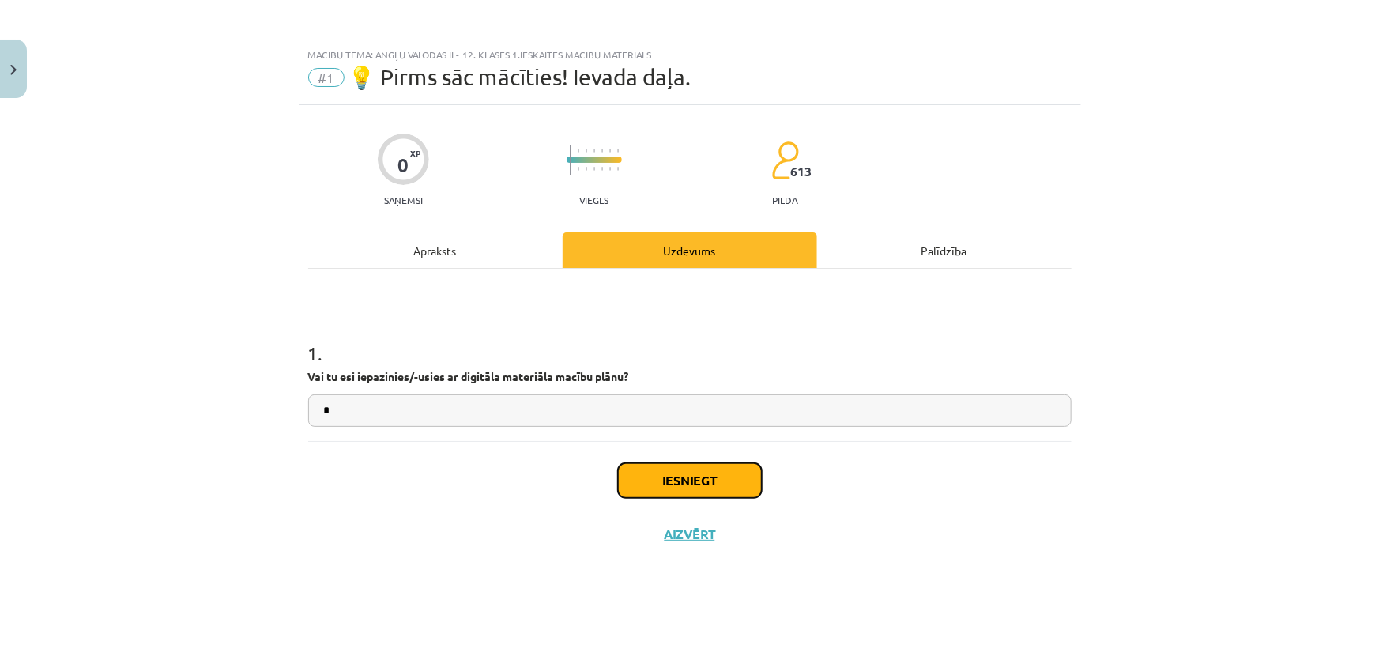
click at [717, 471] on button "Iesniegt" at bounding box center [690, 480] width 144 height 35
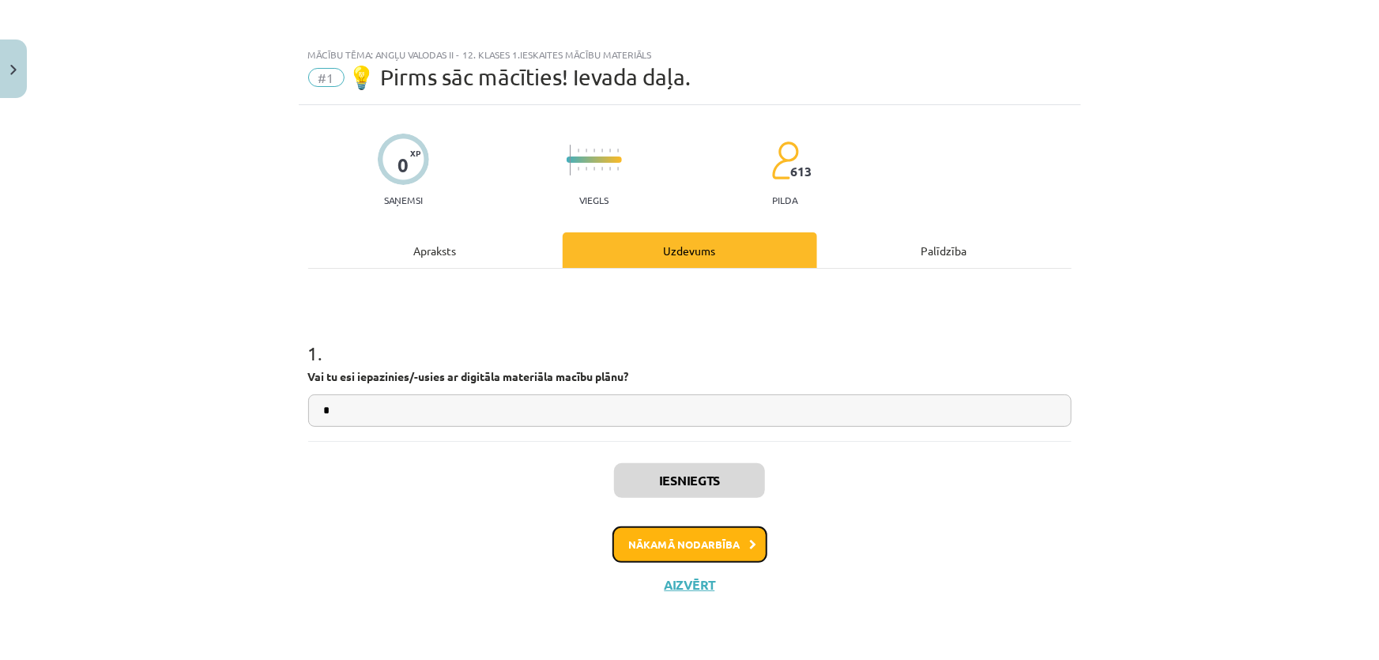
click at [712, 541] on button "Nākamā nodarbība" at bounding box center [689, 544] width 155 height 36
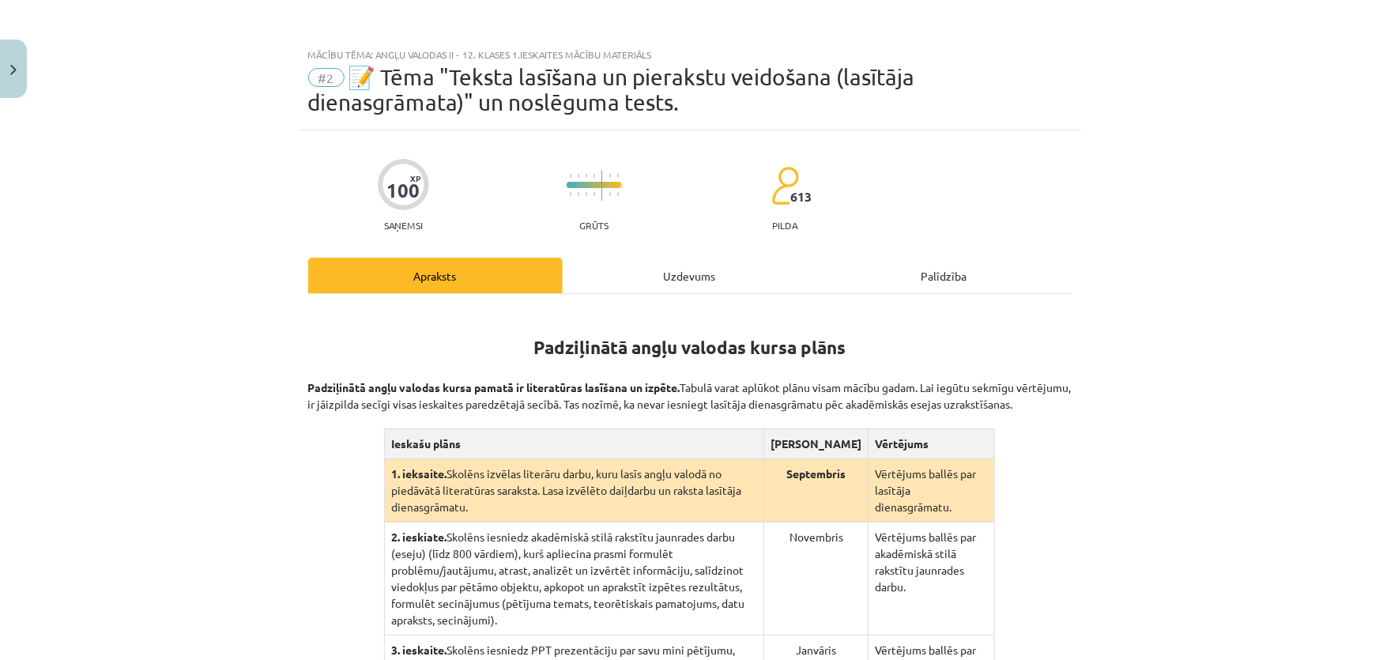
click at [681, 267] on div "Uzdevums" at bounding box center [690, 276] width 254 height 36
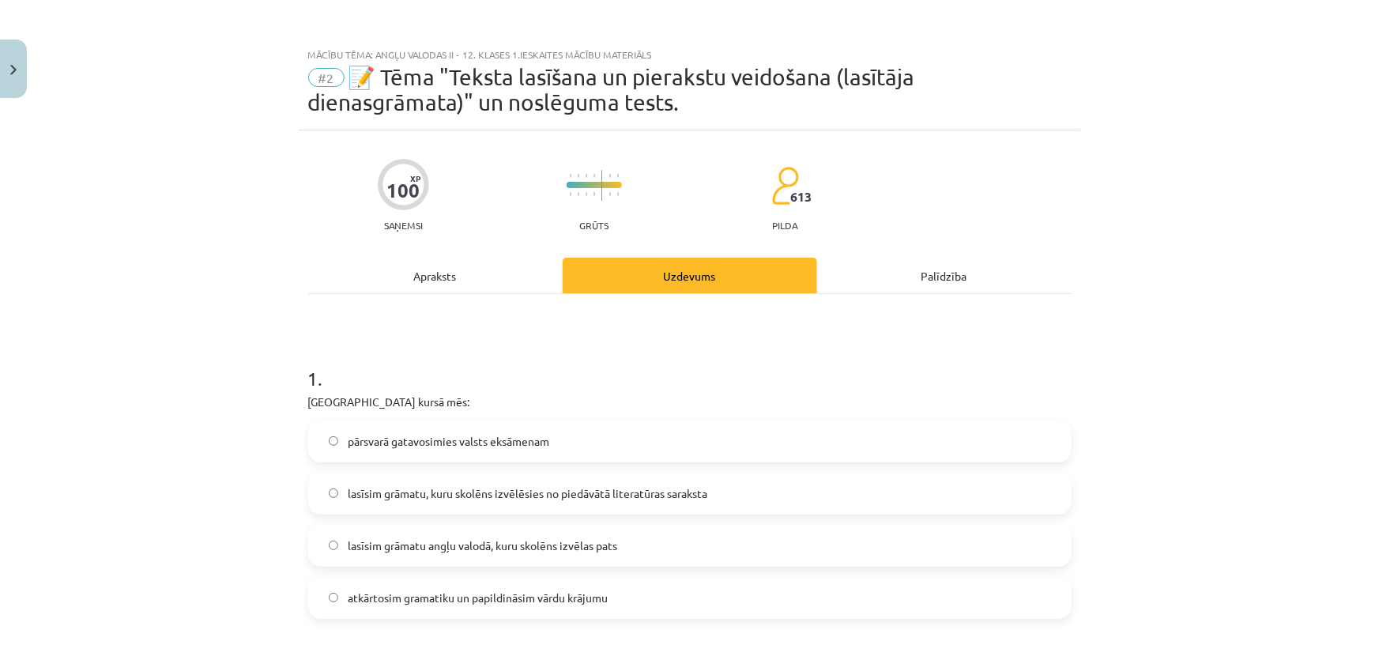
drag, startPoint x: 569, startPoint y: 278, endPoint x: 601, endPoint y: -17, distance: 296.5
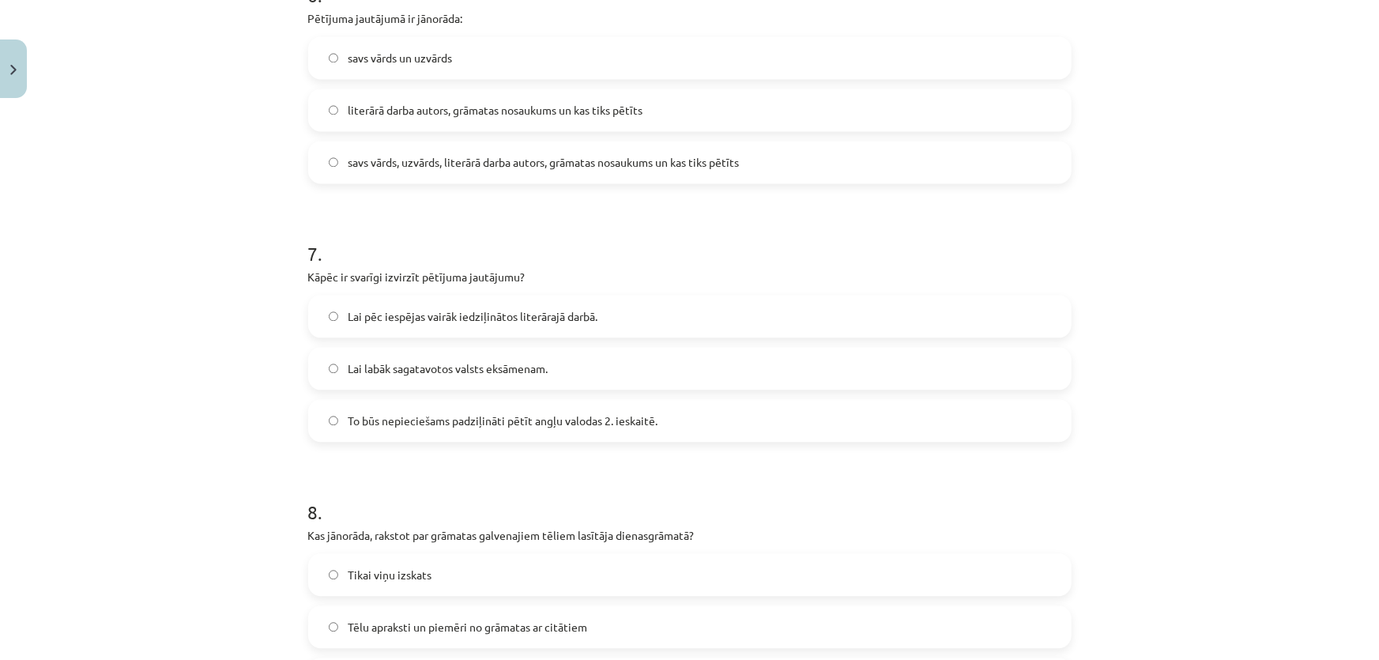
scroll to position [2431, 0]
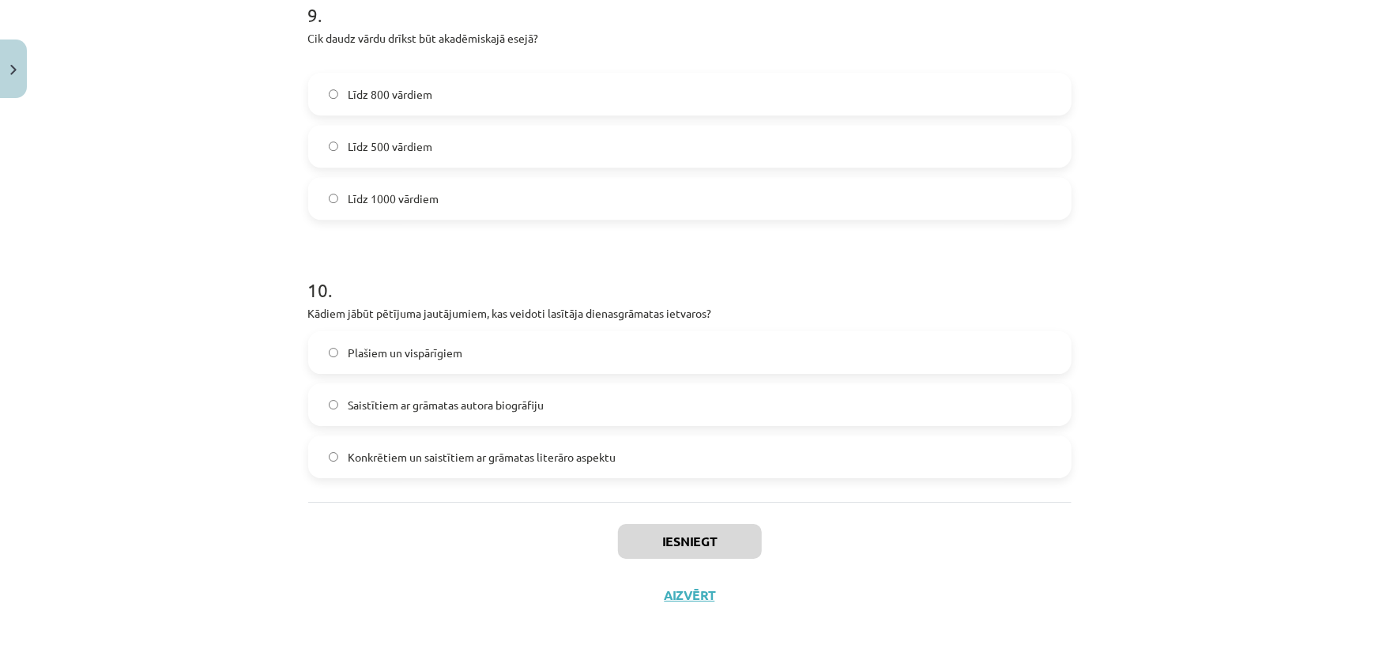
drag, startPoint x: 1158, startPoint y: 267, endPoint x: 1147, endPoint y: 506, distance: 239.6
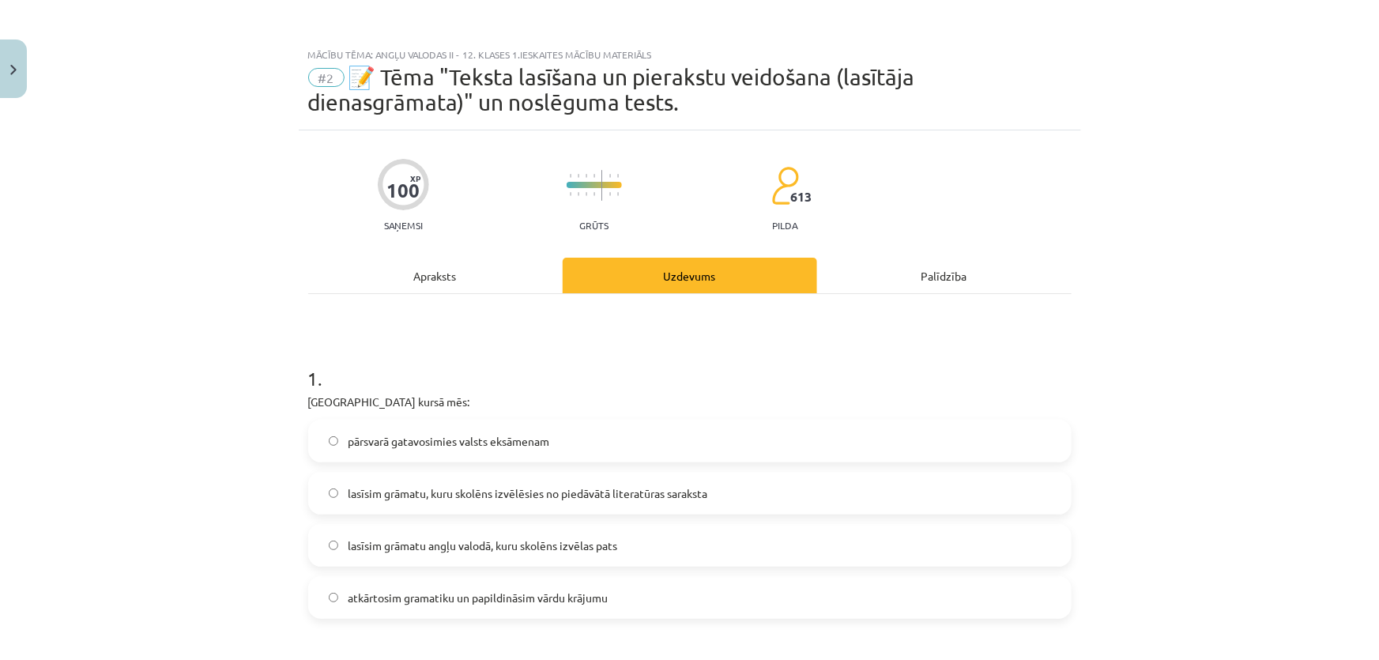
drag, startPoint x: 1147, startPoint y: 506, endPoint x: 972, endPoint y: -86, distance: 617.1
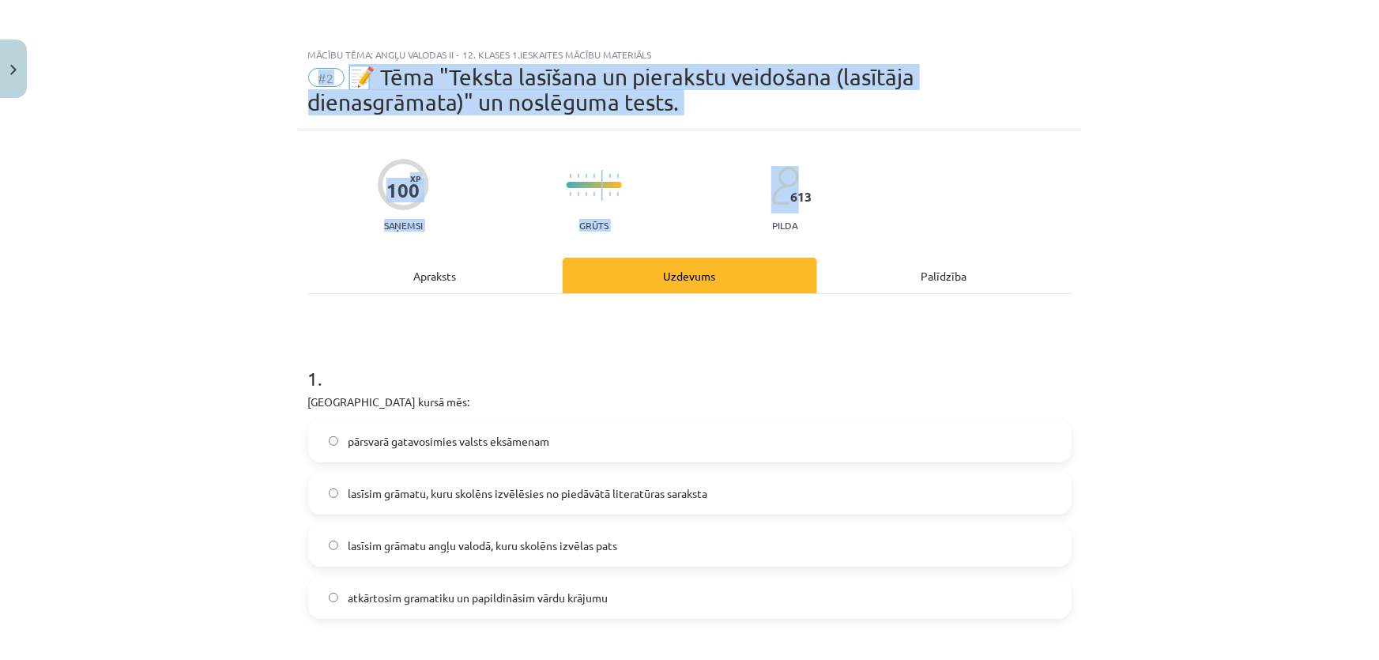
drag, startPoint x: 1139, startPoint y: 136, endPoint x: 41, endPoint y: 71, distance: 1099.5
click at [41, 71] on div "Mācību tēma: Angļu valodas ii - 12. klases 1.ieskaites mācību materiāls #2 📝 Tē…" at bounding box center [689, 330] width 1379 height 660
click at [308, 156] on div "100 XP Saņemsi Grūts 613 pilda" at bounding box center [689, 189] width 763 height 81
click at [340, 126] on div "Mācību tēma: Angļu valodas ii - 12. klases 1.ieskaites mācību materiāls #2 📝 Tē…" at bounding box center [690, 85] width 782 height 91
drag, startPoint x: 379, startPoint y: 73, endPoint x: 710, endPoint y: 100, distance: 332.2
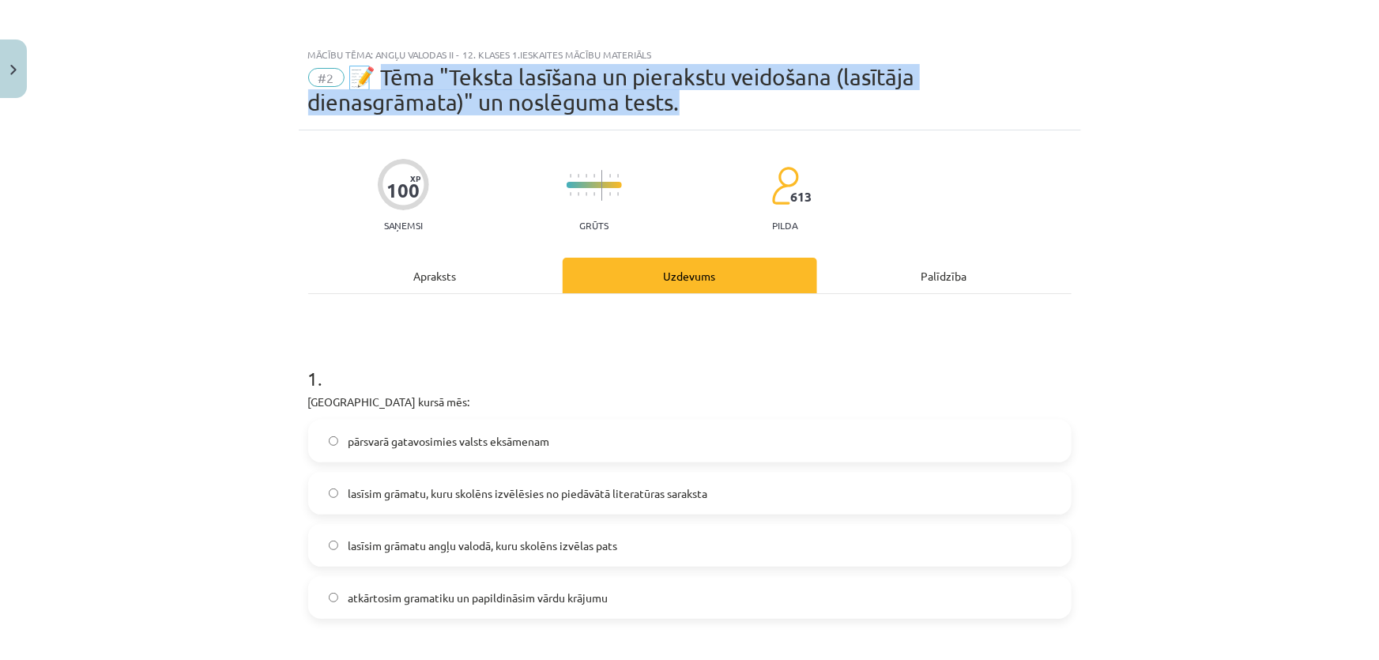
click at [710, 100] on div "#2 📝 Tēma "Teksta lasīšana un pierakstu veidošana (lasītāja dienasgrāmata)" un …" at bounding box center [689, 90] width 763 height 51
click at [706, 94] on div "#2 📝 Tēma "Teksta lasīšana un pierakstu veidošana (lasītāja dienasgrāmata)" un …" at bounding box center [689, 90] width 763 height 51
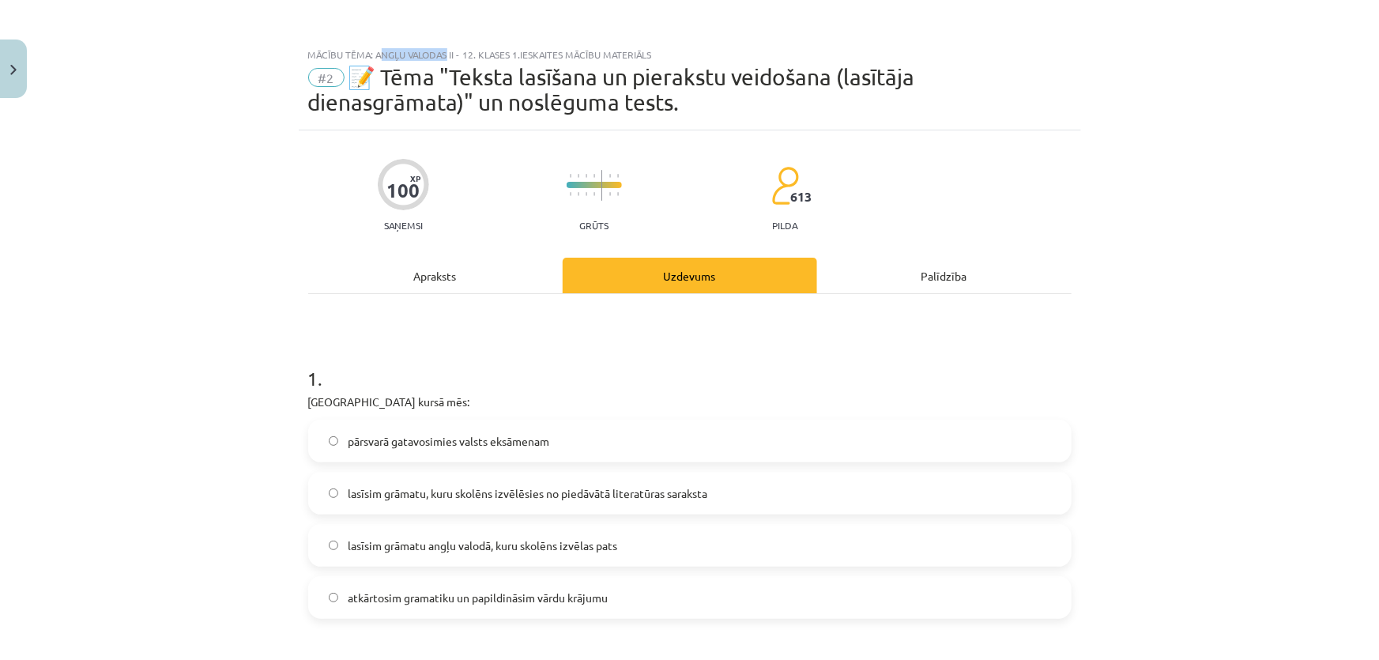
drag, startPoint x: 375, startPoint y: 55, endPoint x: 444, endPoint y: 55, distance: 68.7
click at [444, 55] on div "Mācību tēma: Angļu valodas ii - 12. klases 1.ieskaites mācību materiāls" at bounding box center [689, 54] width 763 height 11
drag, startPoint x: 718, startPoint y: 47, endPoint x: 738, endPoint y: 48, distance: 19.8
click at [719, 47] on div "Mācību tēma: Angļu valodas ii - 12. klases 1.ieskaites mācību materiāls #2 📝 Tē…" at bounding box center [690, 85] width 782 height 91
